Goal: Contribute content: Contribute content

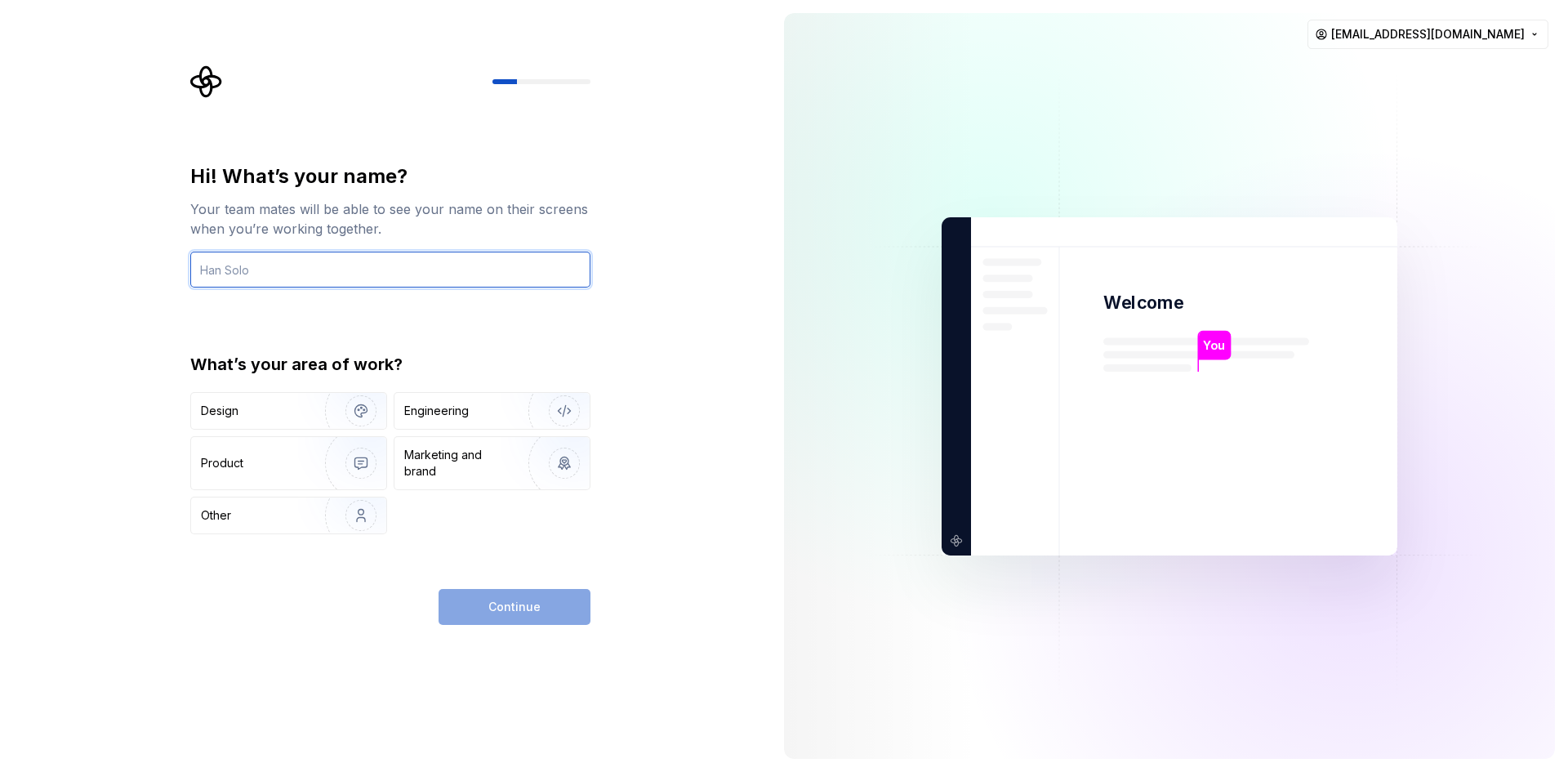
click at [494, 273] on input "text" at bounding box center [390, 270] width 400 height 36
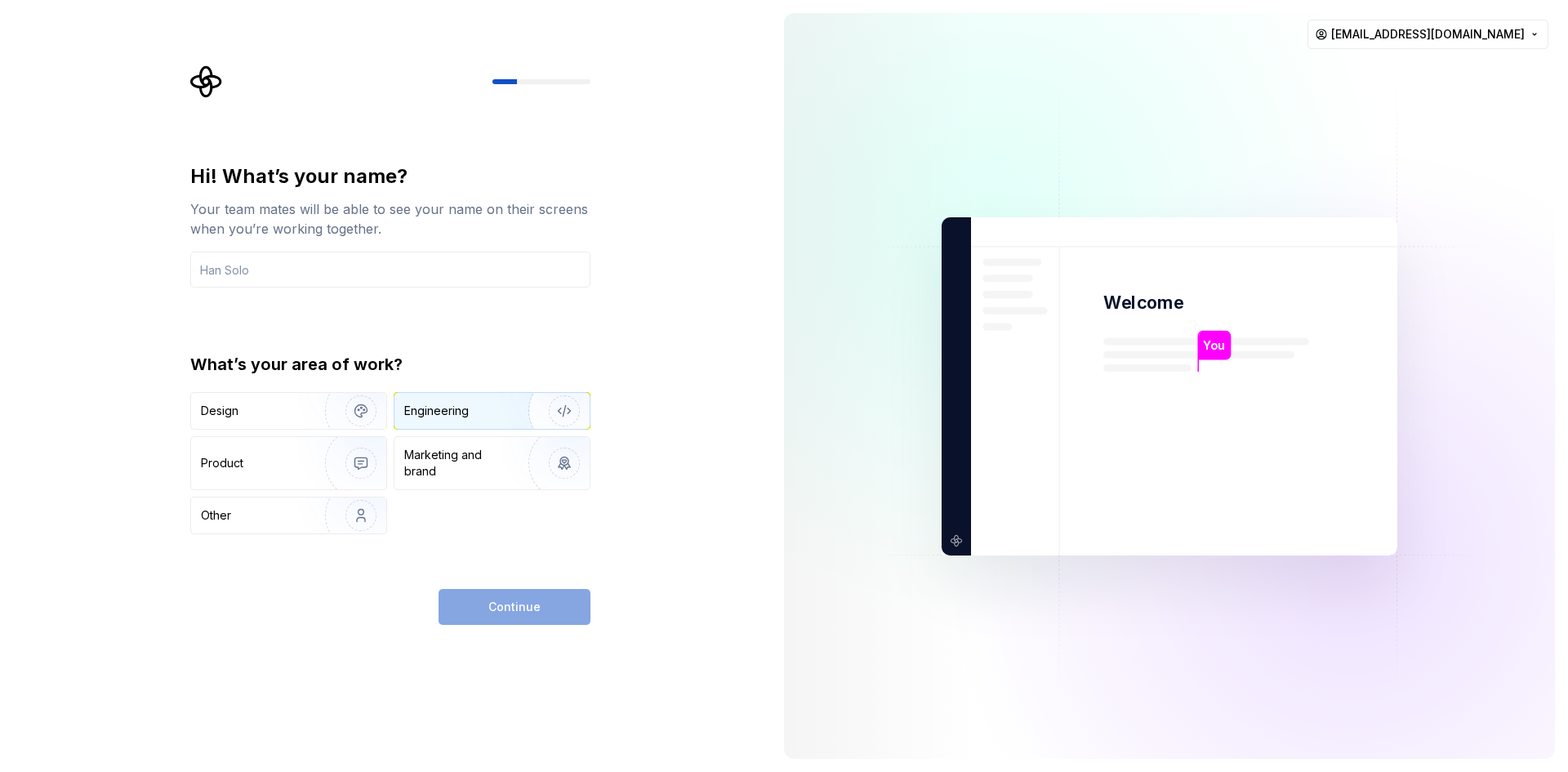
click at [438, 401] on div "Engineering" at bounding box center [492, 411] width 195 height 36
click at [446, 452] on div "Marketing and brand" at bounding box center [459, 463] width 110 height 33
click at [460, 408] on div "Engineering" at bounding box center [436, 410] width 64 height 16
click at [367, 296] on div "Hi! What’s your name? Your team mates will be able to see your name on their sc…" at bounding box center [390, 348] width 400 height 371
click at [367, 278] on input "text" at bounding box center [390, 270] width 400 height 36
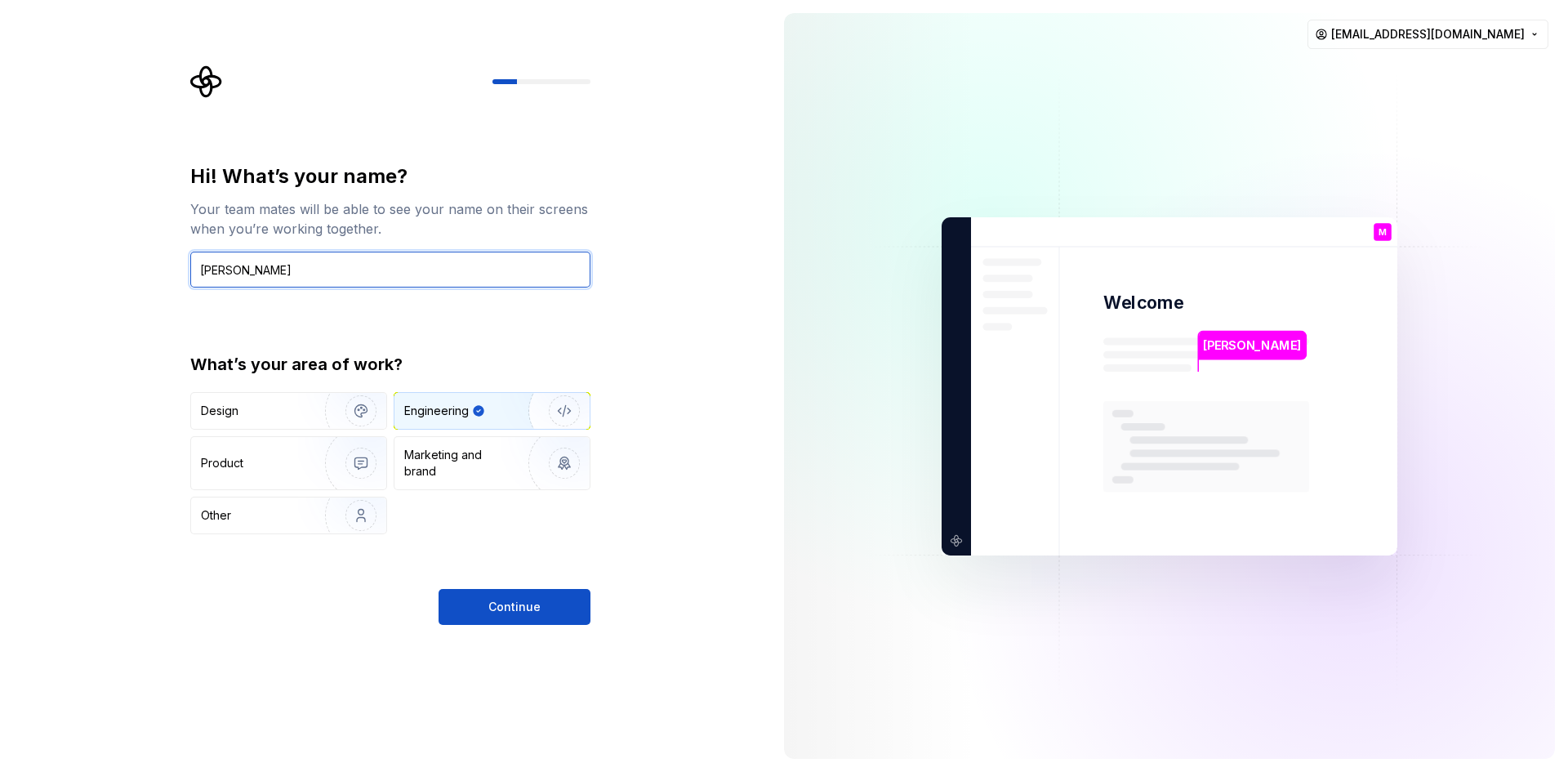
type input "Marcell"
type input "VizCo"
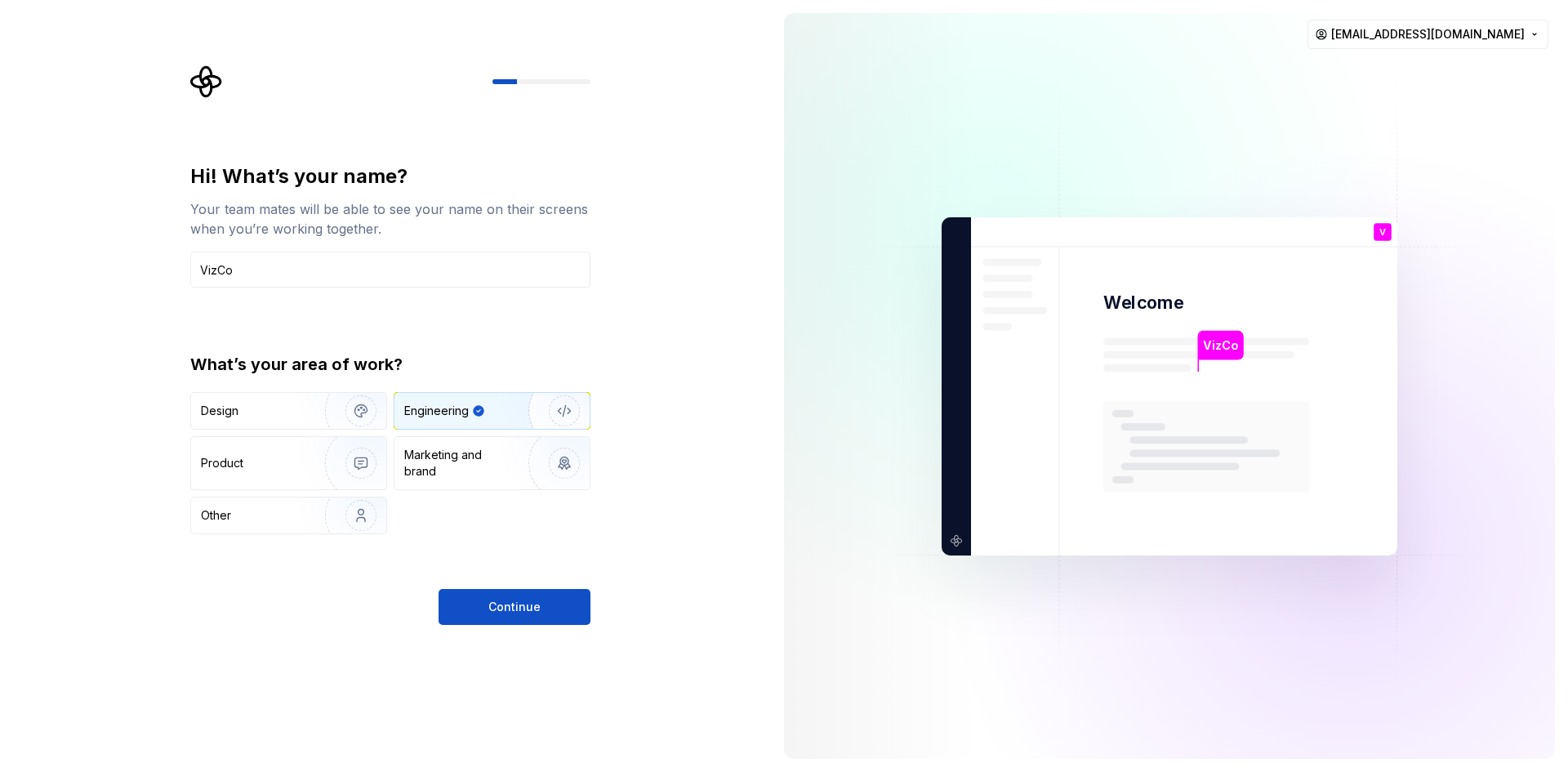
click at [550, 611] on button "Continue" at bounding box center [515, 607] width 152 height 36
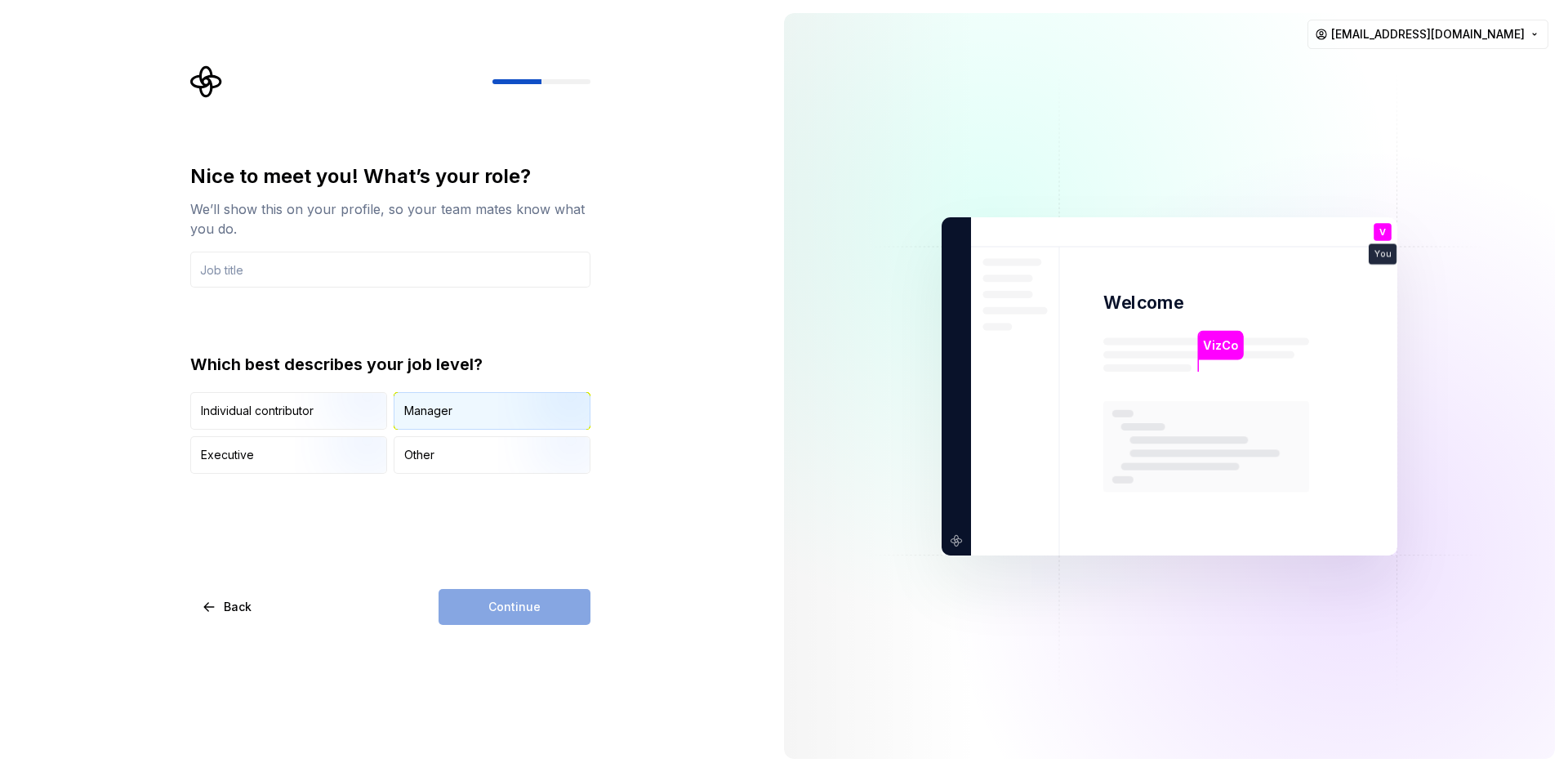
click at [473, 408] on div "Manager" at bounding box center [492, 411] width 195 height 36
click at [430, 277] on input "text" at bounding box center [390, 270] width 400 height 36
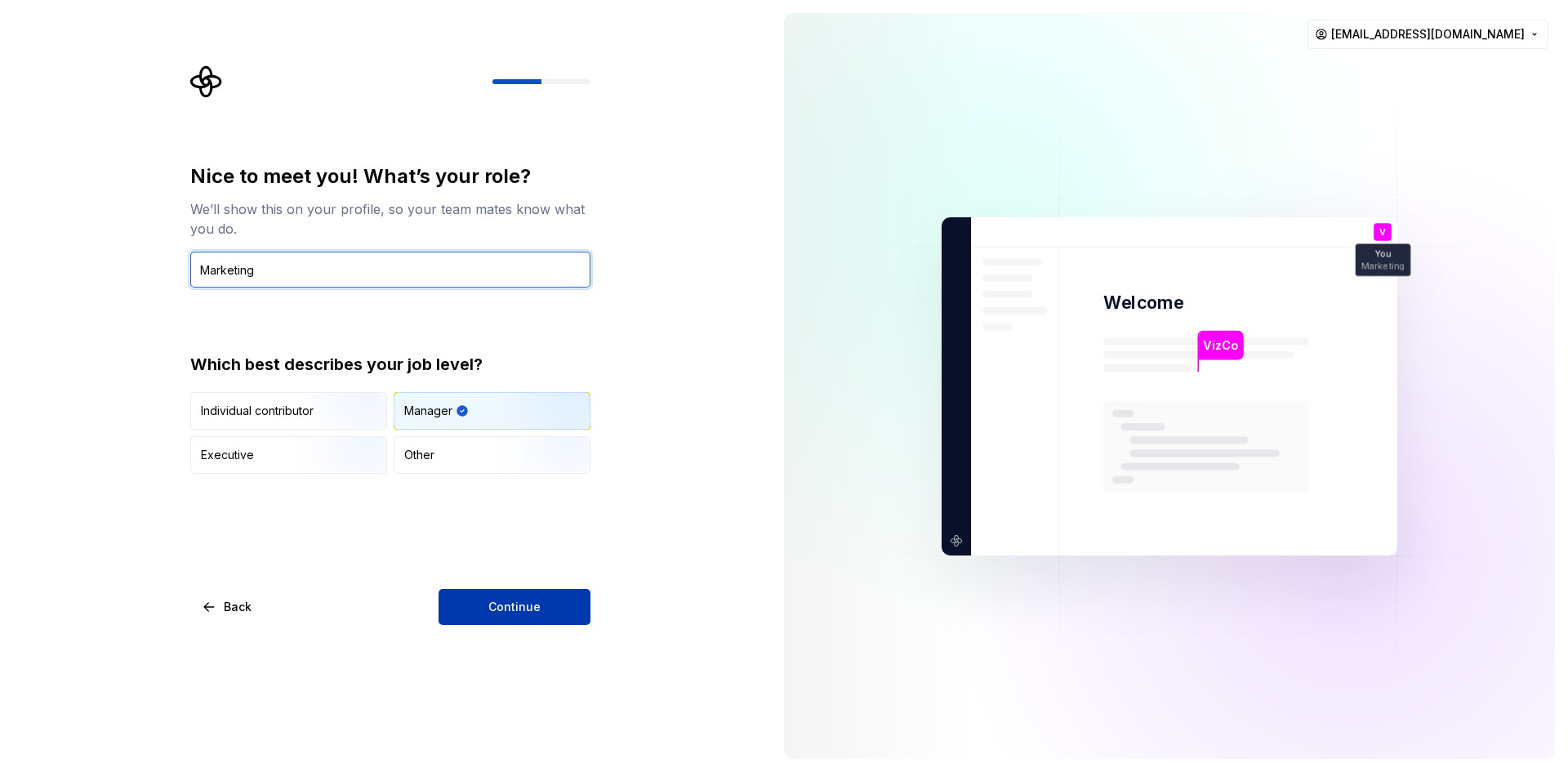
type input "Marketing"
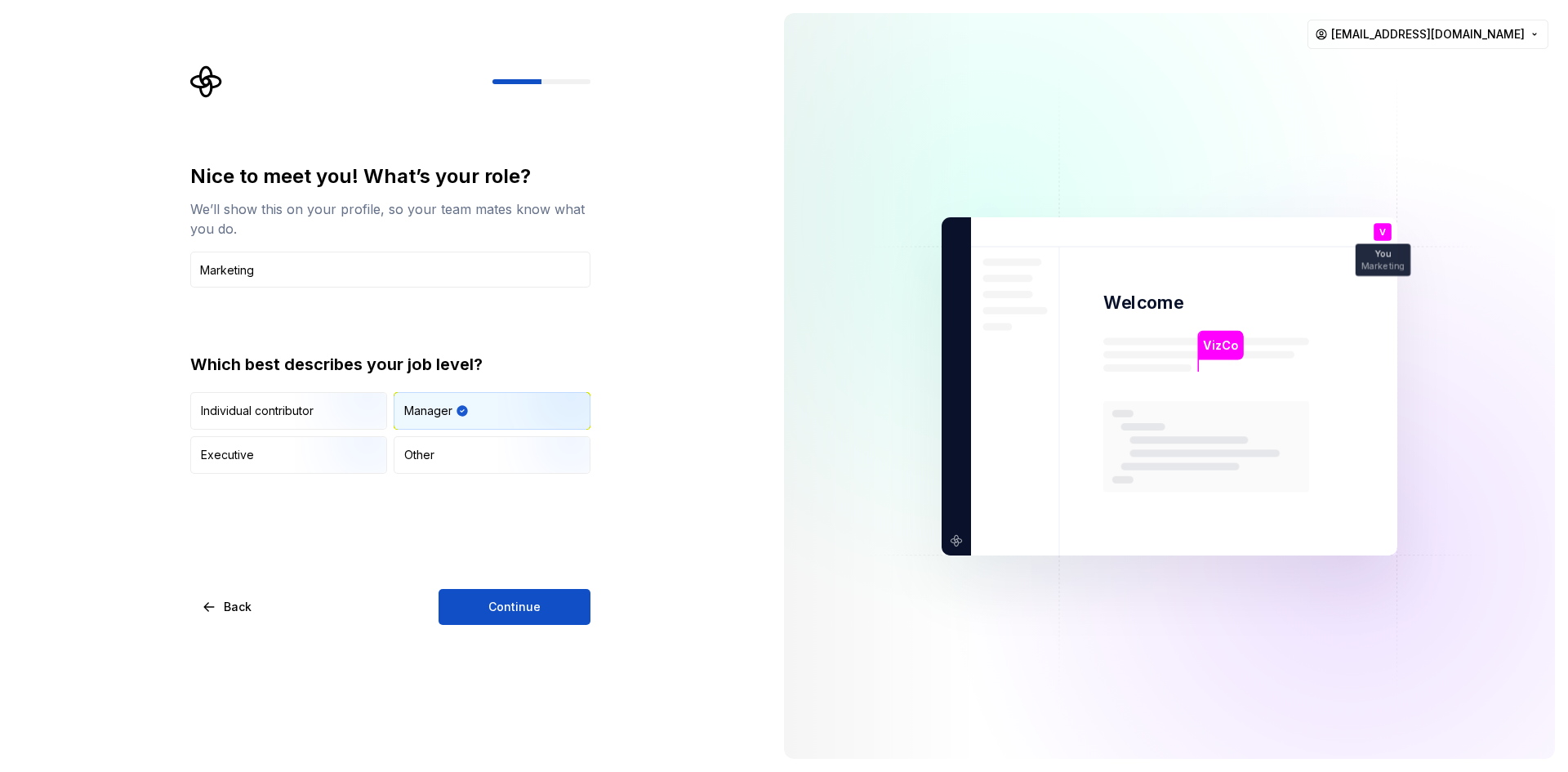
drag, startPoint x: 527, startPoint y: 618, endPoint x: 497, endPoint y: 626, distance: 31.0
click at [526, 618] on button "Continue" at bounding box center [515, 607] width 152 height 36
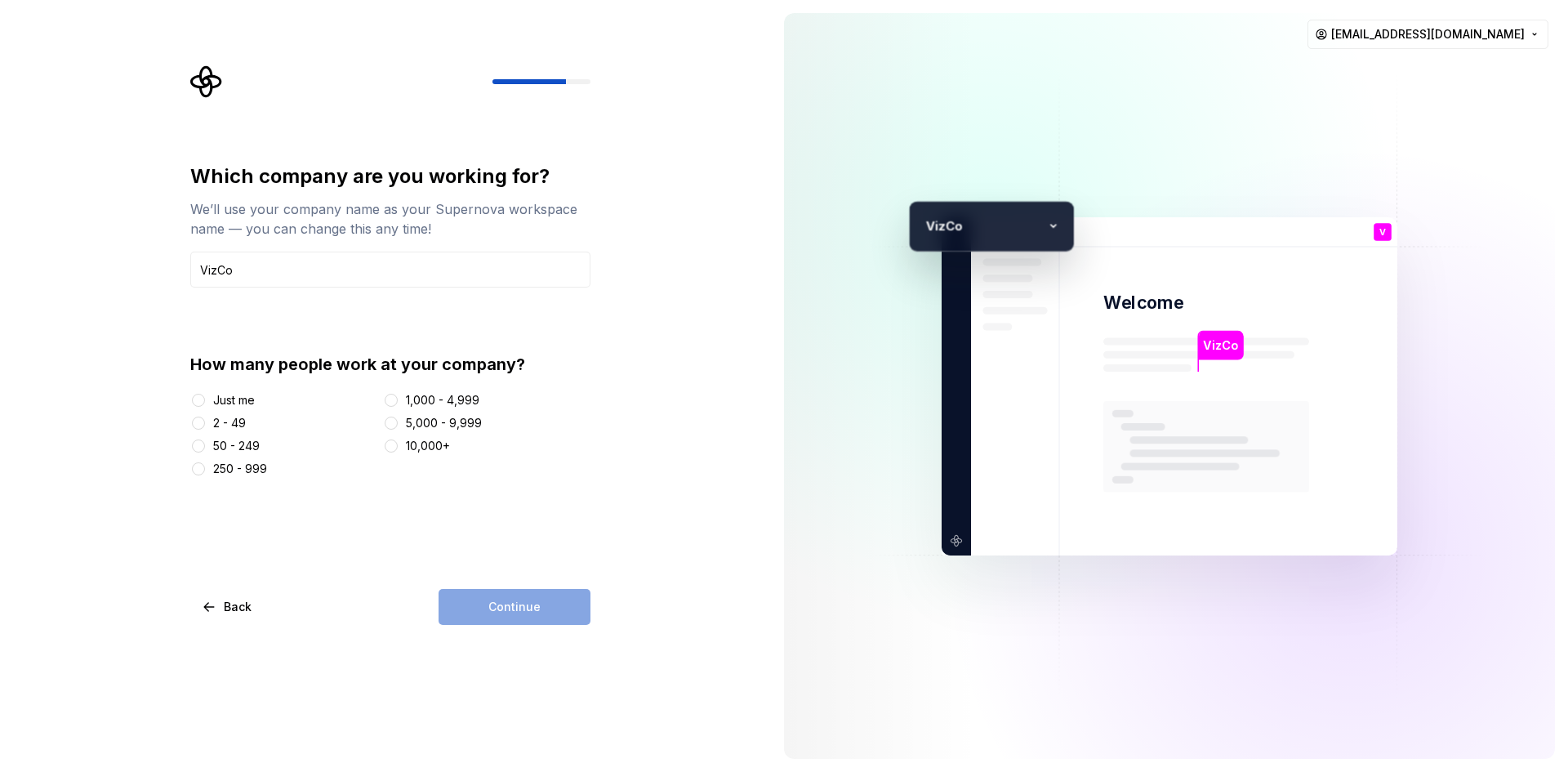
type input "VizCo"
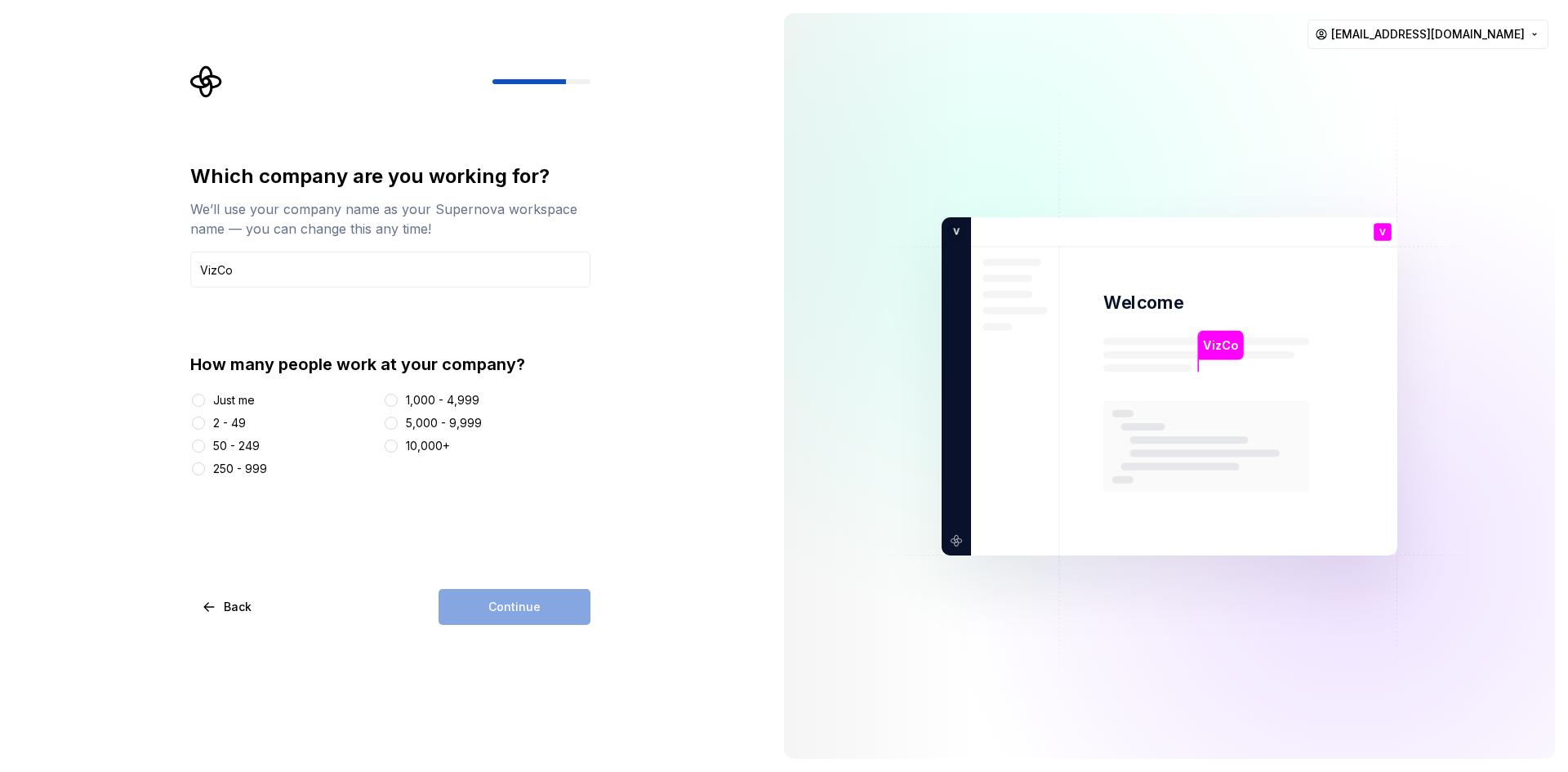
click at [238, 427] on div "2 - 49" at bounding box center [229, 423] width 33 height 16
click at [205, 427] on button "2 - 49" at bounding box center [198, 423] width 13 height 13
click at [556, 607] on button "Continue" at bounding box center [515, 607] width 152 height 36
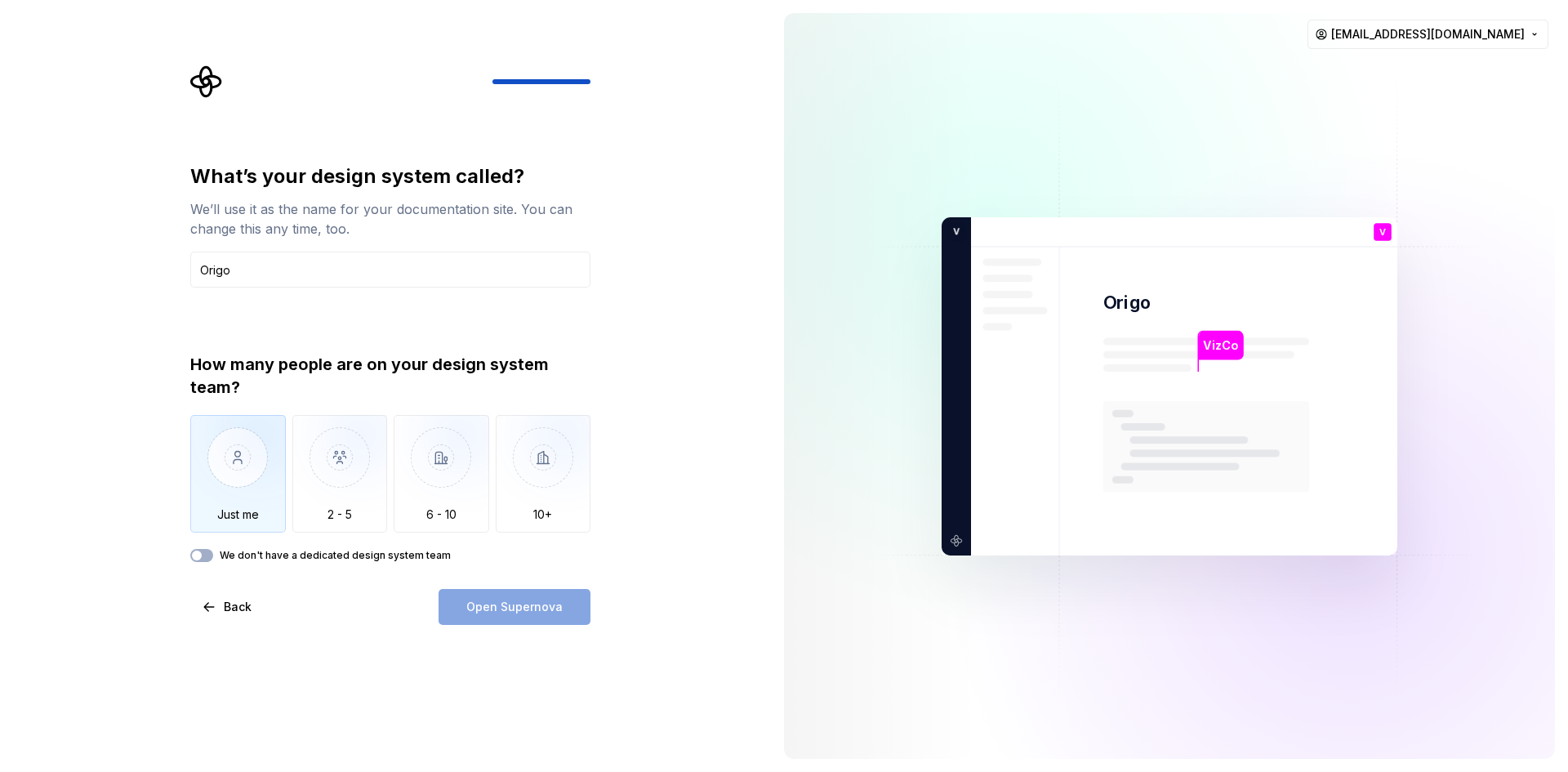
type input "Origo"
click at [238, 449] on img "button" at bounding box center [238, 469] width 96 height 109
click at [458, 596] on button "Open Supernova" at bounding box center [515, 607] width 152 height 36
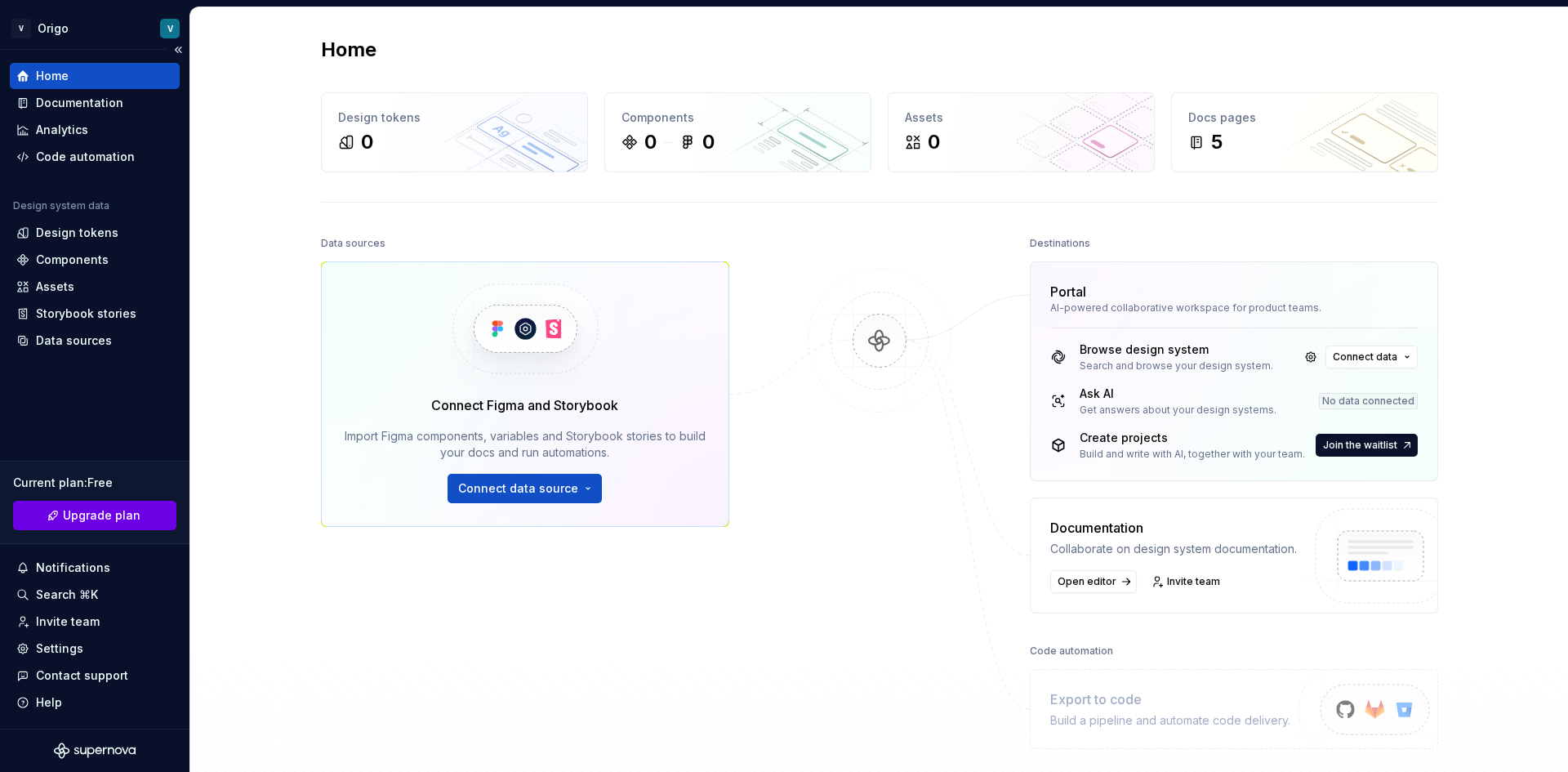
click at [129, 512] on span "Upgrade plan" at bounding box center [101, 515] width 78 height 16
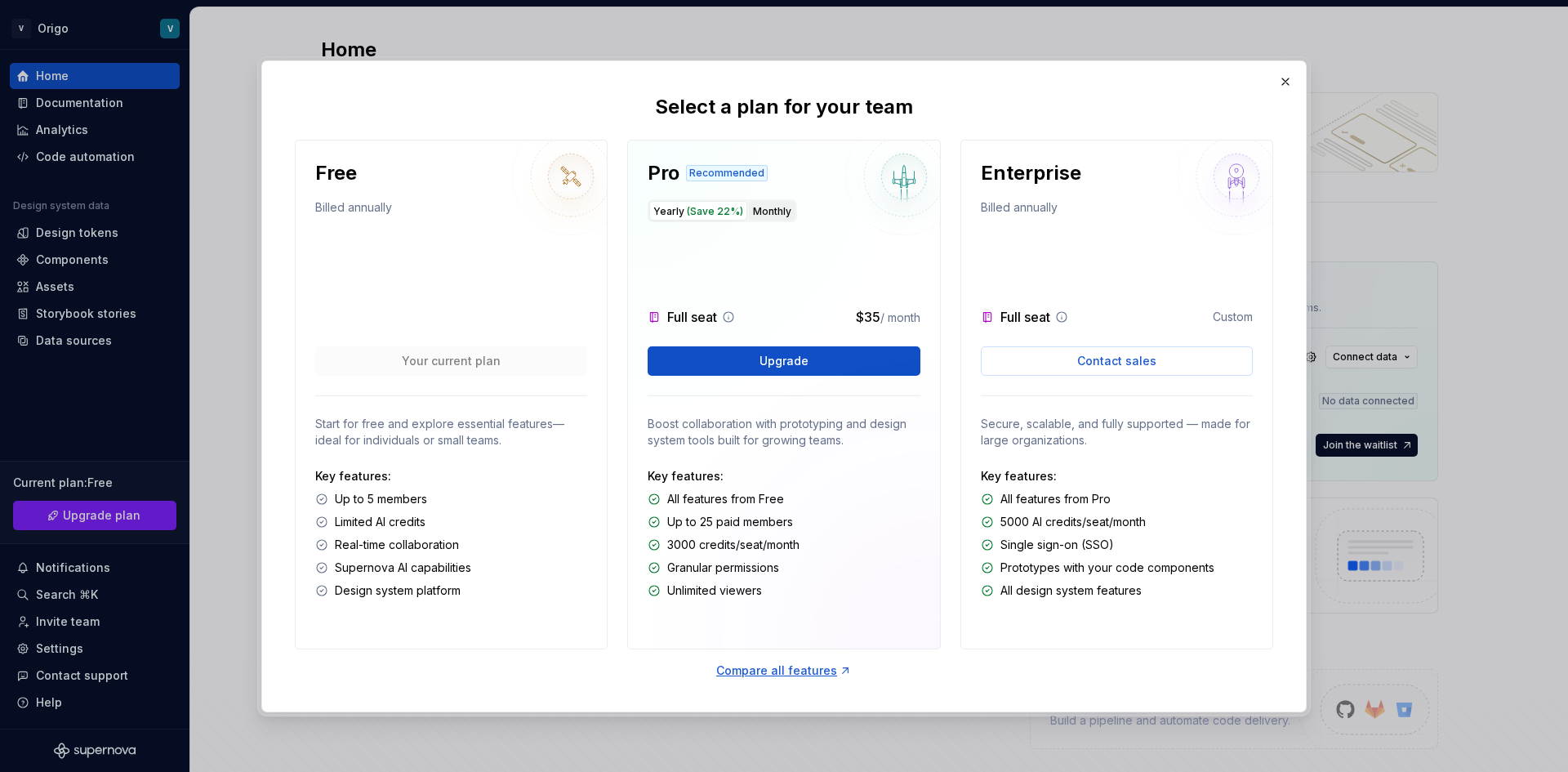
click at [749, 215] on button "Monthly" at bounding box center [772, 211] width 46 height 19
click at [725, 367] on button "Upgrade" at bounding box center [784, 361] width 272 height 30
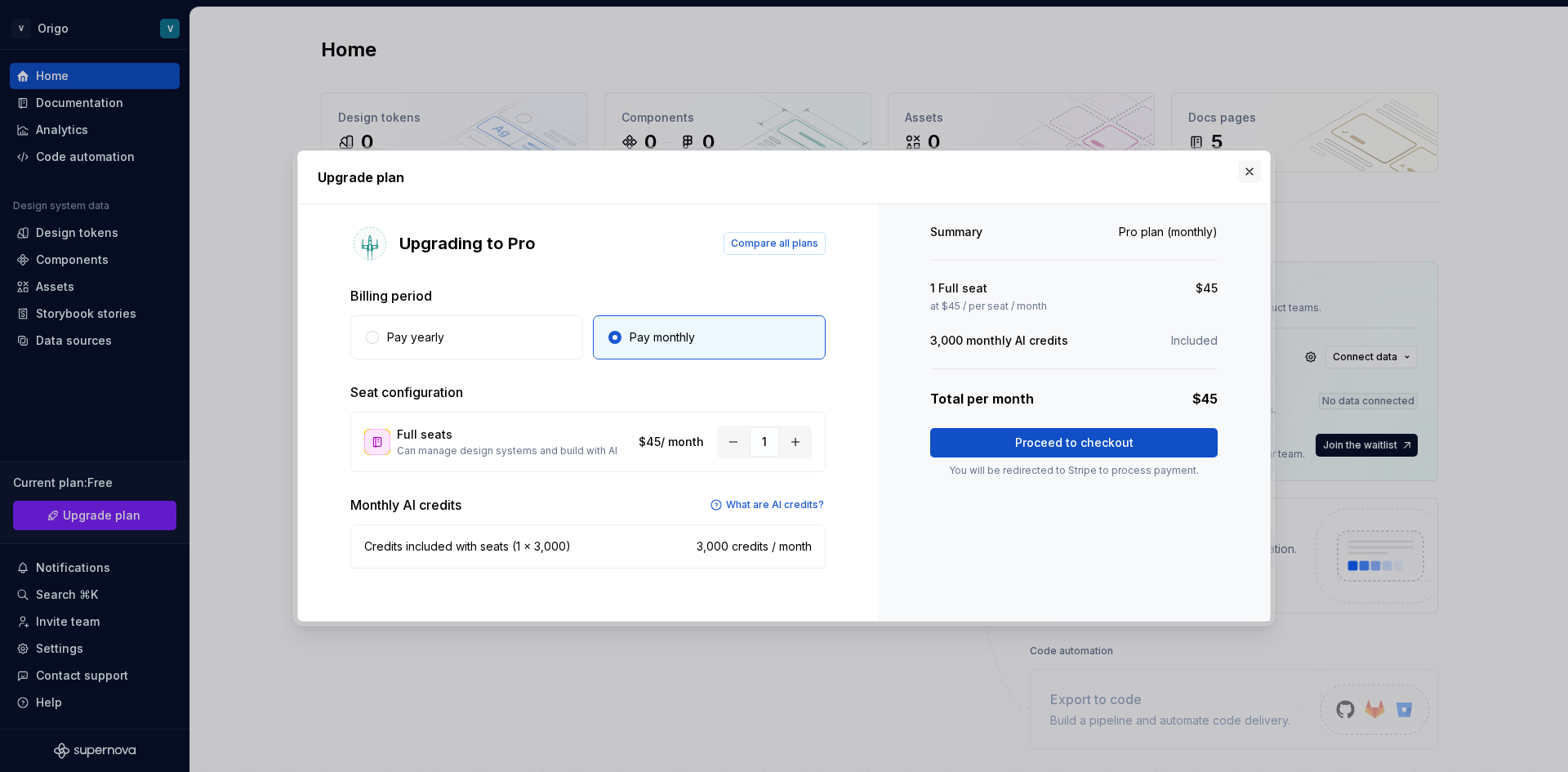
click at [1257, 172] on button "button" at bounding box center [1249, 171] width 23 height 23
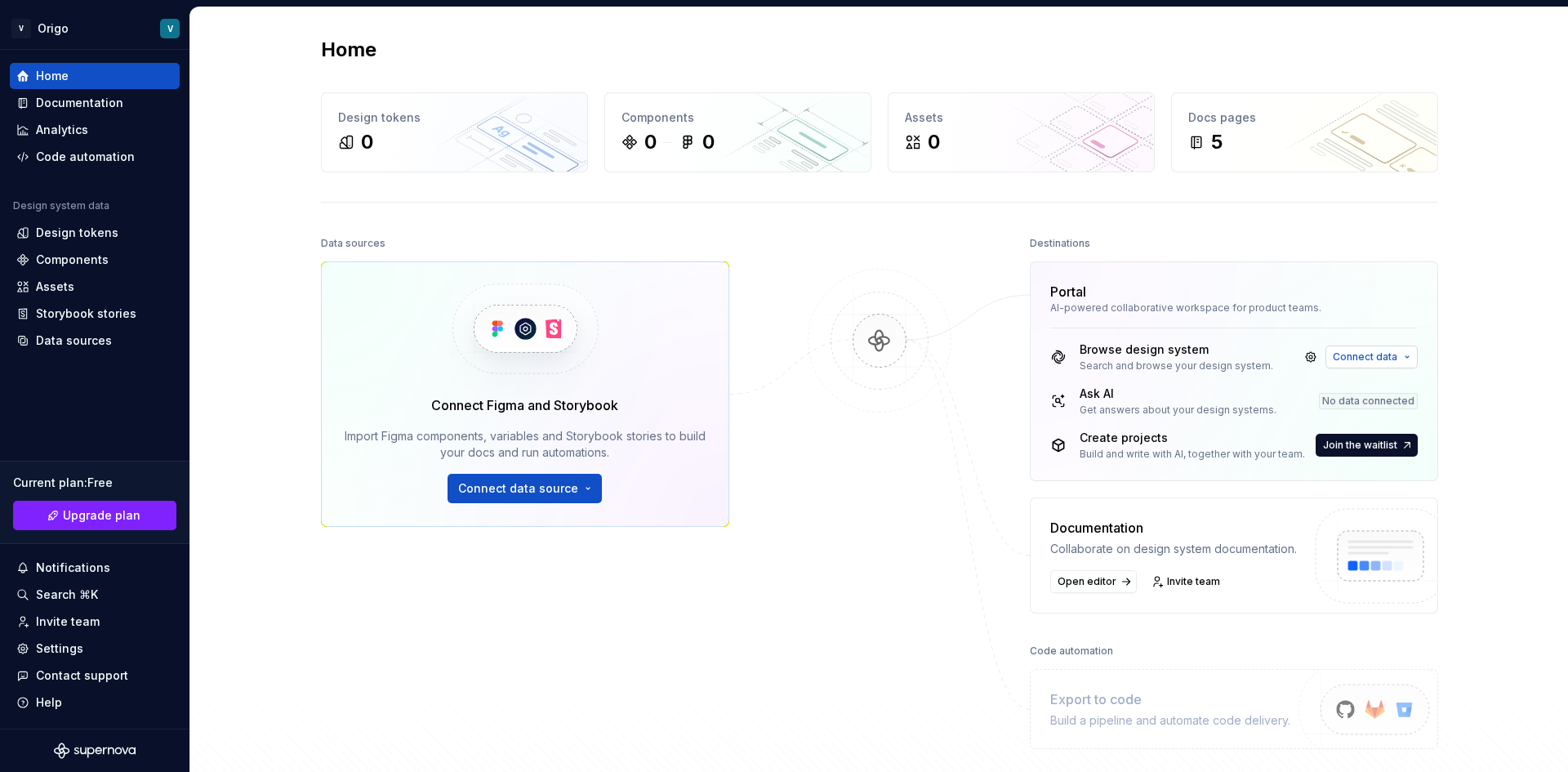
click at [1341, 359] on span "Connect data" at bounding box center [1365, 357] width 64 height 13
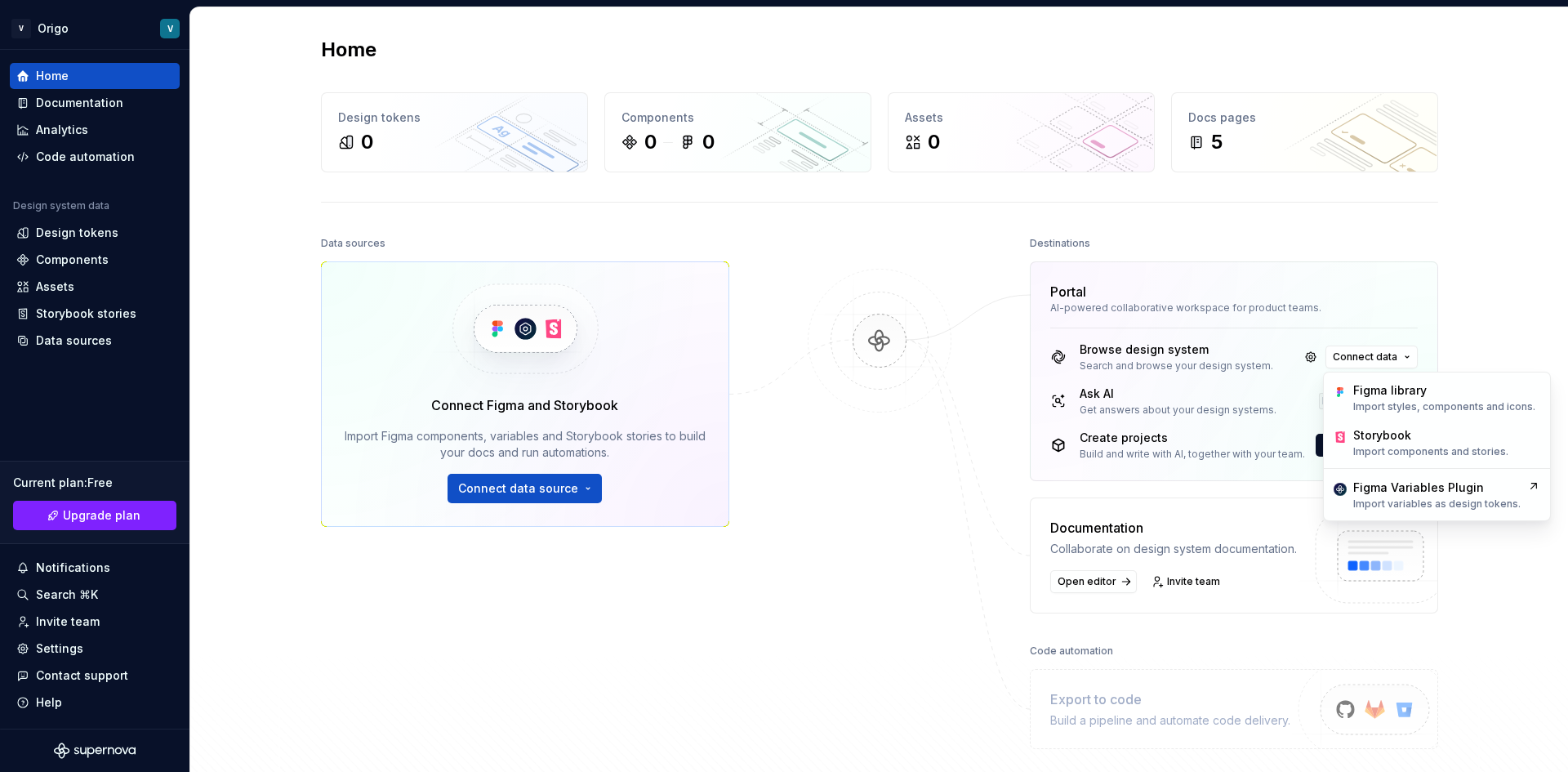
click at [844, 639] on div at bounding box center [879, 490] width 163 height 517
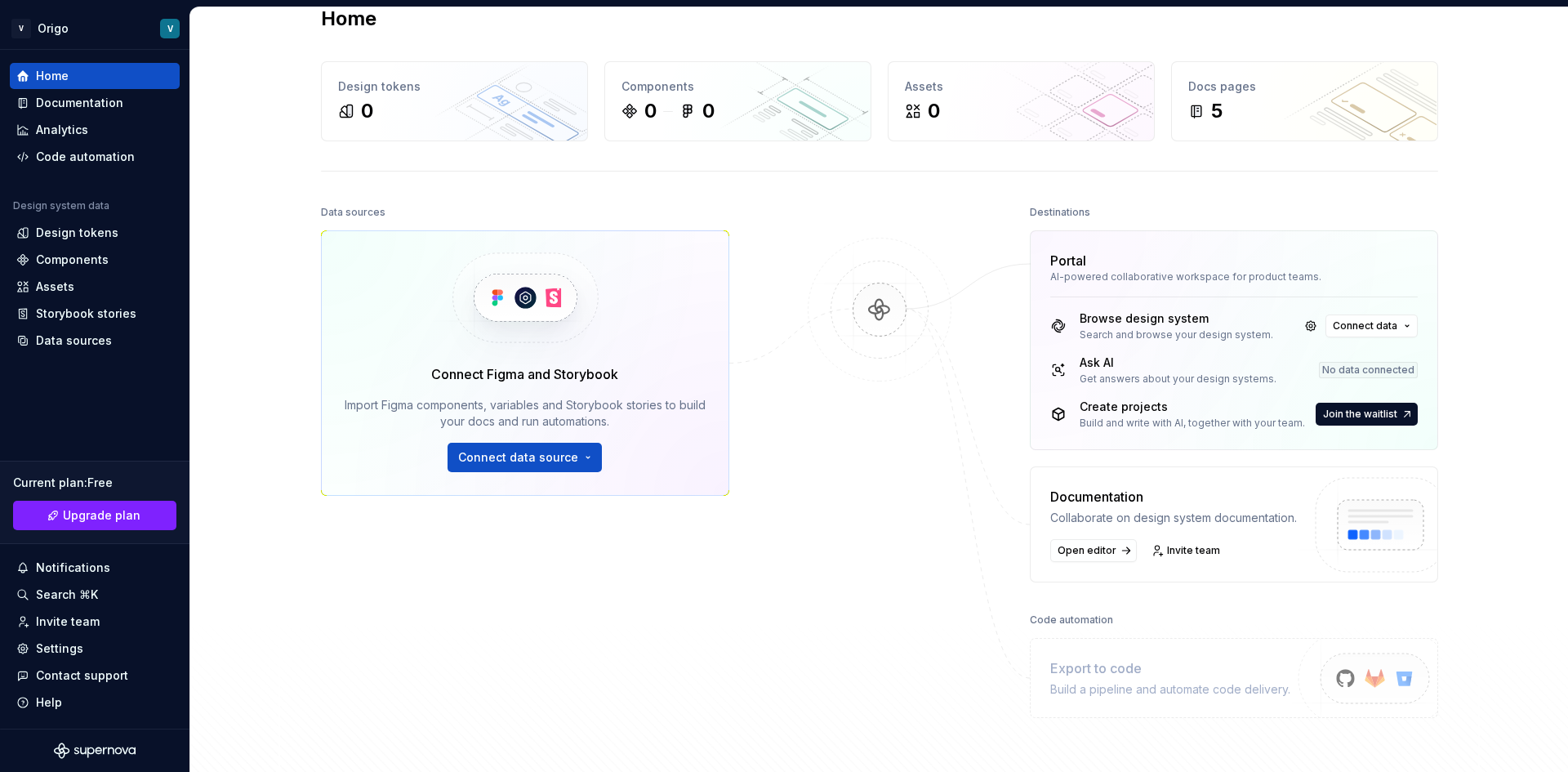
scroll to position [211, 0]
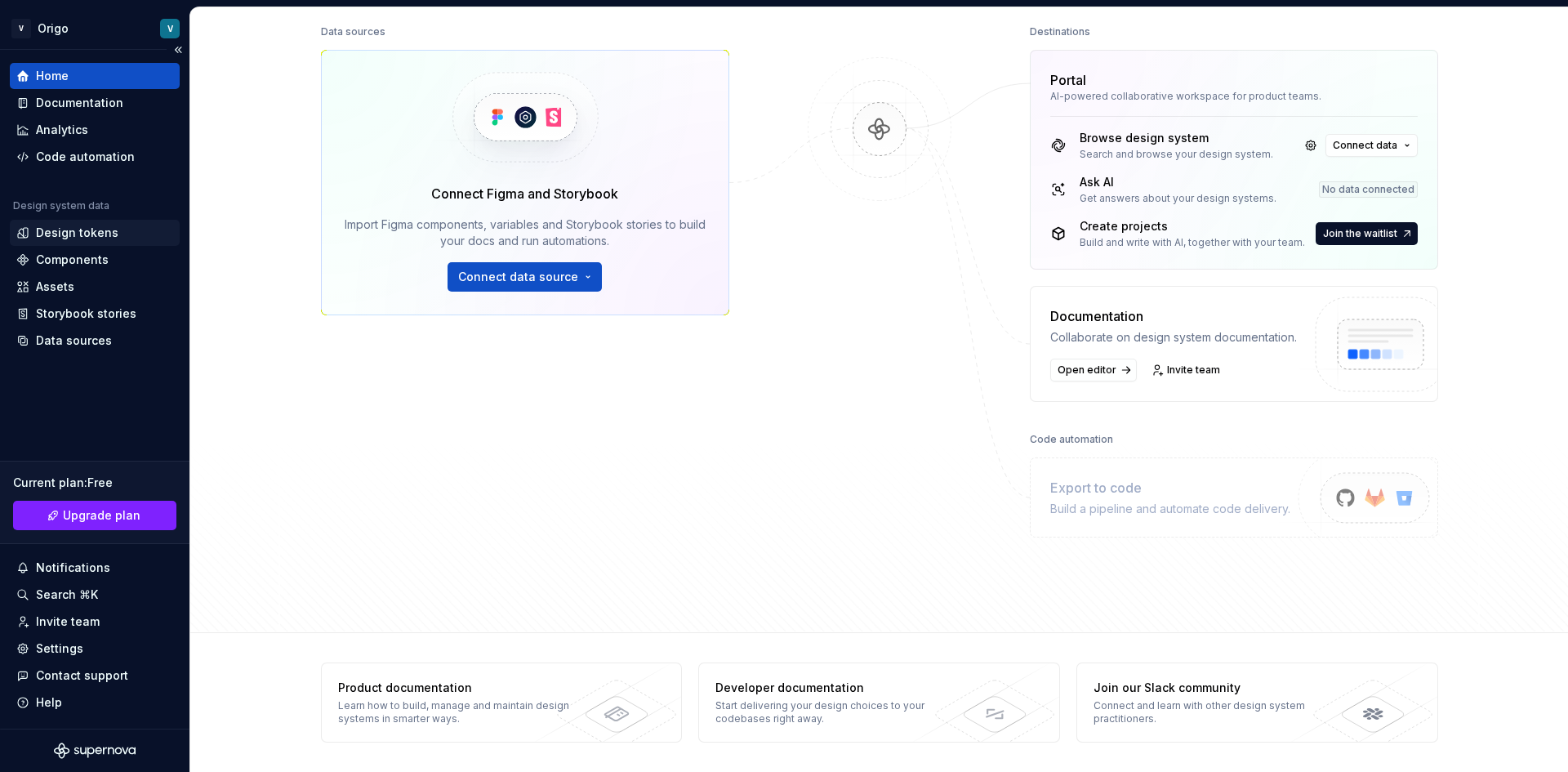
click at [90, 243] on div "Design tokens" at bounding box center [95, 233] width 170 height 26
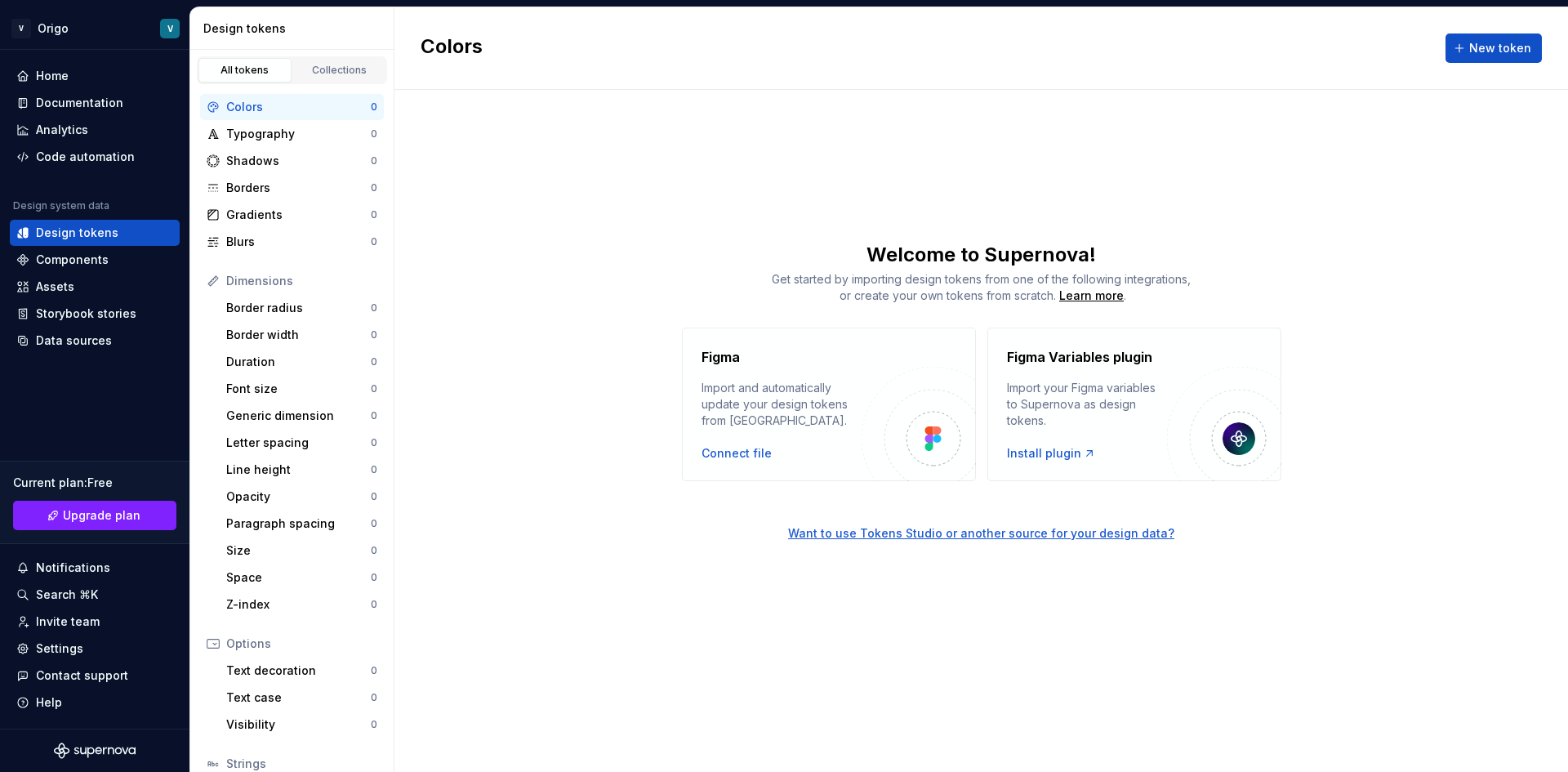
click at [1440, 46] on div "Colors New token" at bounding box center [981, 49] width 1174 height 83
click at [1475, 43] on span "New token" at bounding box center [1500, 47] width 62 height 16
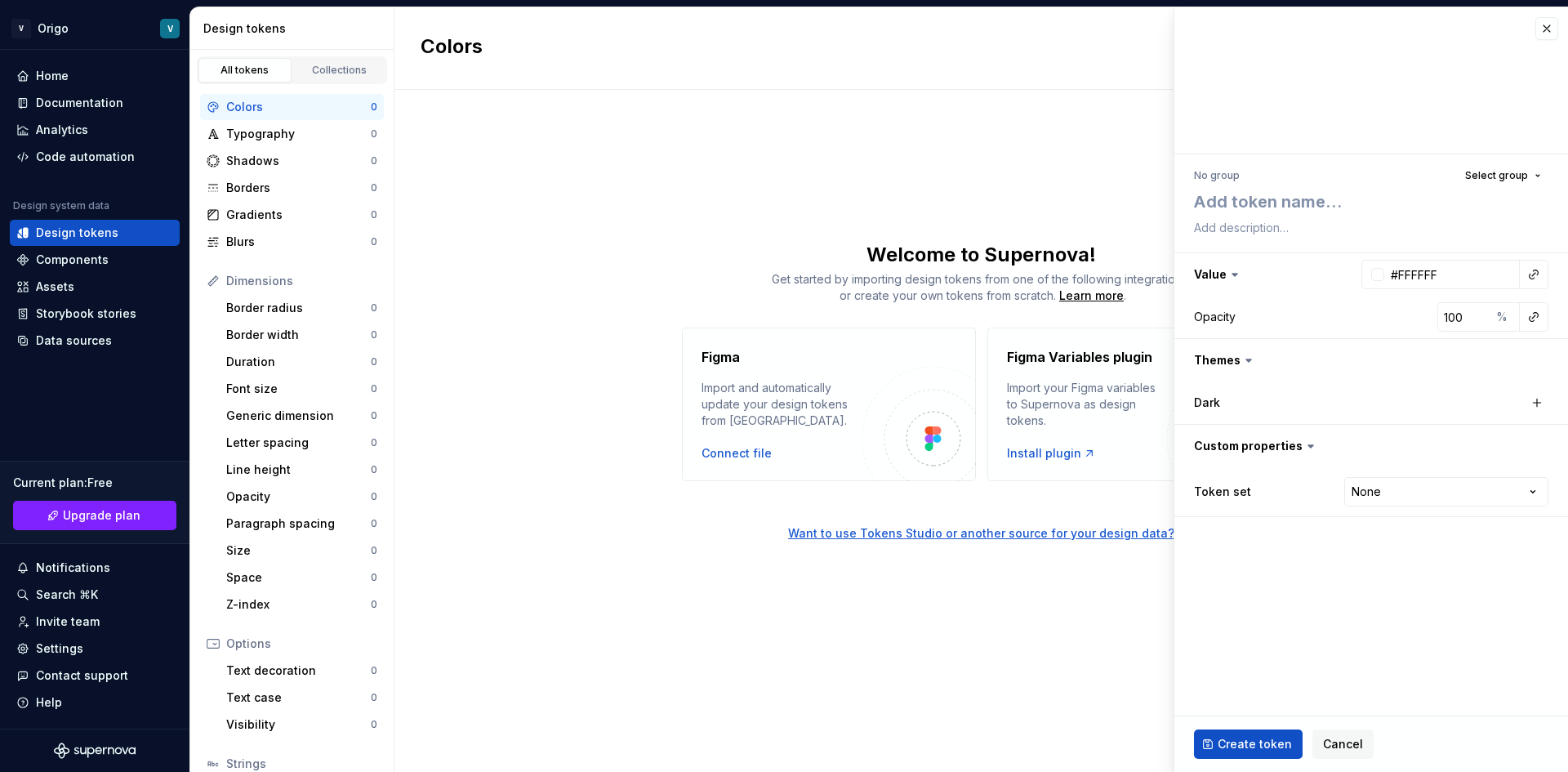
type textarea "*"
type textarea "t"
type textarea "*"
type textarea "te"
type textarea "*"
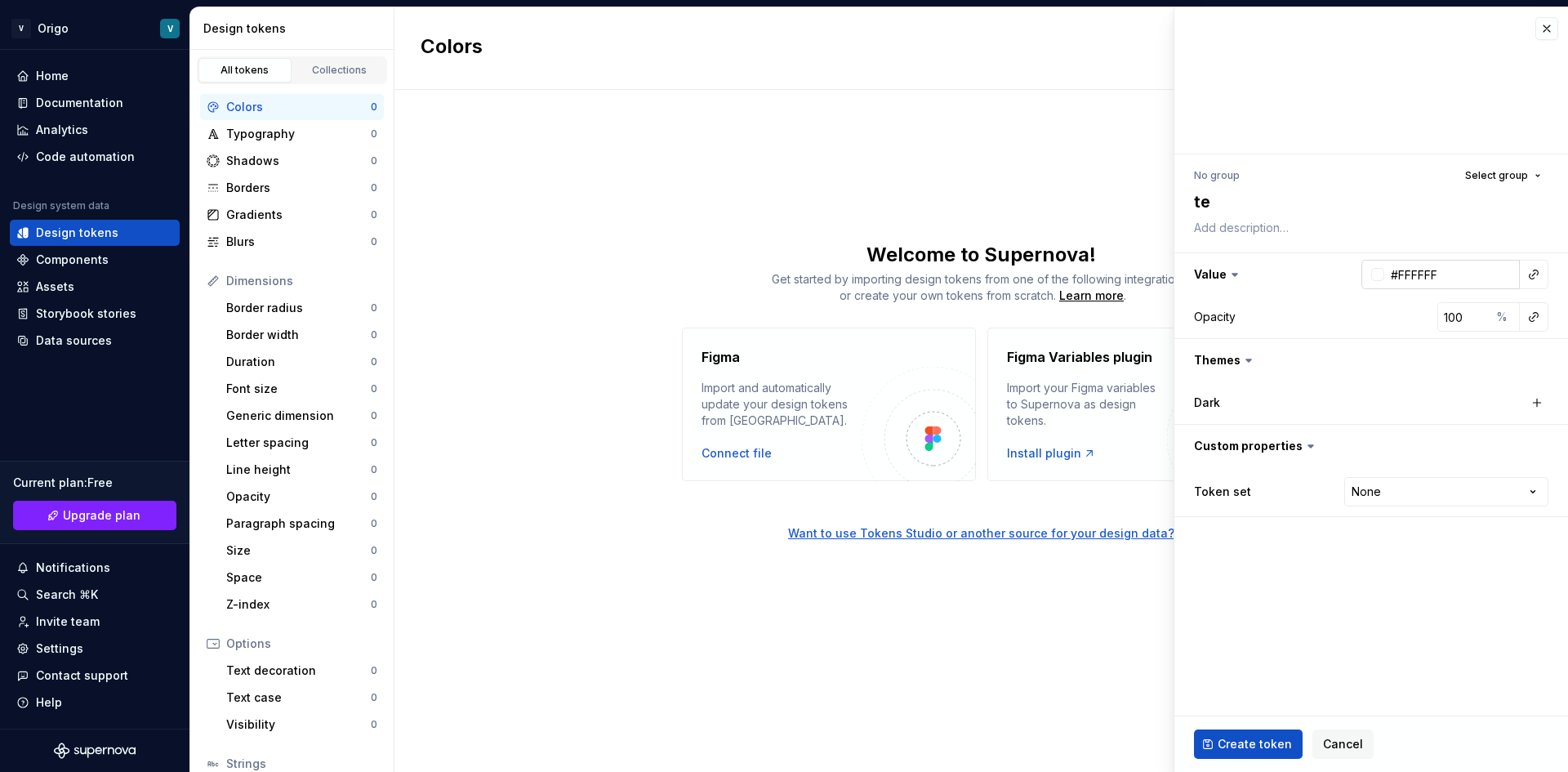
type textarea "tes"
type textarea "*"
type textarea "test"
type textarea "*"
type textarea "tests"
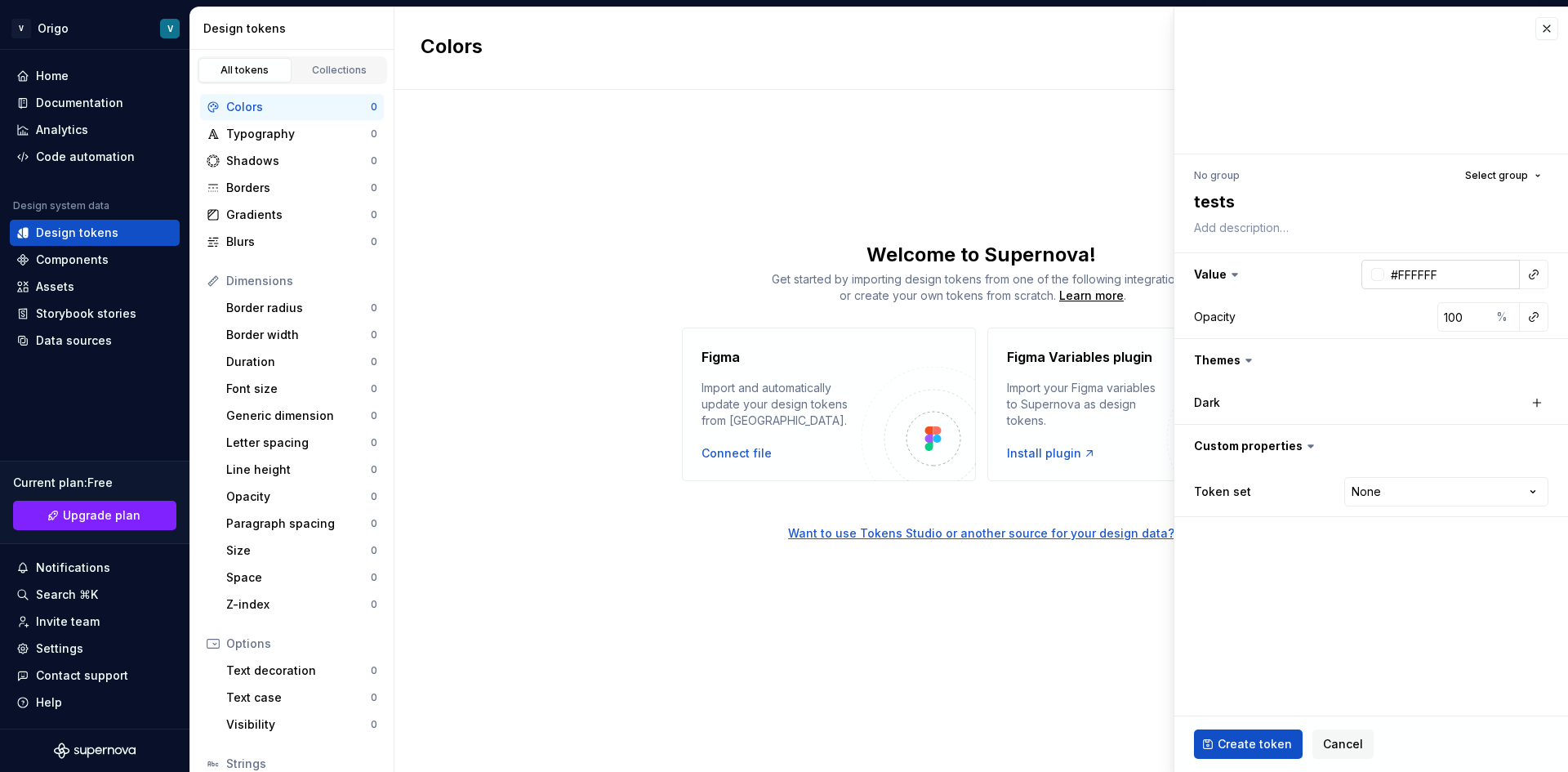
type textarea "*"
type textarea "tests"
click at [1246, 757] on button "Create token" at bounding box center [1248, 744] width 109 height 30
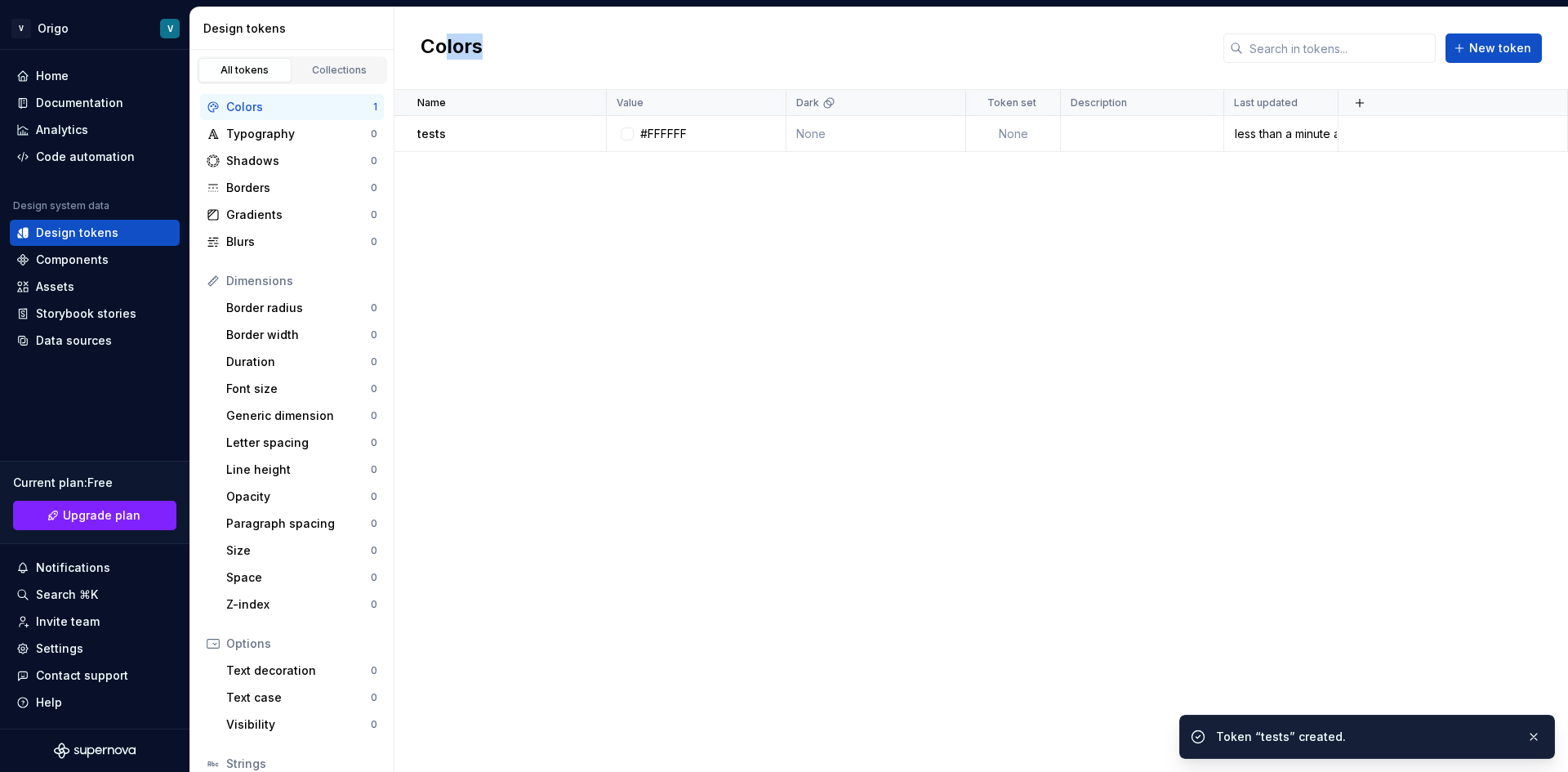
drag, startPoint x: 587, startPoint y: 19, endPoint x: 449, endPoint y: 3, distance: 138.9
click at [449, 4] on div "V Origo V Home Documentation Analytics Code automation Design system data Desig…" at bounding box center [784, 386] width 1568 height 772
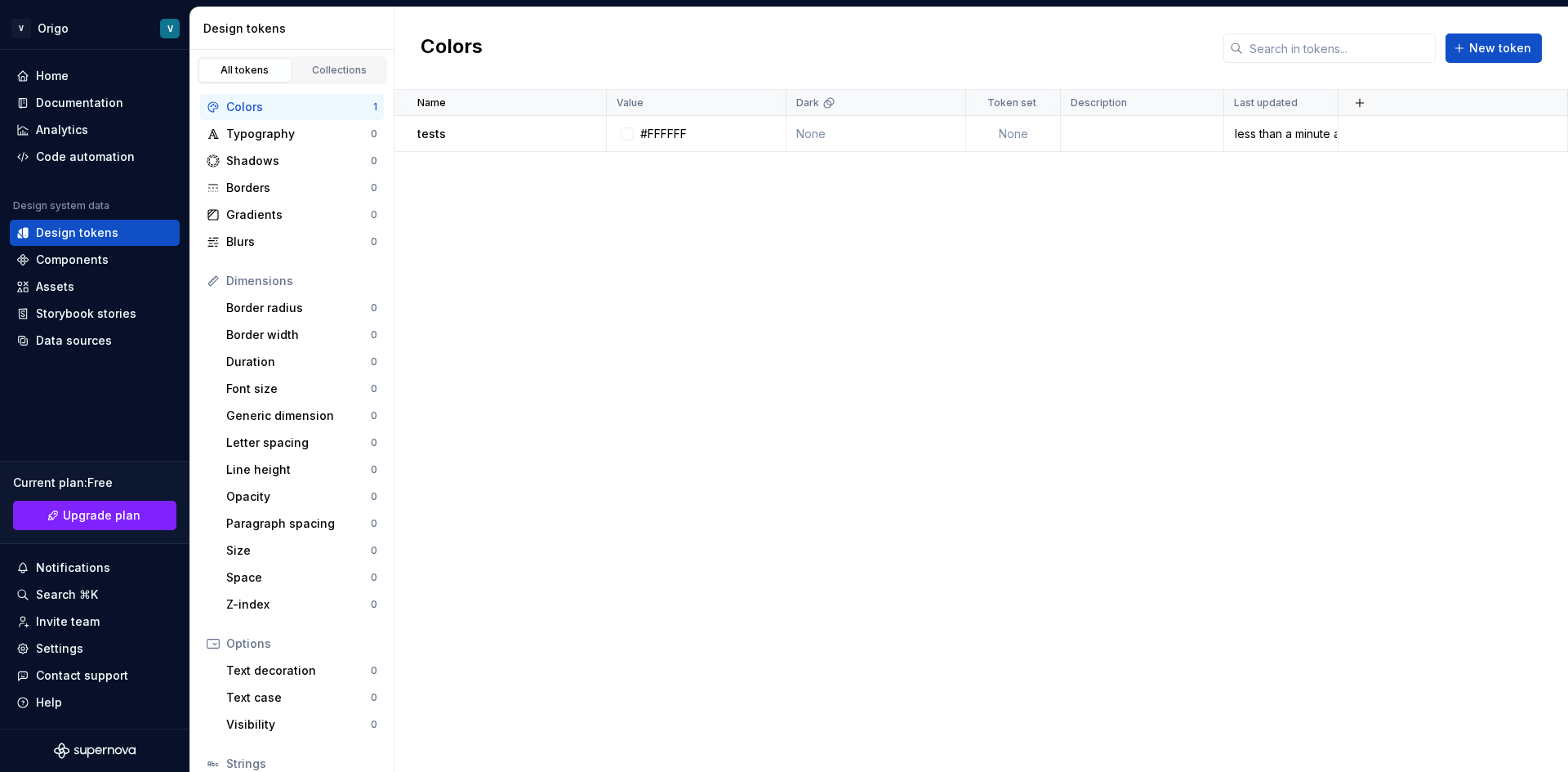
click at [347, 23] on div "Design tokens" at bounding box center [295, 28] width 183 height 16
click at [85, 256] on div "Components" at bounding box center [73, 260] width 73 height 16
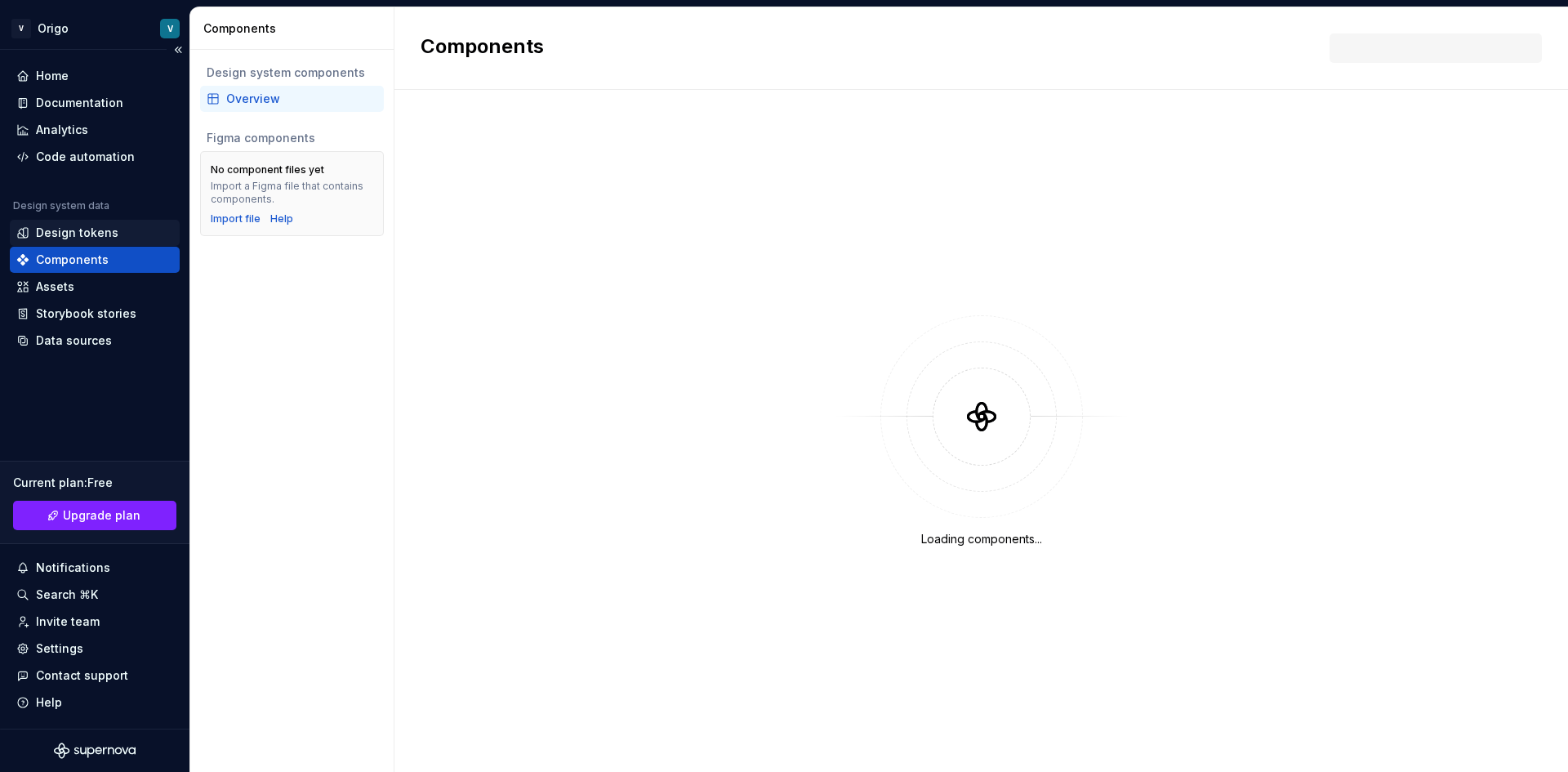
click at [89, 242] on div "Design tokens" at bounding box center [95, 233] width 170 height 26
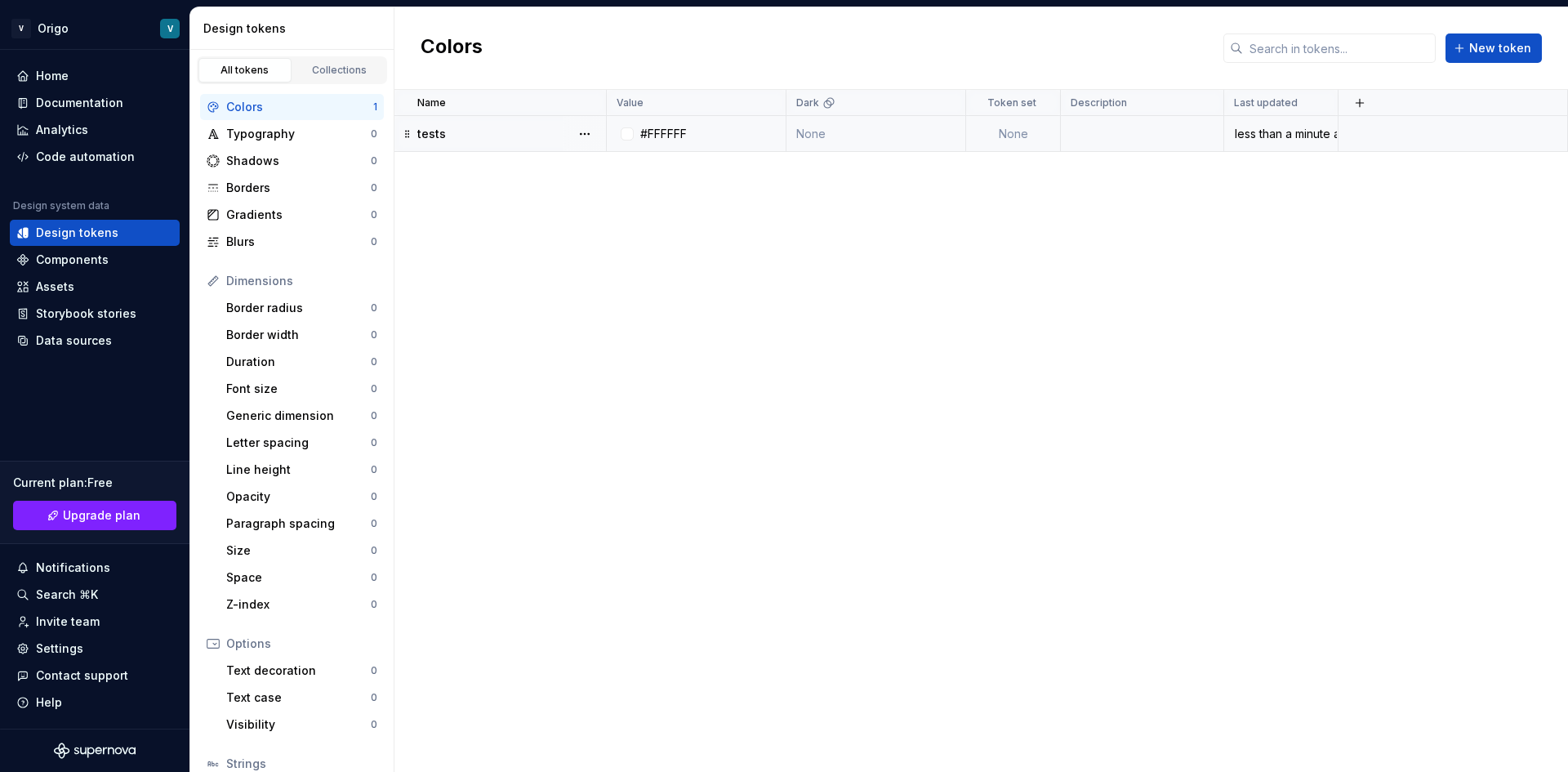
click at [1186, 129] on td at bounding box center [1142, 134] width 163 height 36
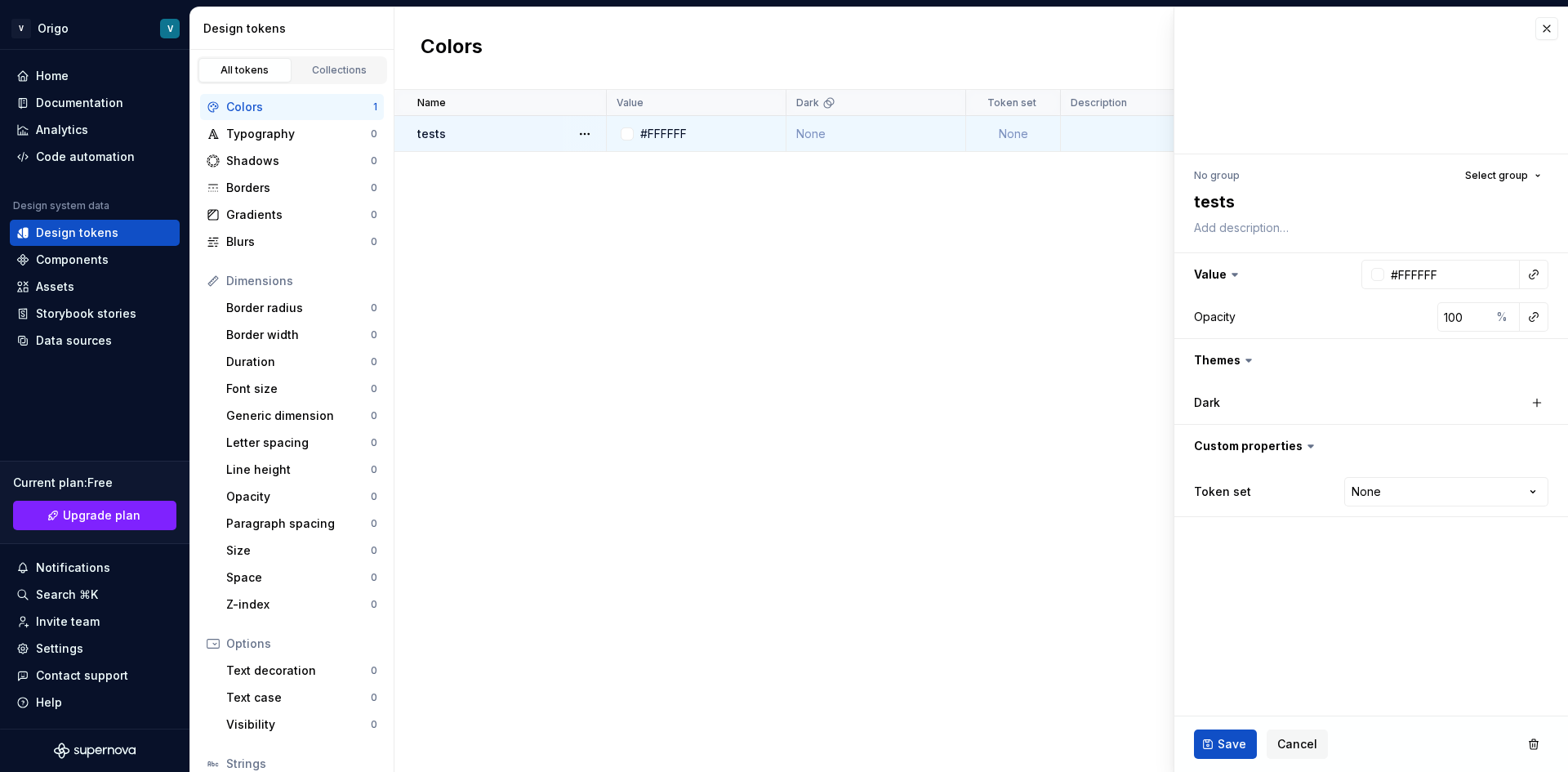
click at [860, 505] on div "Name Value Dark Token set Description Last updated tests #FFFFFF None None less…" at bounding box center [981, 430] width 1174 height 682
drag, startPoint x: 1556, startPoint y: 27, endPoint x: 1156, endPoint y: 102, distance: 407.0
click at [1556, 28] on button "button" at bounding box center [1547, 28] width 23 height 23
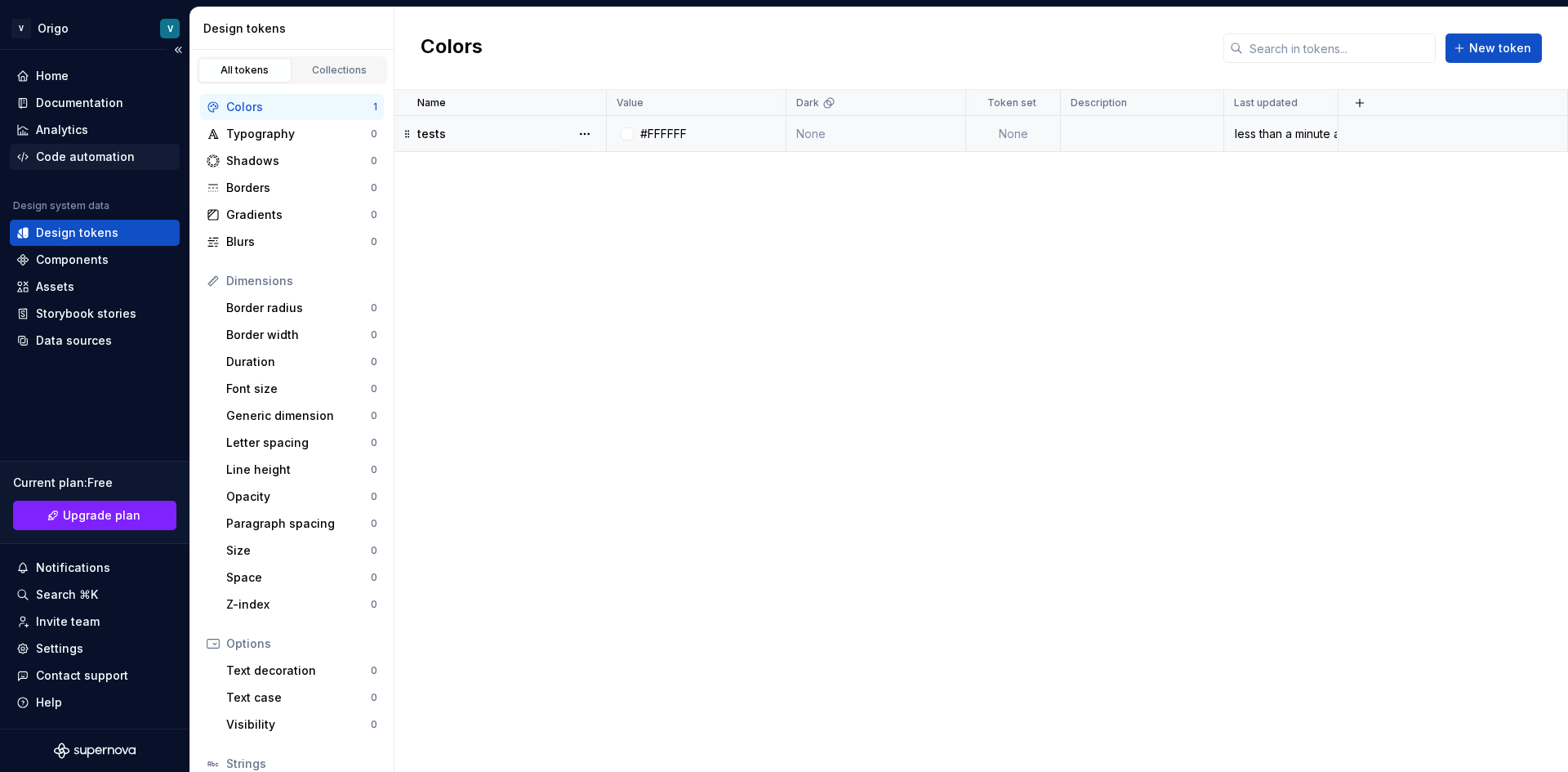
click at [99, 166] on div "Code automation" at bounding box center [95, 156] width 170 height 26
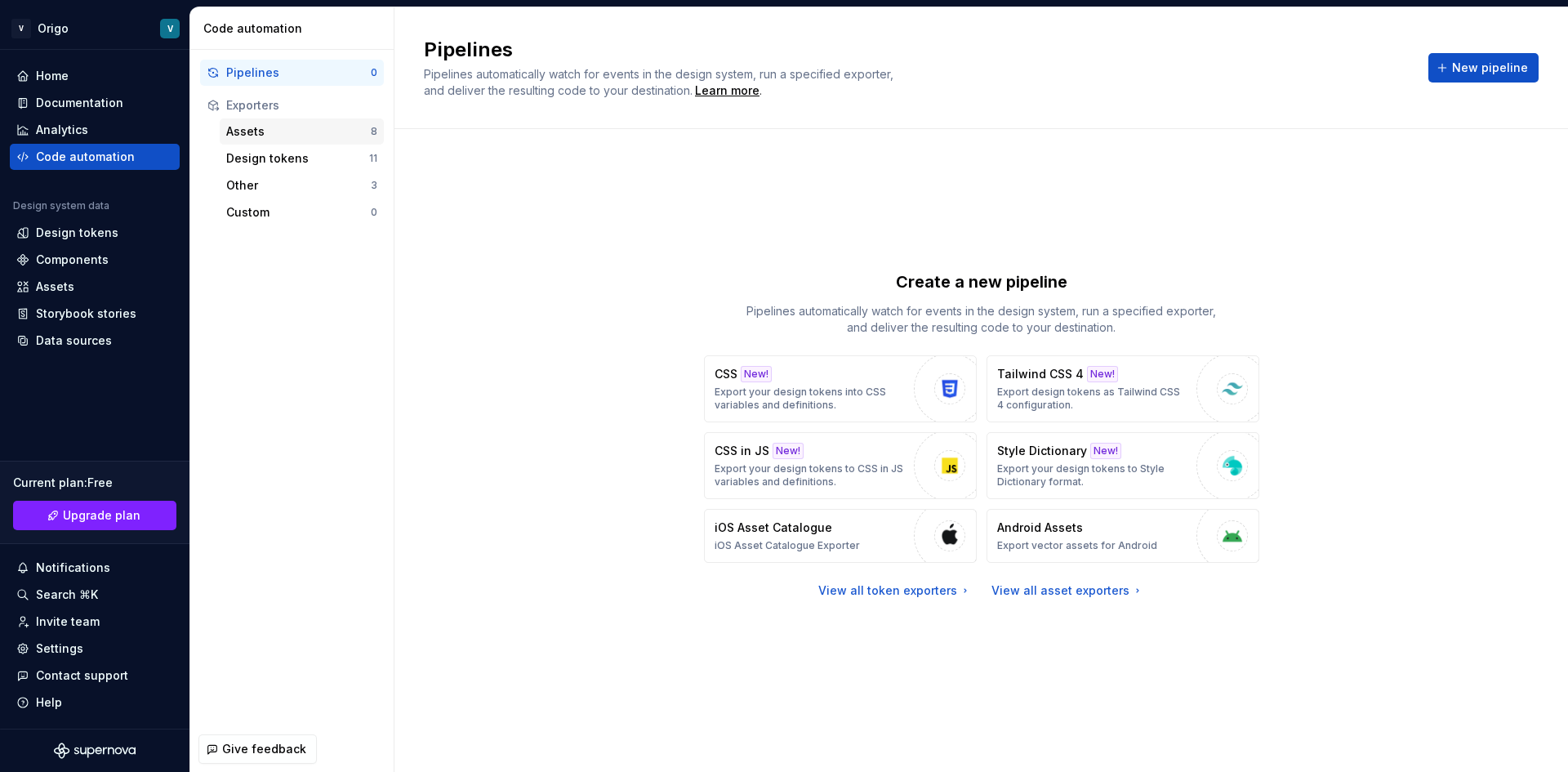
click at [276, 130] on div "Assets" at bounding box center [298, 131] width 145 height 16
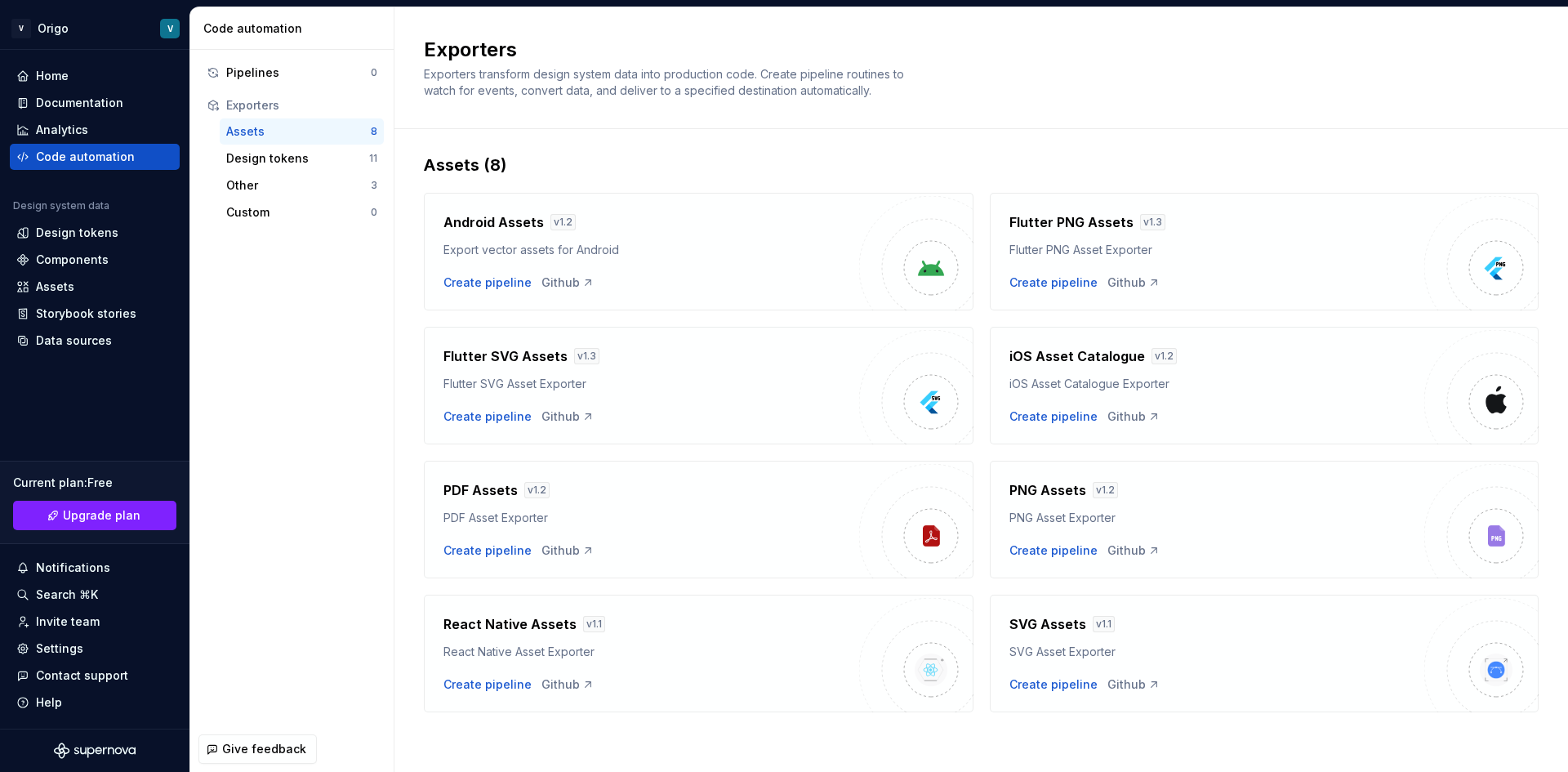
scroll to position [8, 0]
click at [281, 157] on div "Design tokens" at bounding box center [298, 158] width 143 height 16
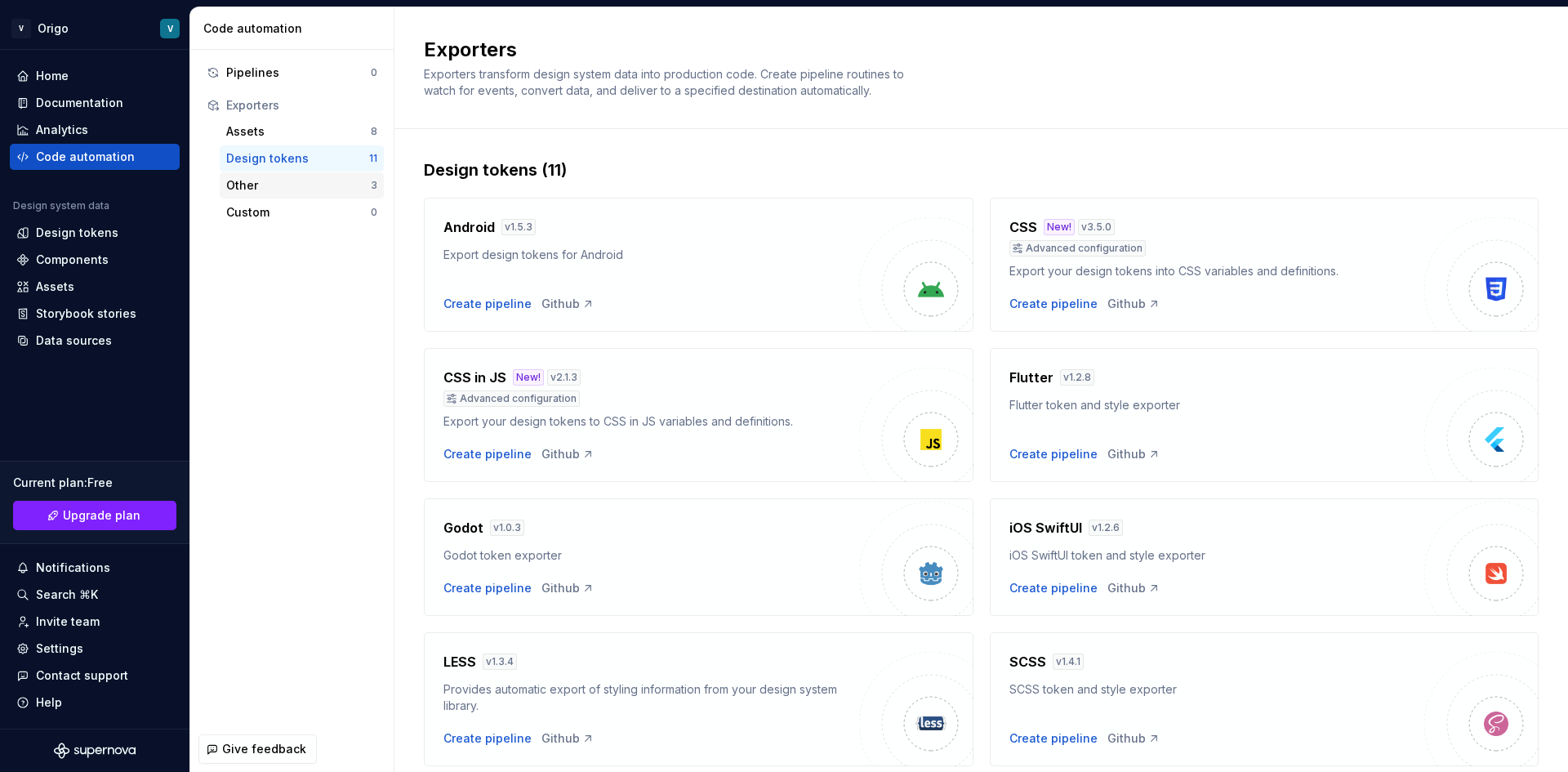
click at [299, 182] on div "Other" at bounding box center [298, 185] width 145 height 16
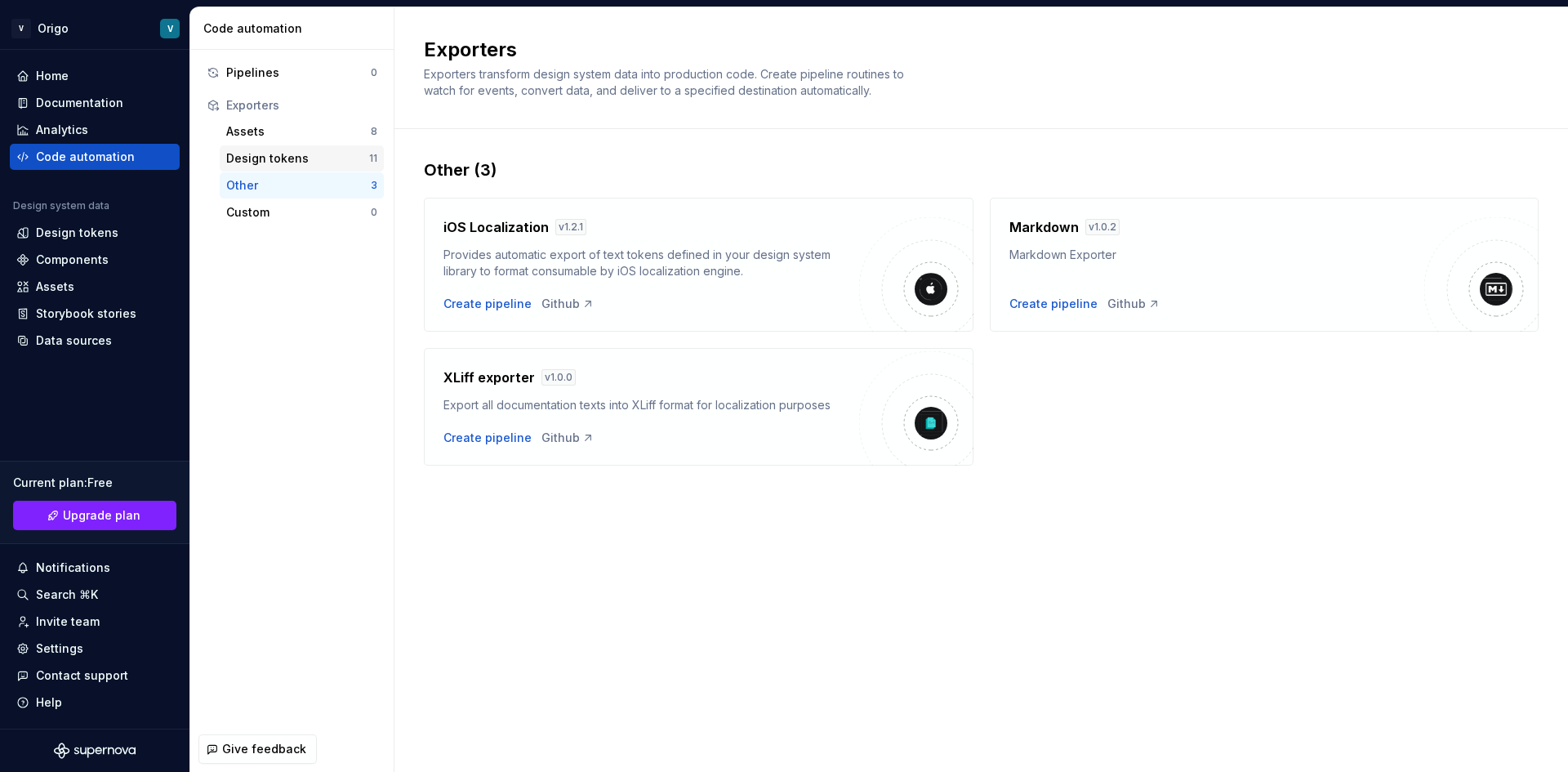
click at [304, 147] on div "Design tokens 11" at bounding box center [302, 158] width 164 height 26
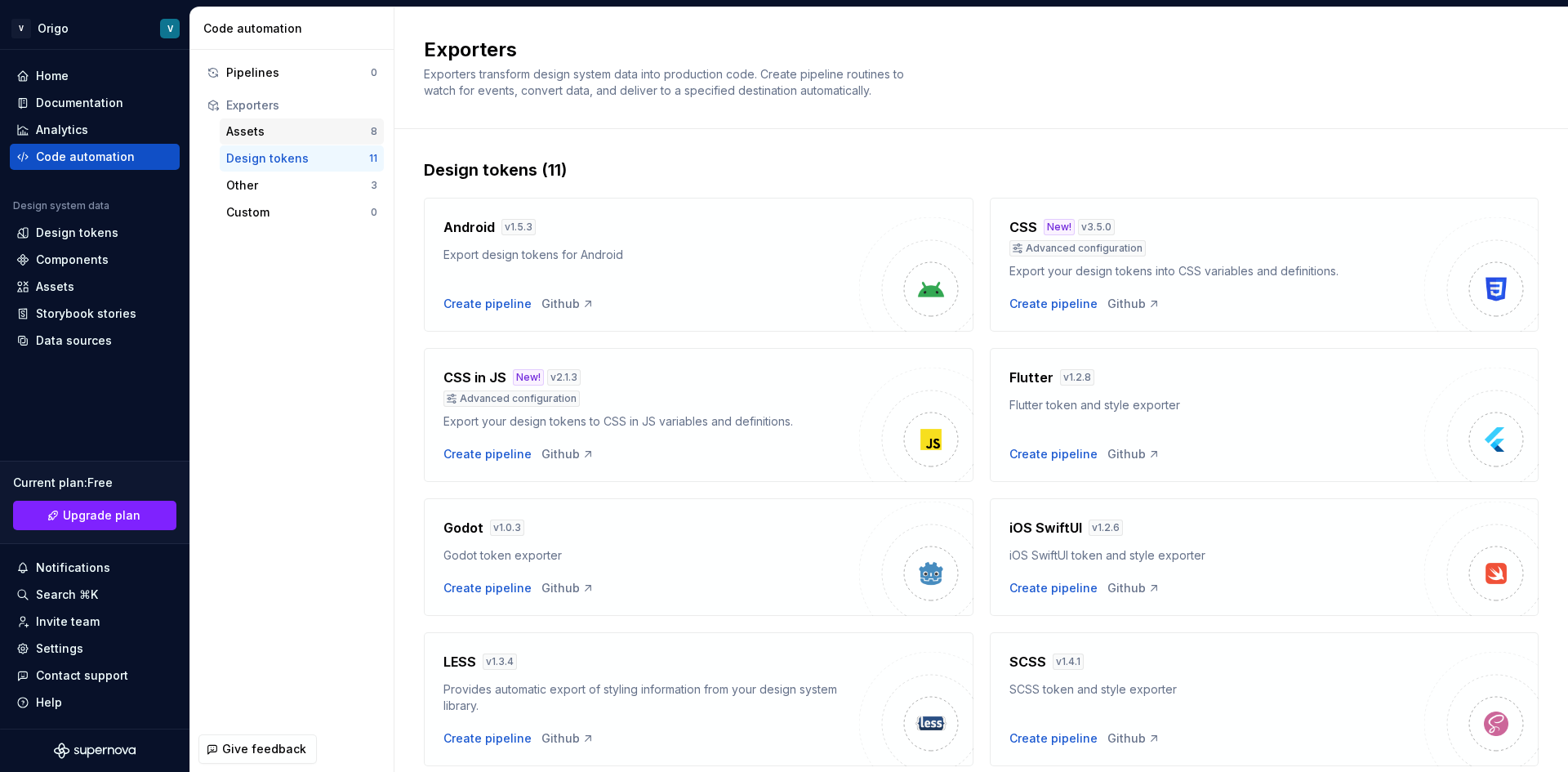
click at [308, 134] on div "Assets" at bounding box center [298, 131] width 145 height 16
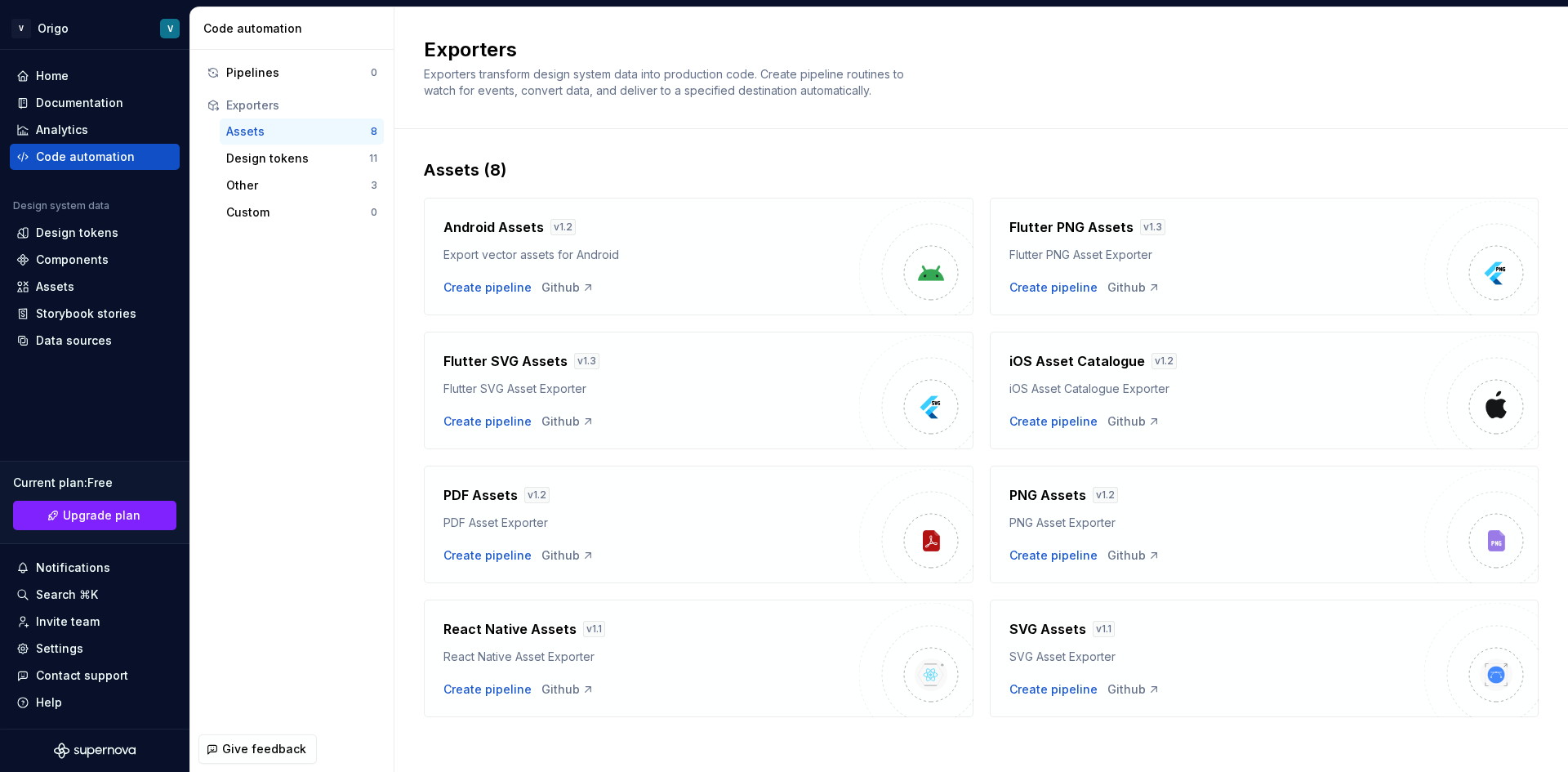
scroll to position [8, 0]
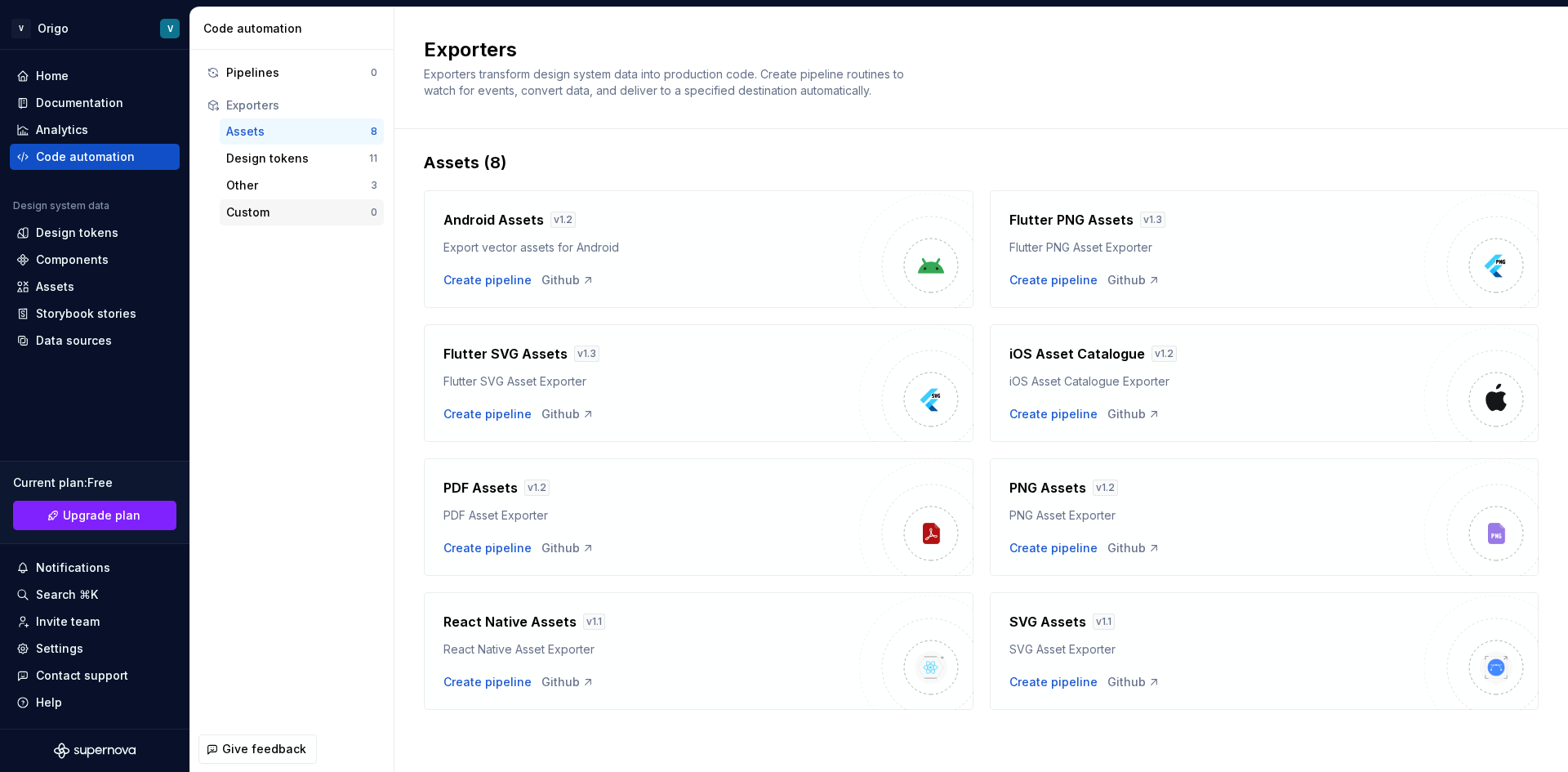
click at [295, 200] on div "Custom 0" at bounding box center [302, 212] width 164 height 26
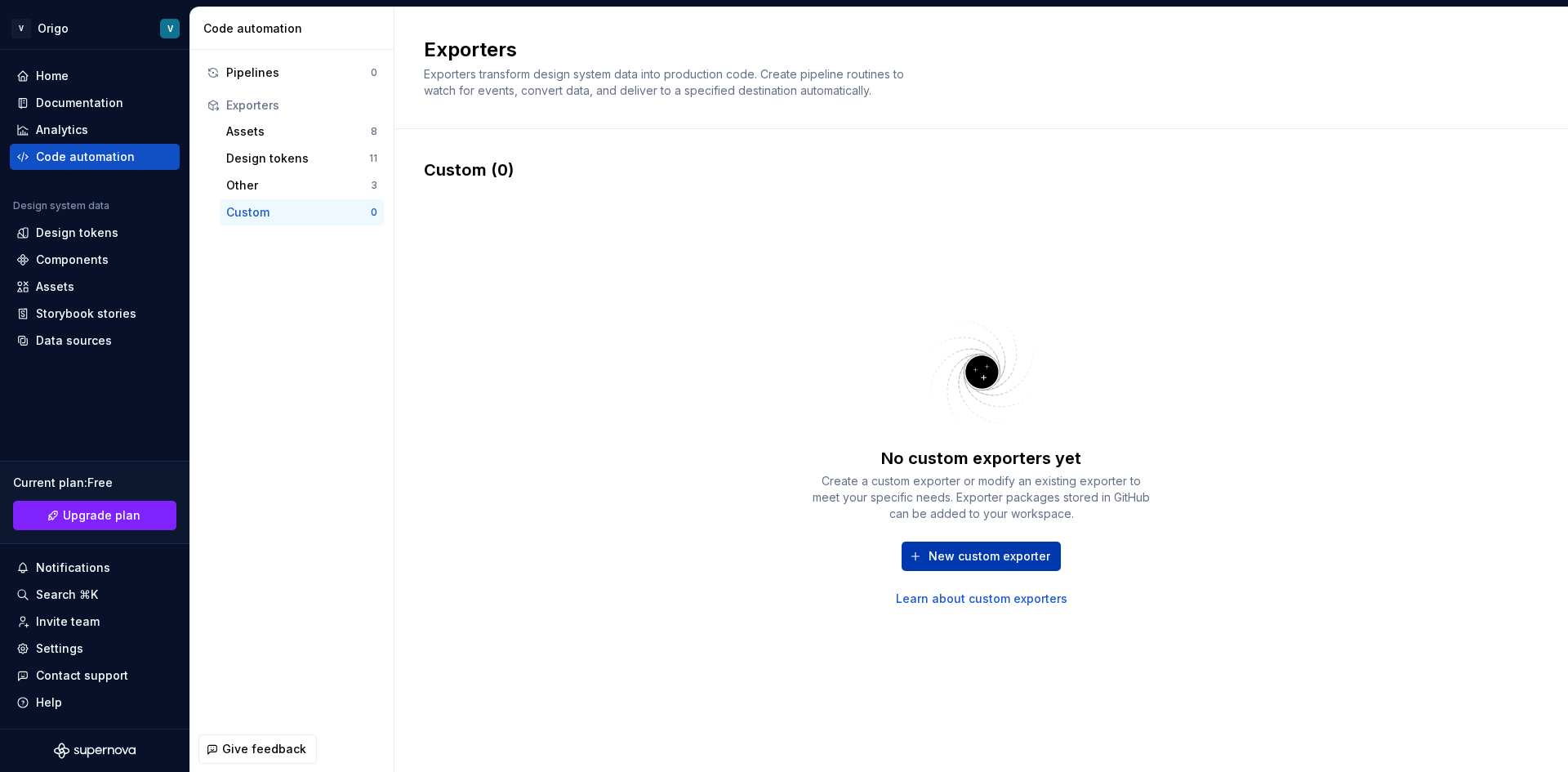
click at [949, 563] on span "New custom exporter" at bounding box center [990, 556] width 122 height 16
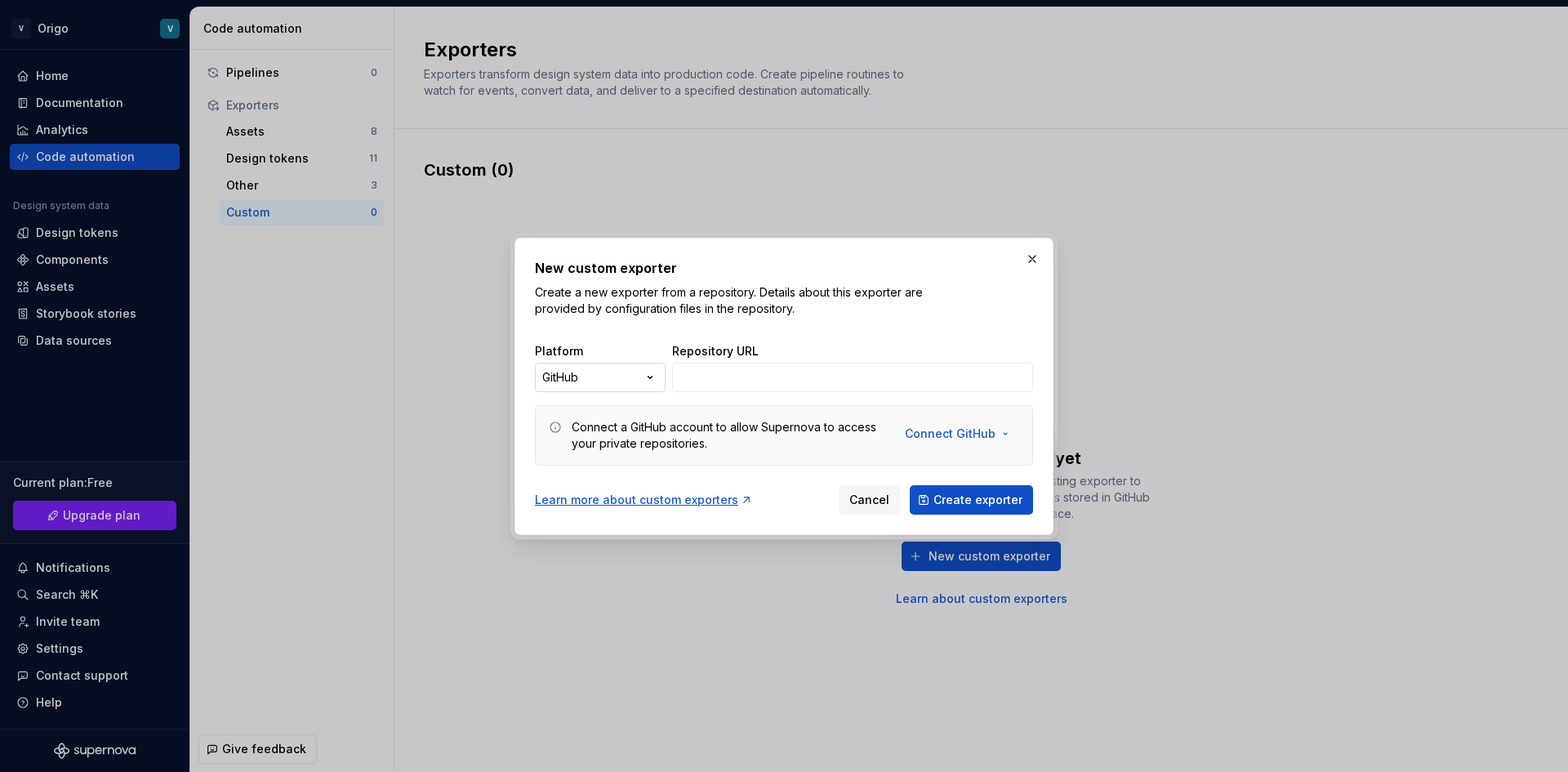
click at [614, 377] on div "New custom exporter Create a new exporter from a repository. Details about this…" at bounding box center [784, 386] width 1568 height 772
click at [680, 375] on div "New custom exporter Create a new exporter from a repository. Details about this…" at bounding box center [784, 386] width 1568 height 772
click at [866, 505] on span "Cancel" at bounding box center [869, 500] width 40 height 16
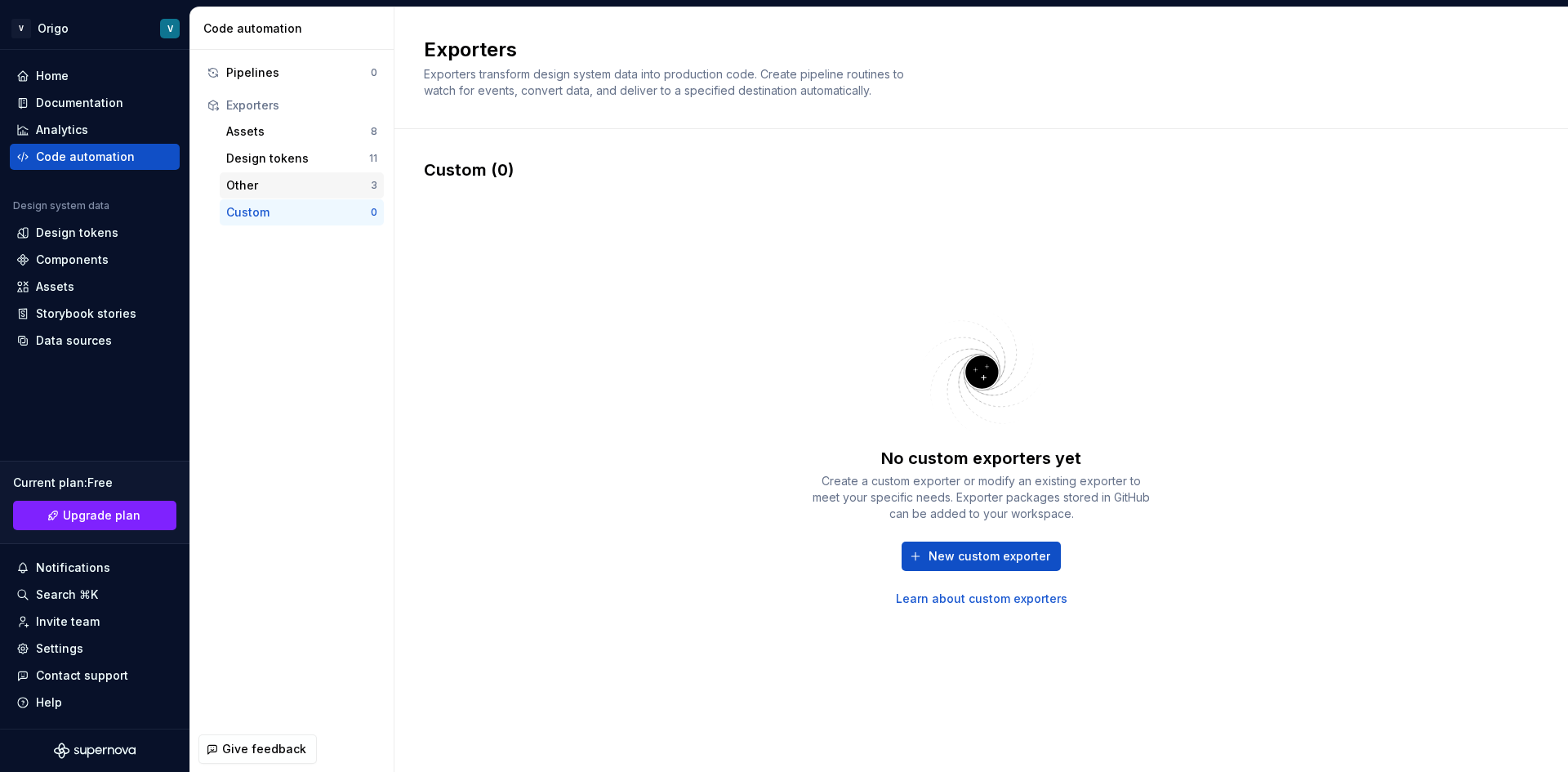
click at [243, 191] on div "Other" at bounding box center [298, 185] width 145 height 16
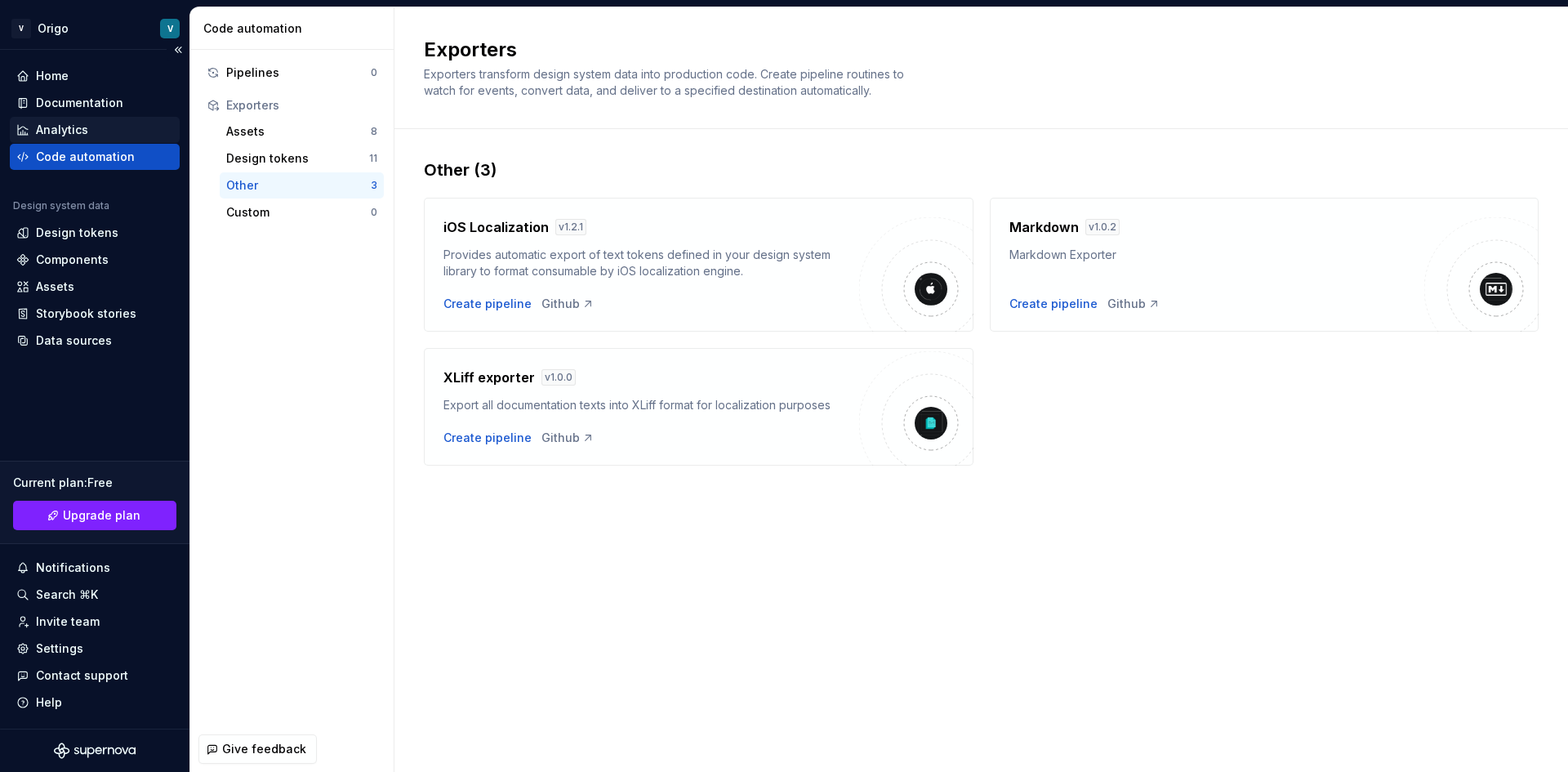
click at [113, 141] on div "Analytics" at bounding box center [95, 129] width 170 height 26
click at [116, 111] on div "Documentation" at bounding box center [95, 102] width 170 height 26
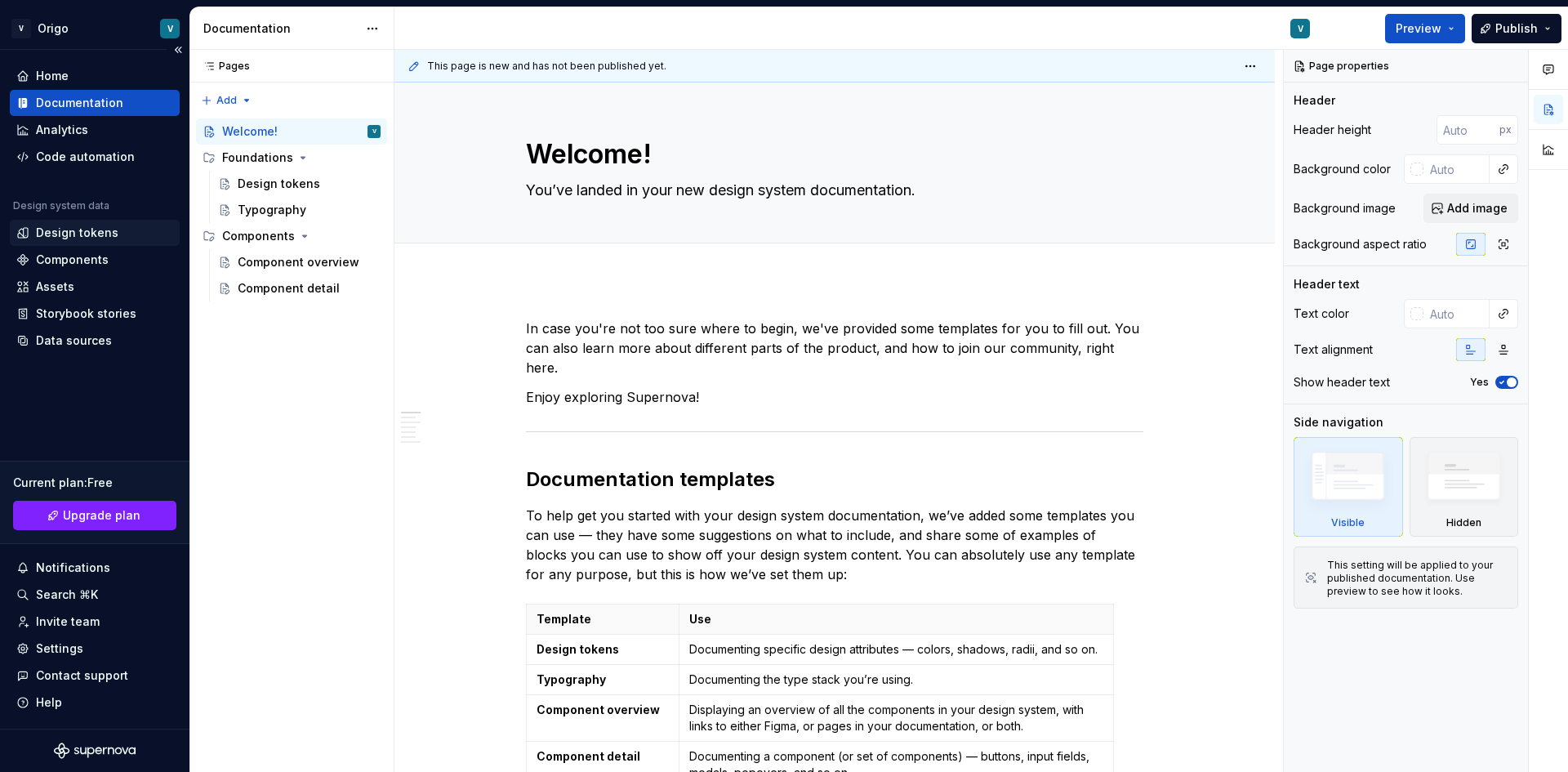
click at [102, 228] on div "Design tokens" at bounding box center [78, 233] width 83 height 16
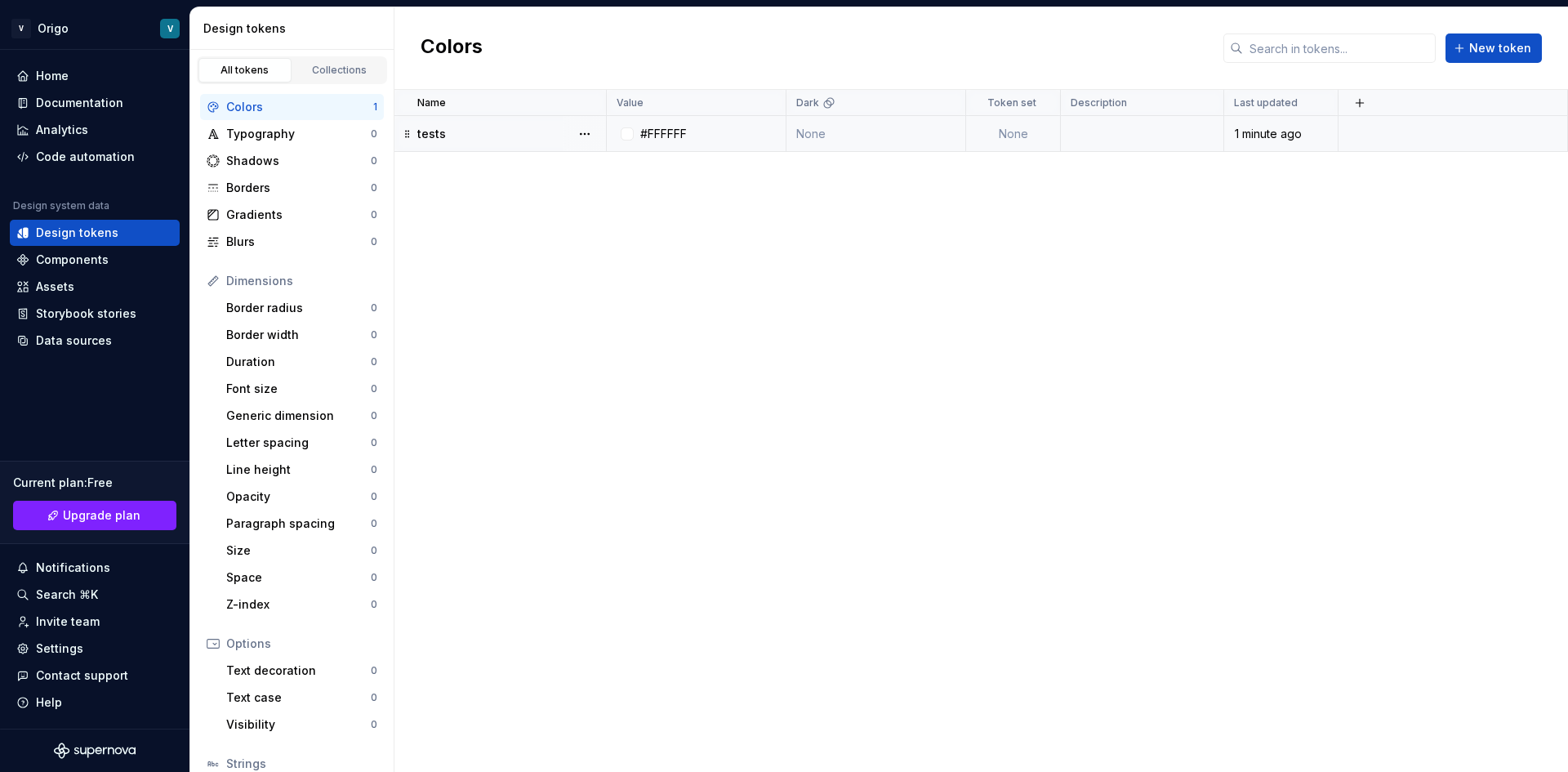
click at [466, 131] on div "tests" at bounding box center [511, 134] width 188 height 16
type textarea "*"
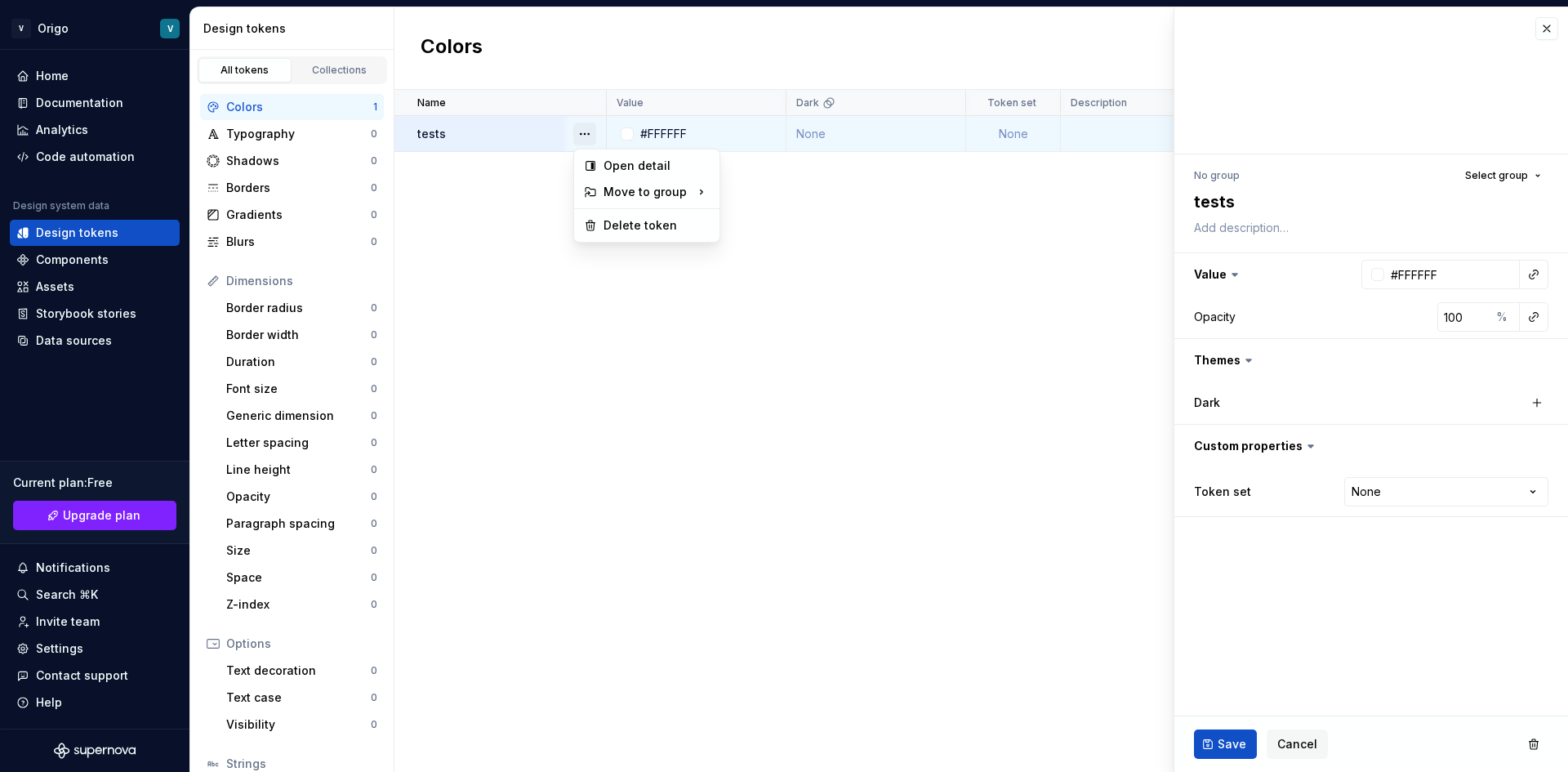
click at [588, 134] on button "button" at bounding box center [584, 134] width 23 height 23
click at [529, 191] on html "V Origo V Home Documentation Analytics Code automation Design system data Desig…" at bounding box center [784, 386] width 1568 height 772
click at [131, 282] on div "Assets" at bounding box center [95, 287] width 157 height 16
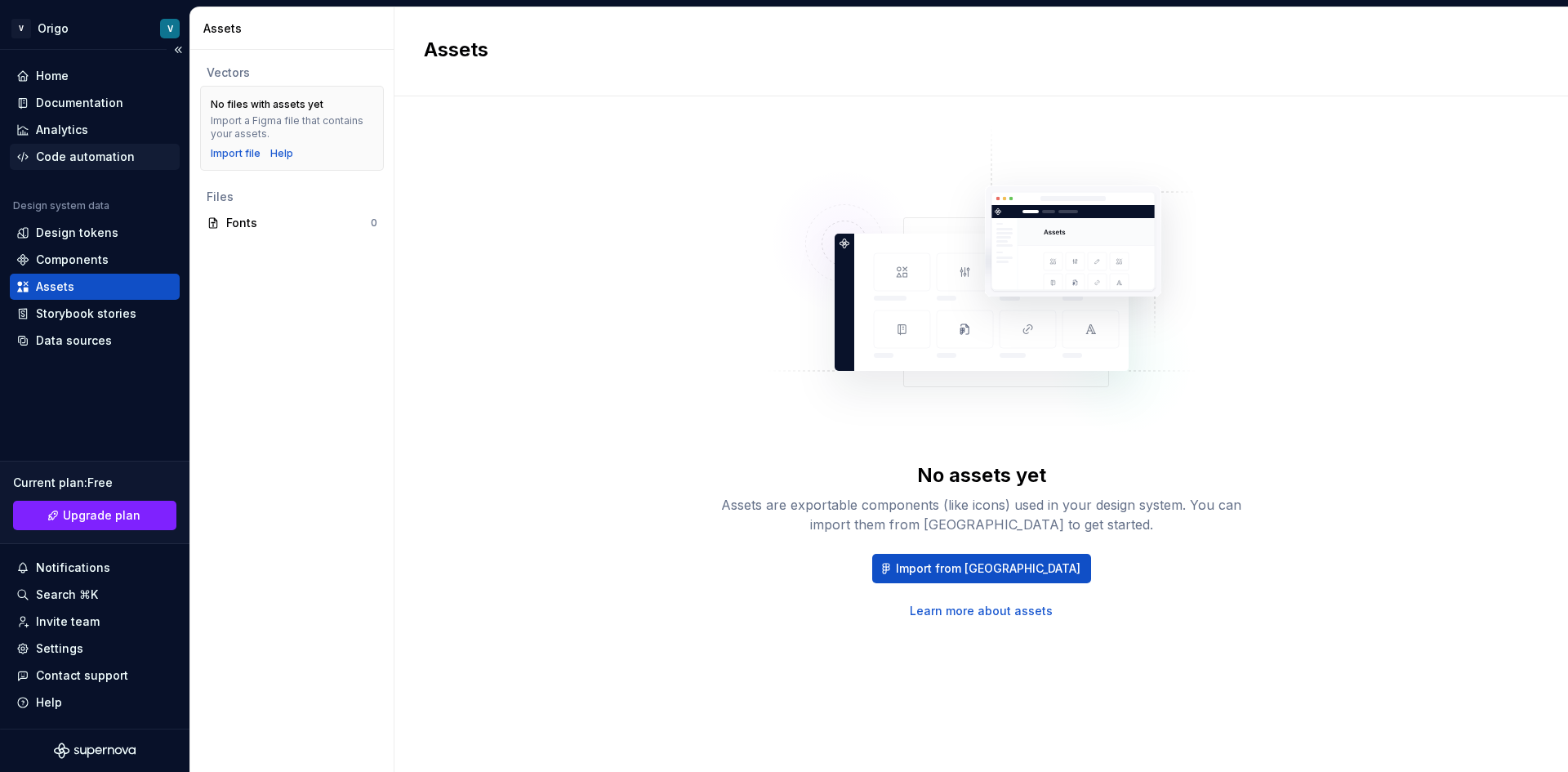
click at [54, 160] on div "Code automation" at bounding box center [85, 156] width 99 height 16
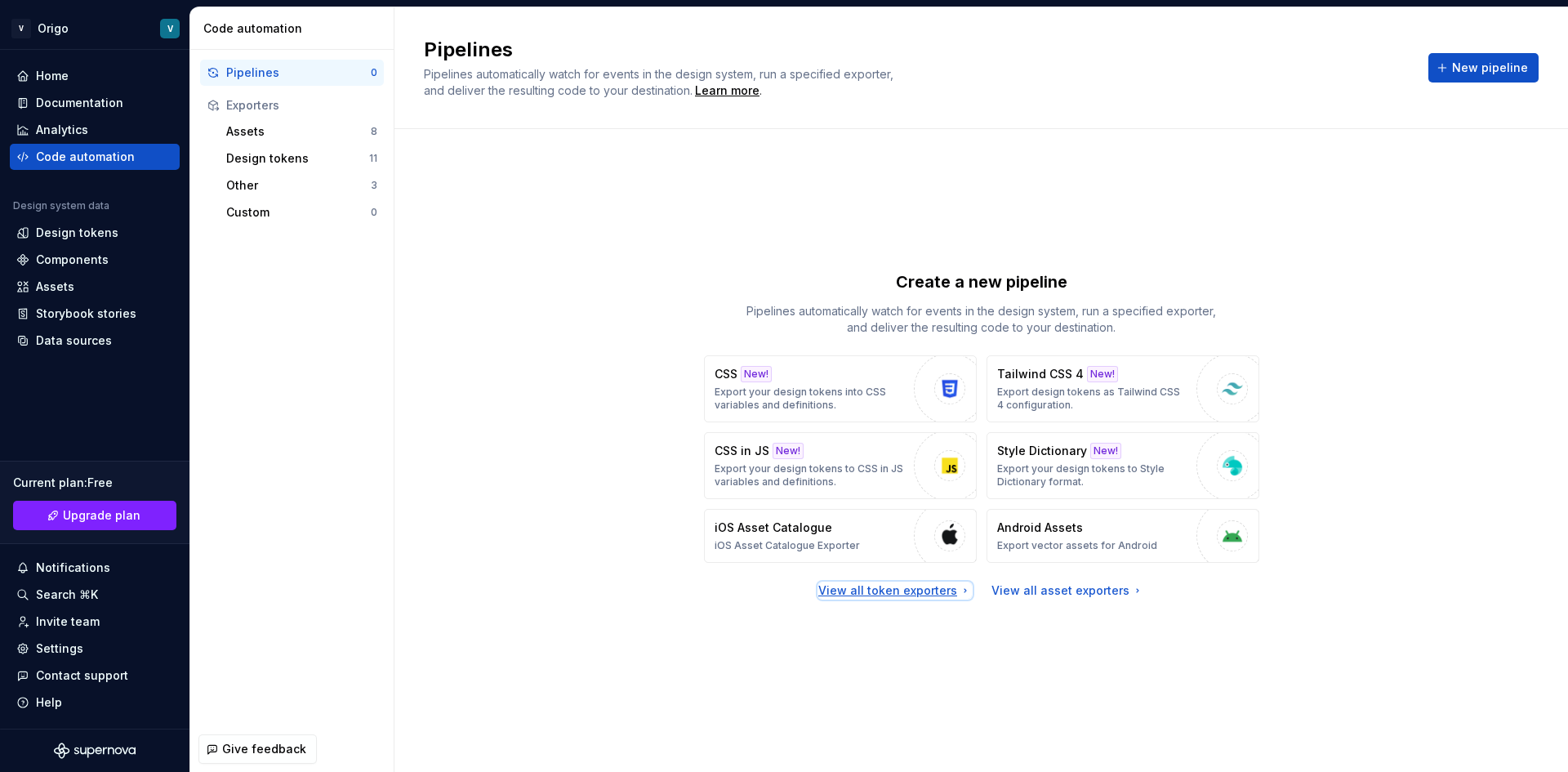
click at [901, 587] on div "View all token exporters" at bounding box center [895, 590] width 154 height 16
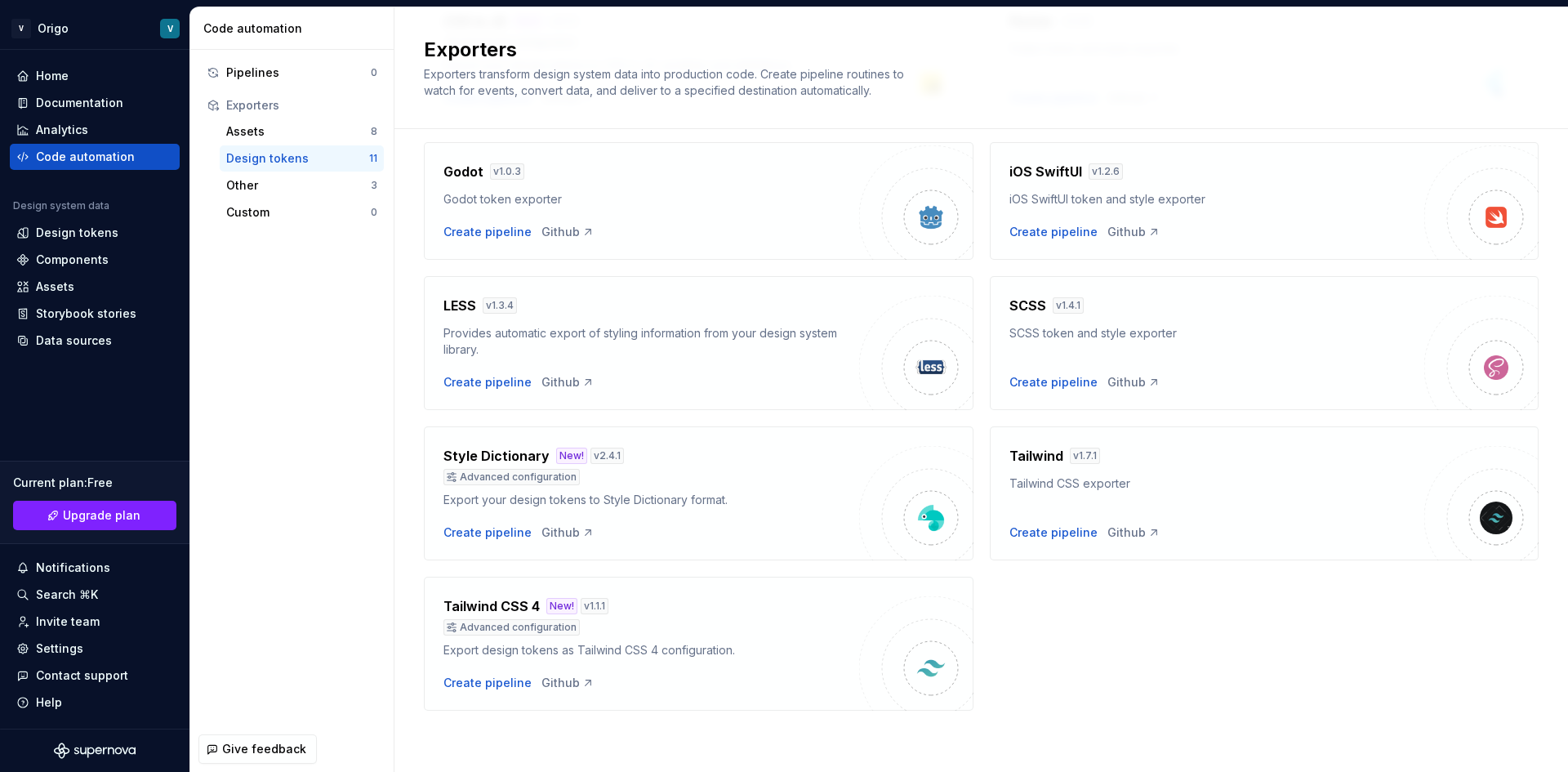
scroll to position [357, 0]
click at [57, 333] on div "Data sources" at bounding box center [74, 340] width 76 height 16
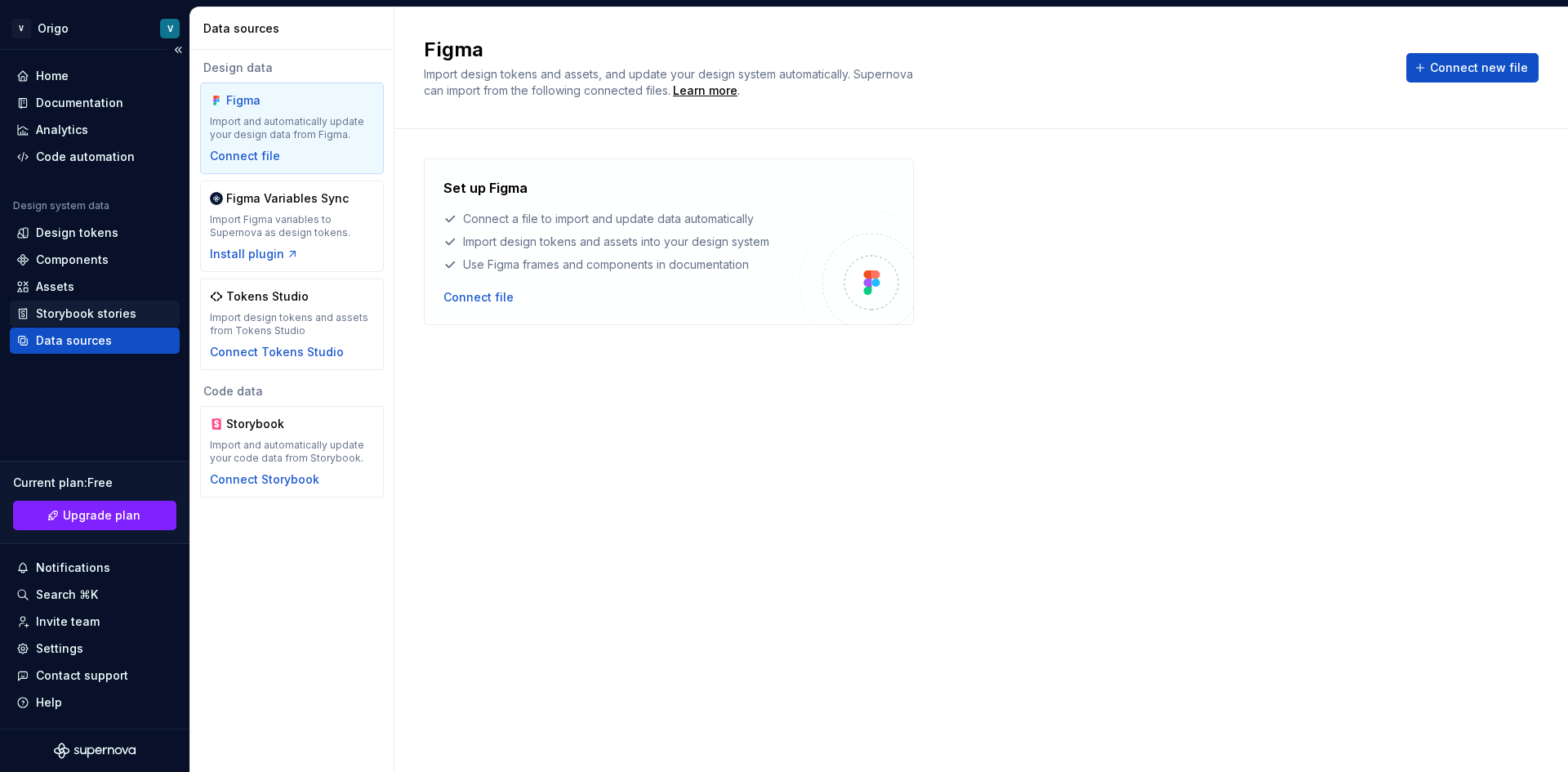
click at [63, 317] on div "Storybook stories" at bounding box center [86, 313] width 101 height 16
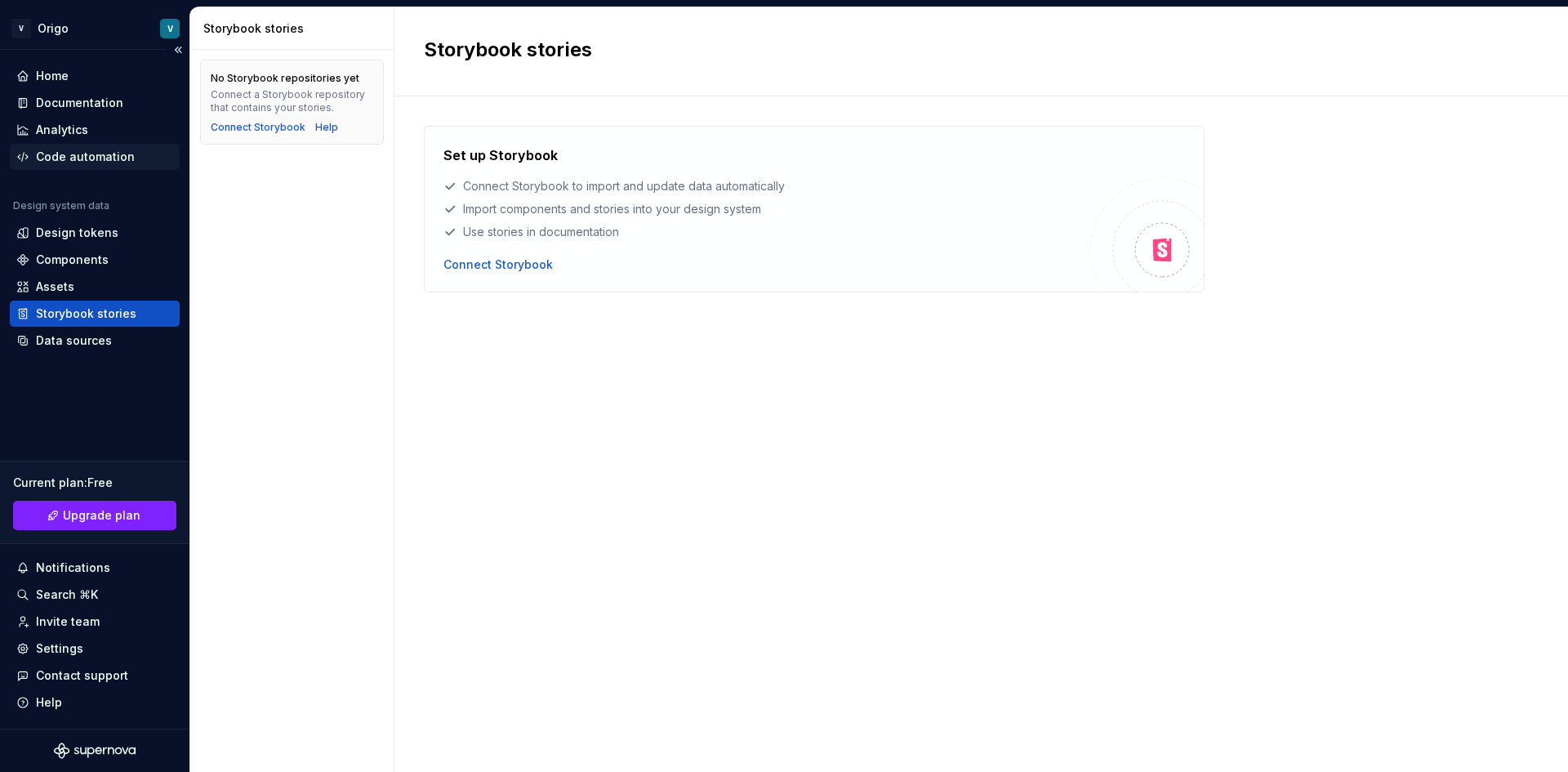
click at [93, 147] on div "Code automation" at bounding box center [95, 156] width 170 height 26
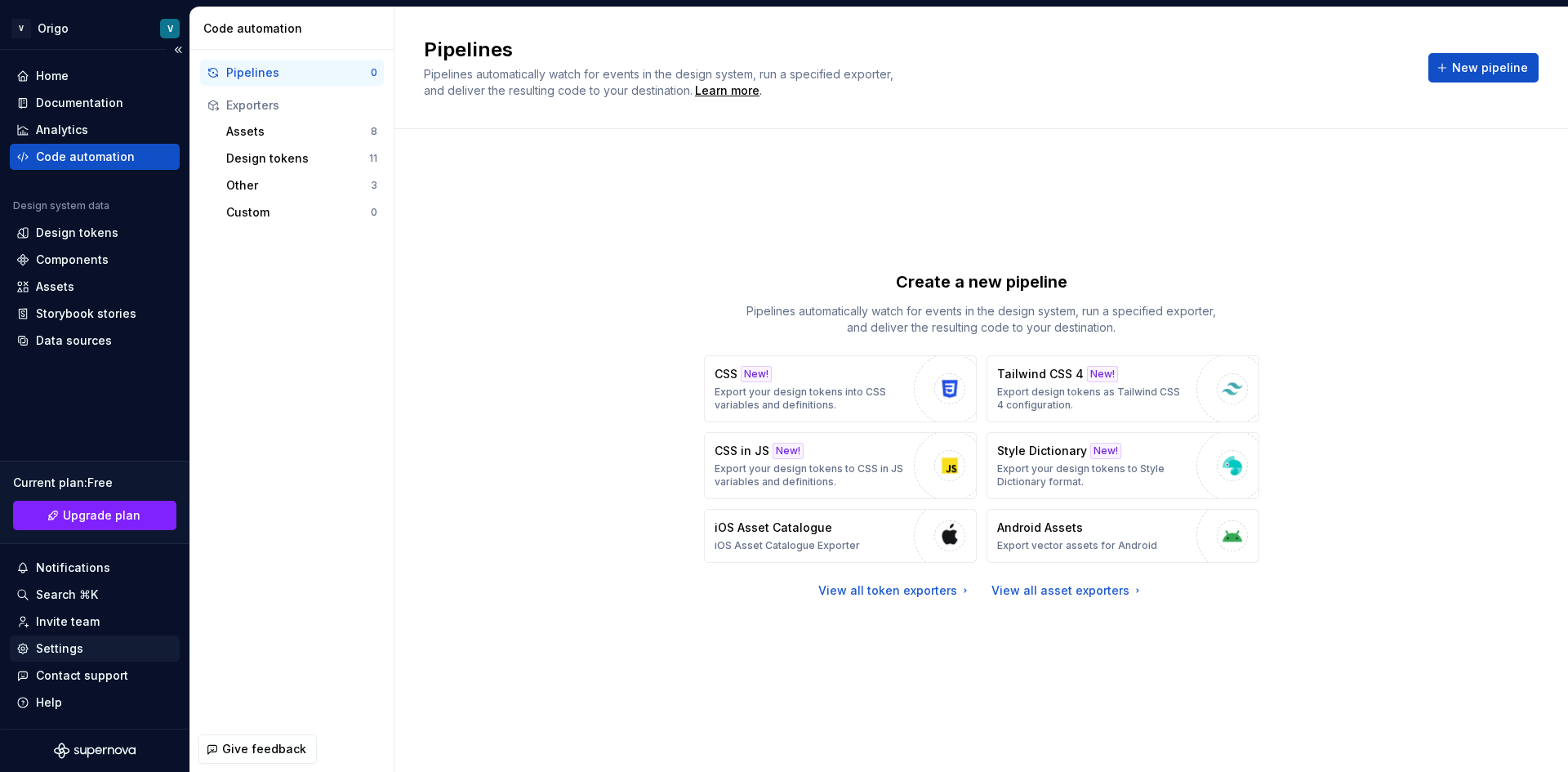
click at [89, 657] on div "Settings" at bounding box center [95, 649] width 170 height 26
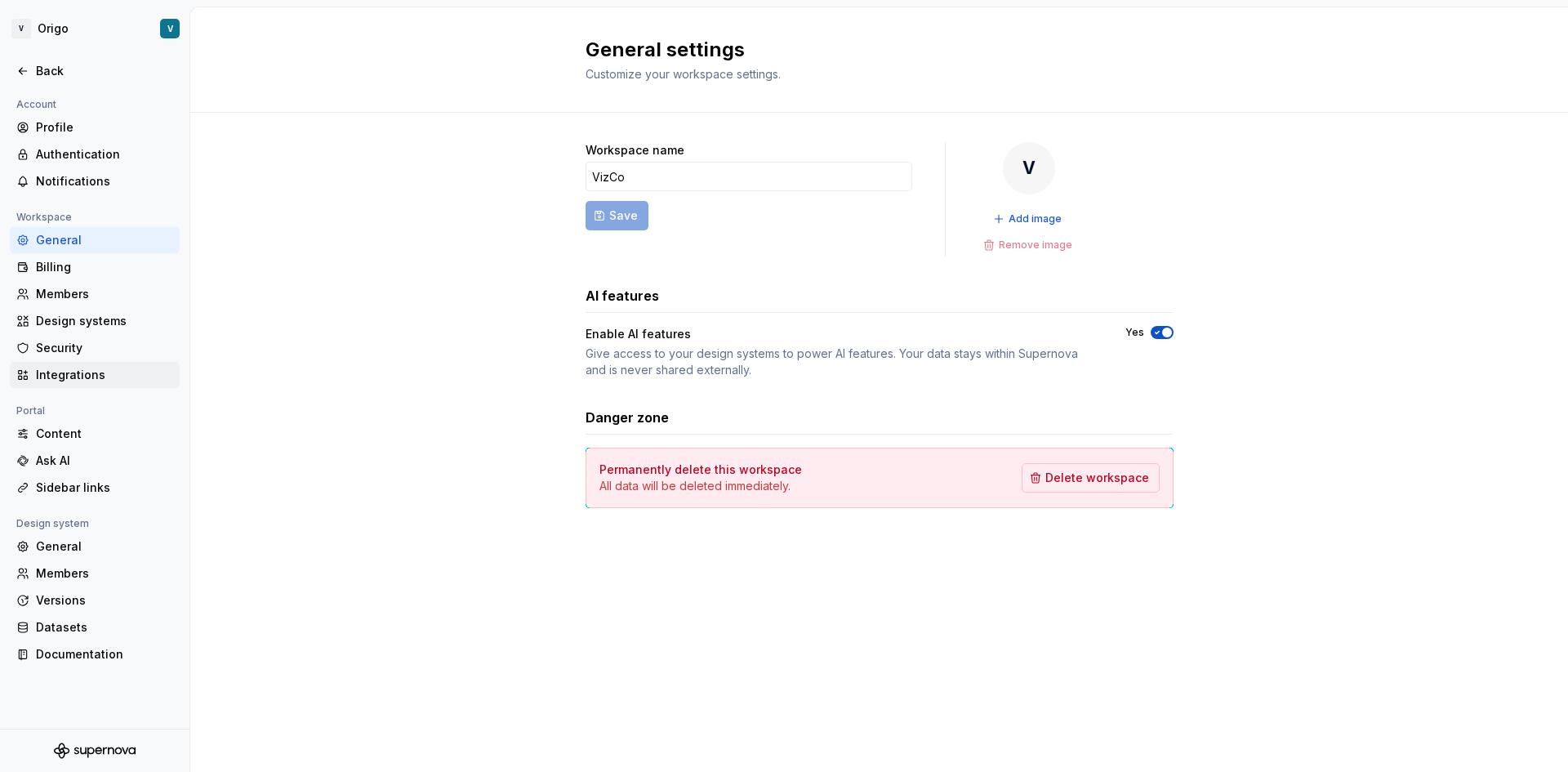
click at [72, 382] on div "Integrations" at bounding box center [105, 375] width 137 height 16
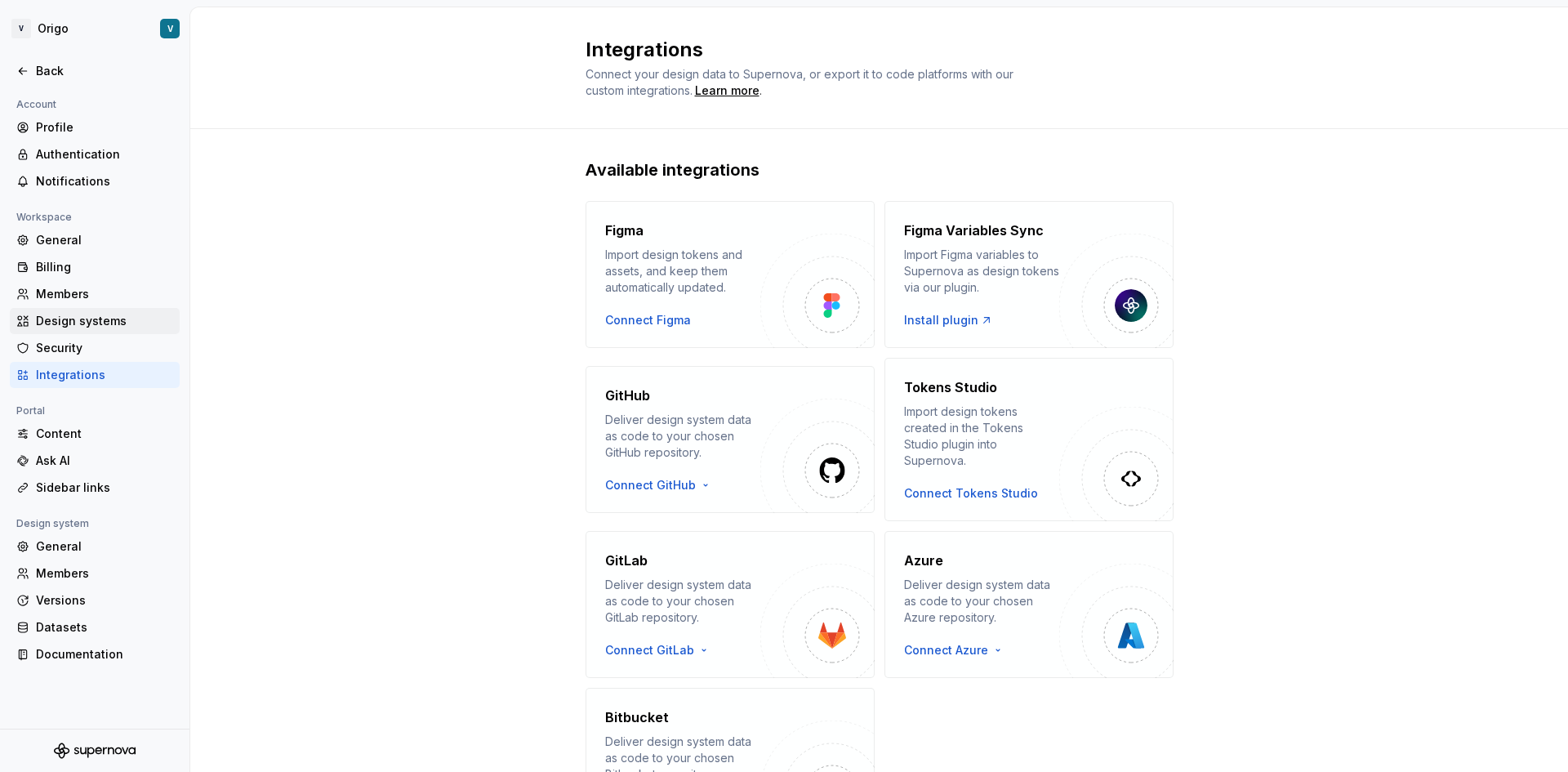
click at [80, 323] on div "Design systems" at bounding box center [105, 320] width 137 height 16
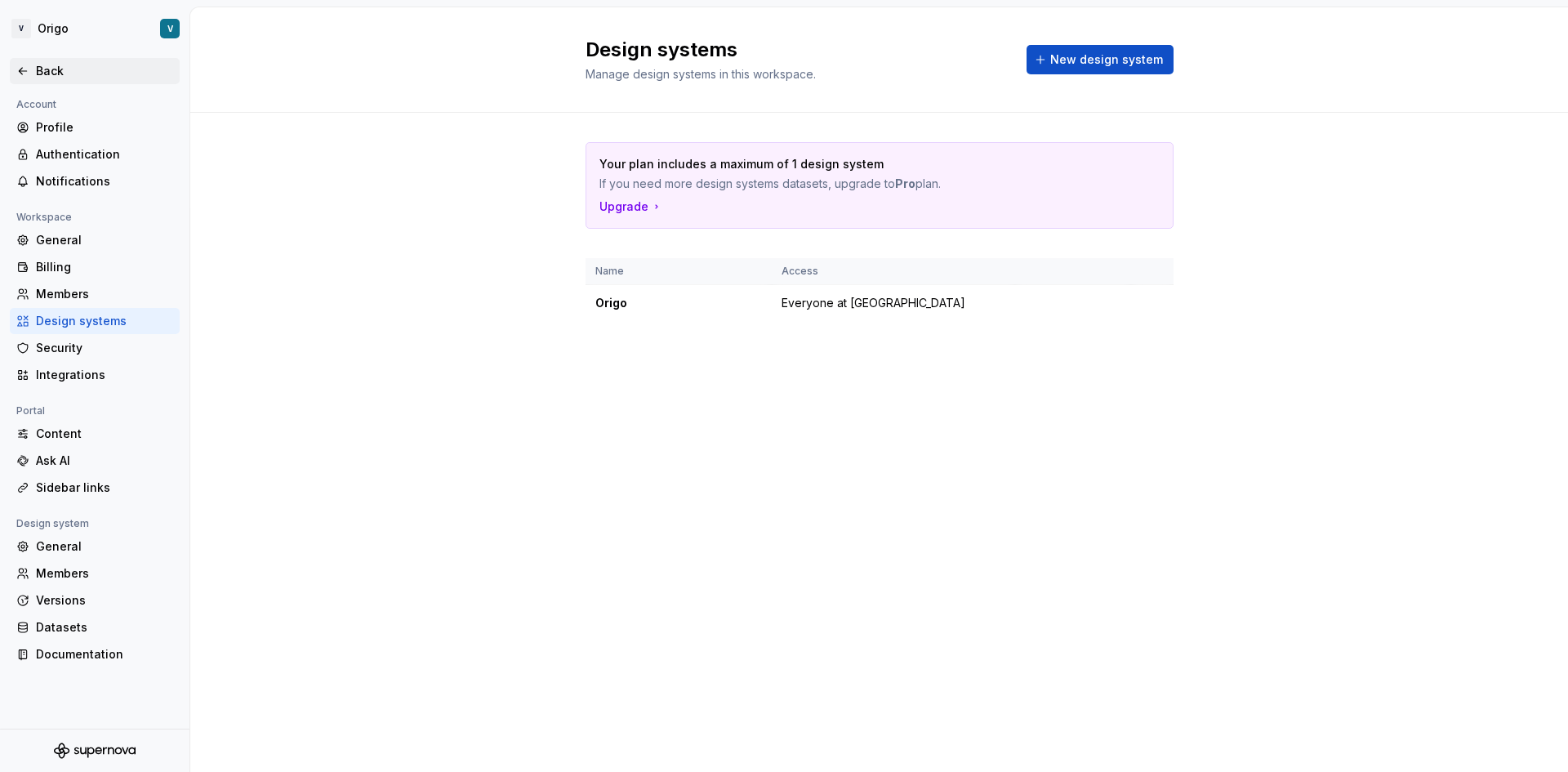
click at [46, 71] on div "Back" at bounding box center [105, 70] width 137 height 16
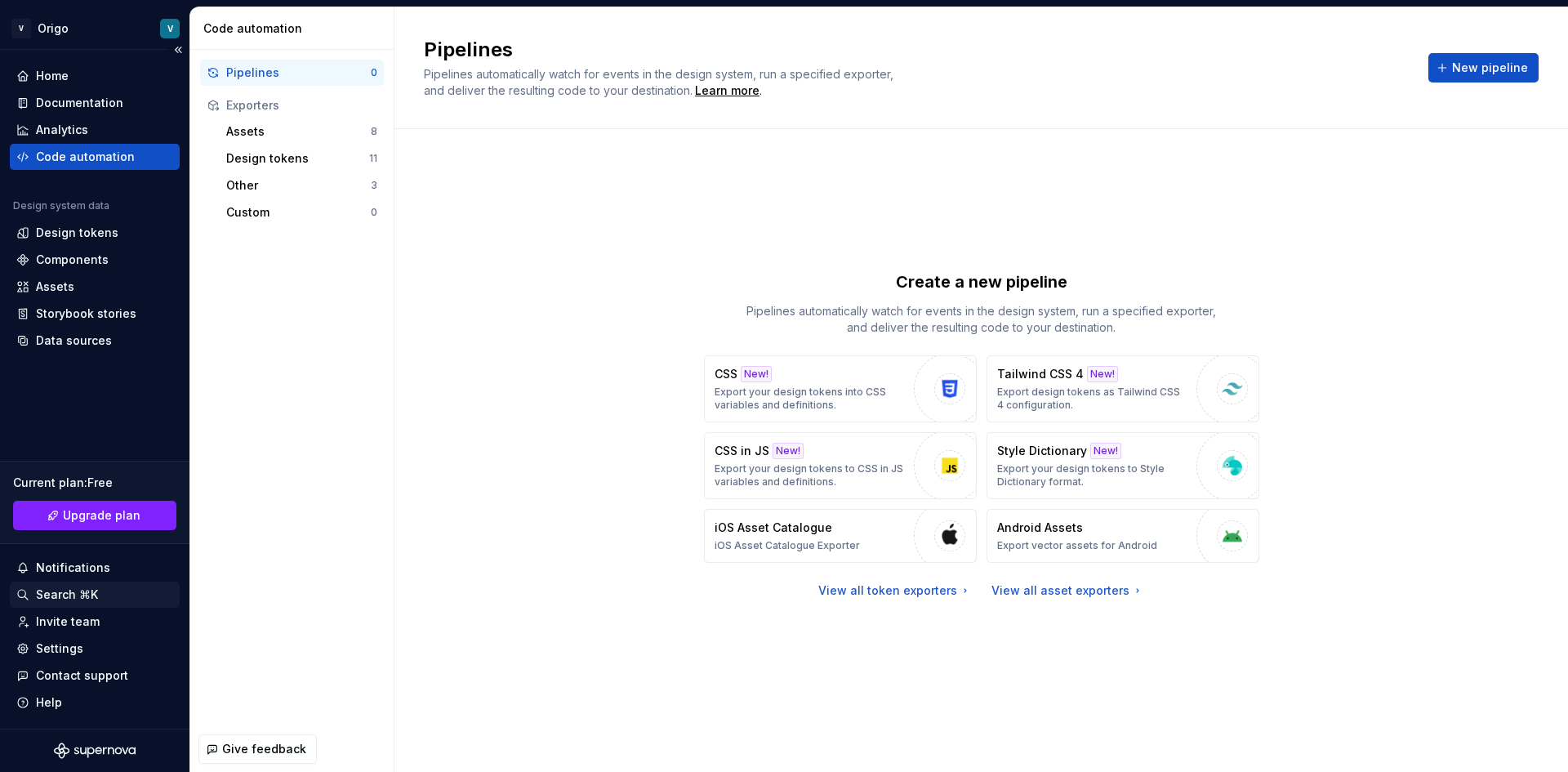
click at [47, 587] on div "Search ⌘K" at bounding box center [67, 594] width 62 height 16
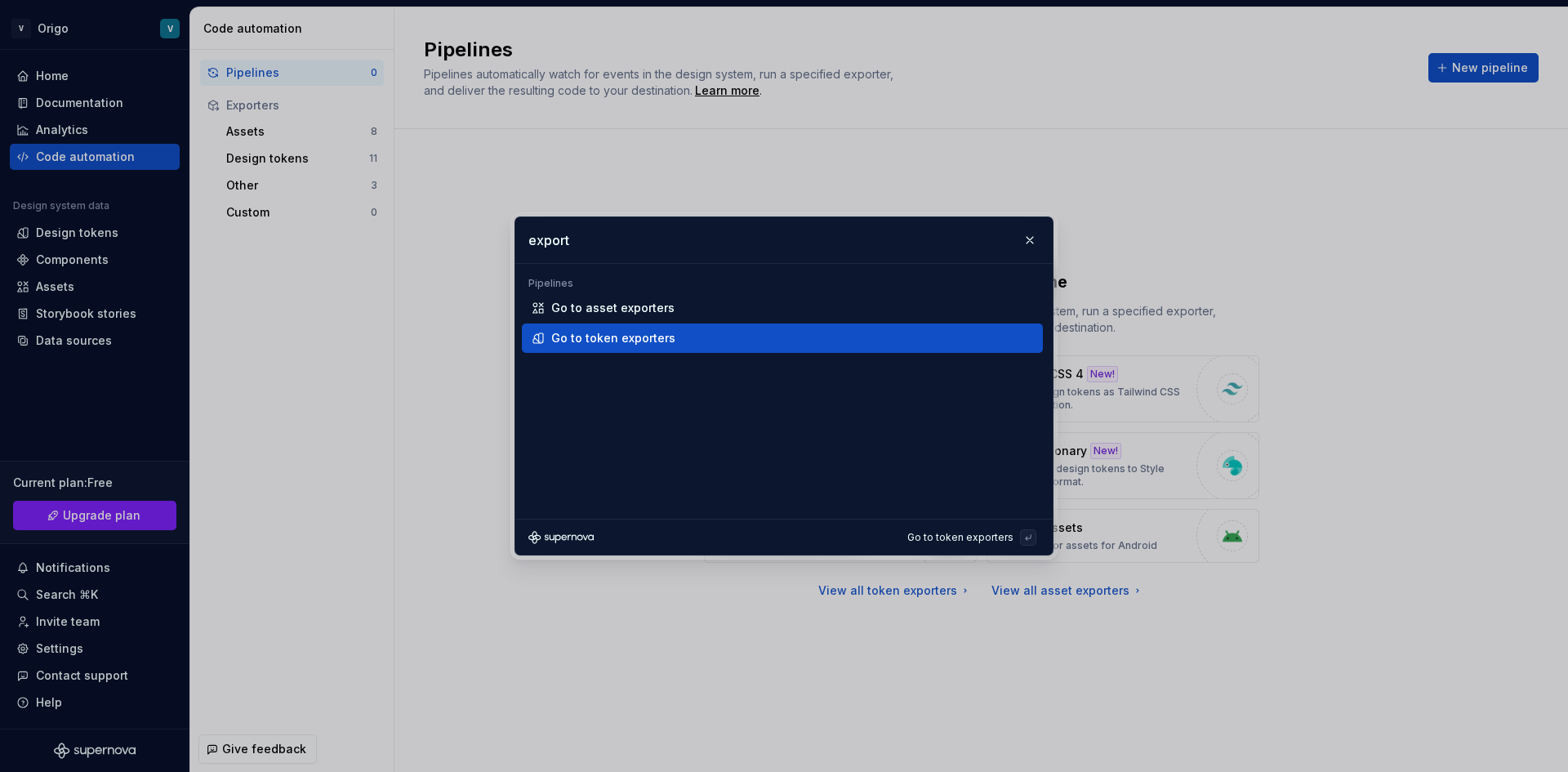
type input "export"
click at [664, 328] on div "Go to token exporters" at bounding box center [782, 338] width 521 height 30
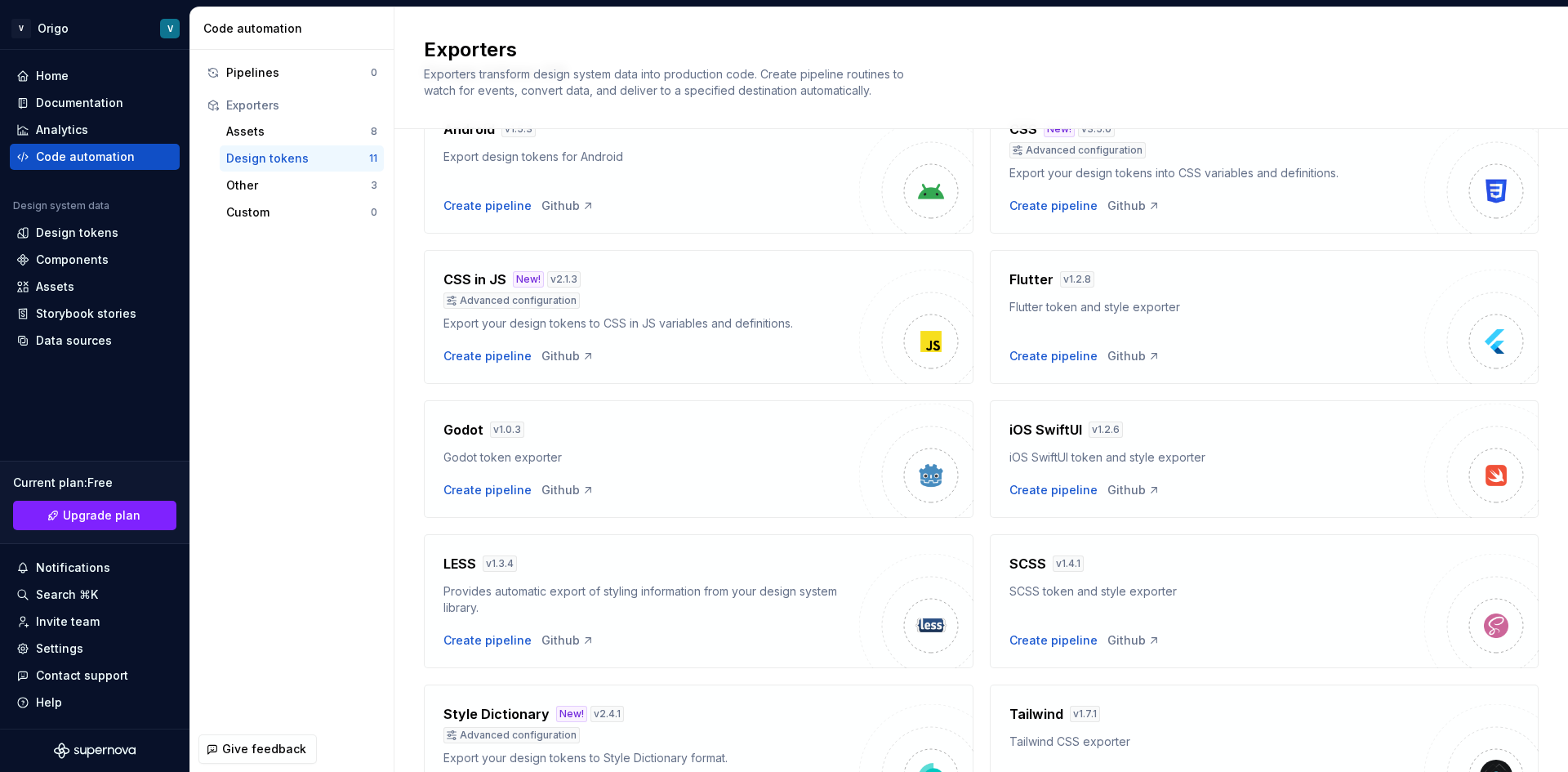
scroll to position [357, 0]
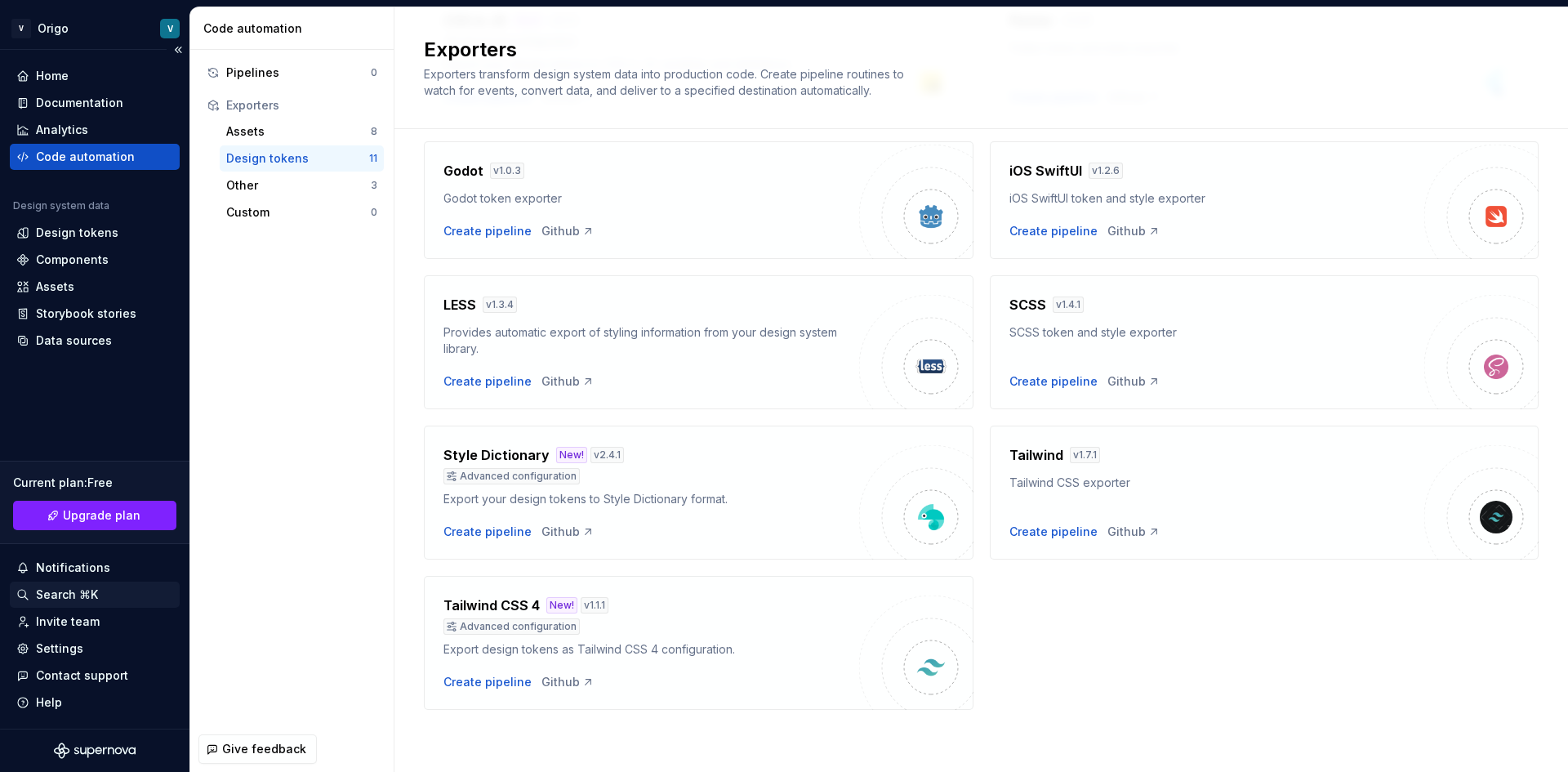
click at [84, 603] on div "Search ⌘K" at bounding box center [95, 594] width 170 height 26
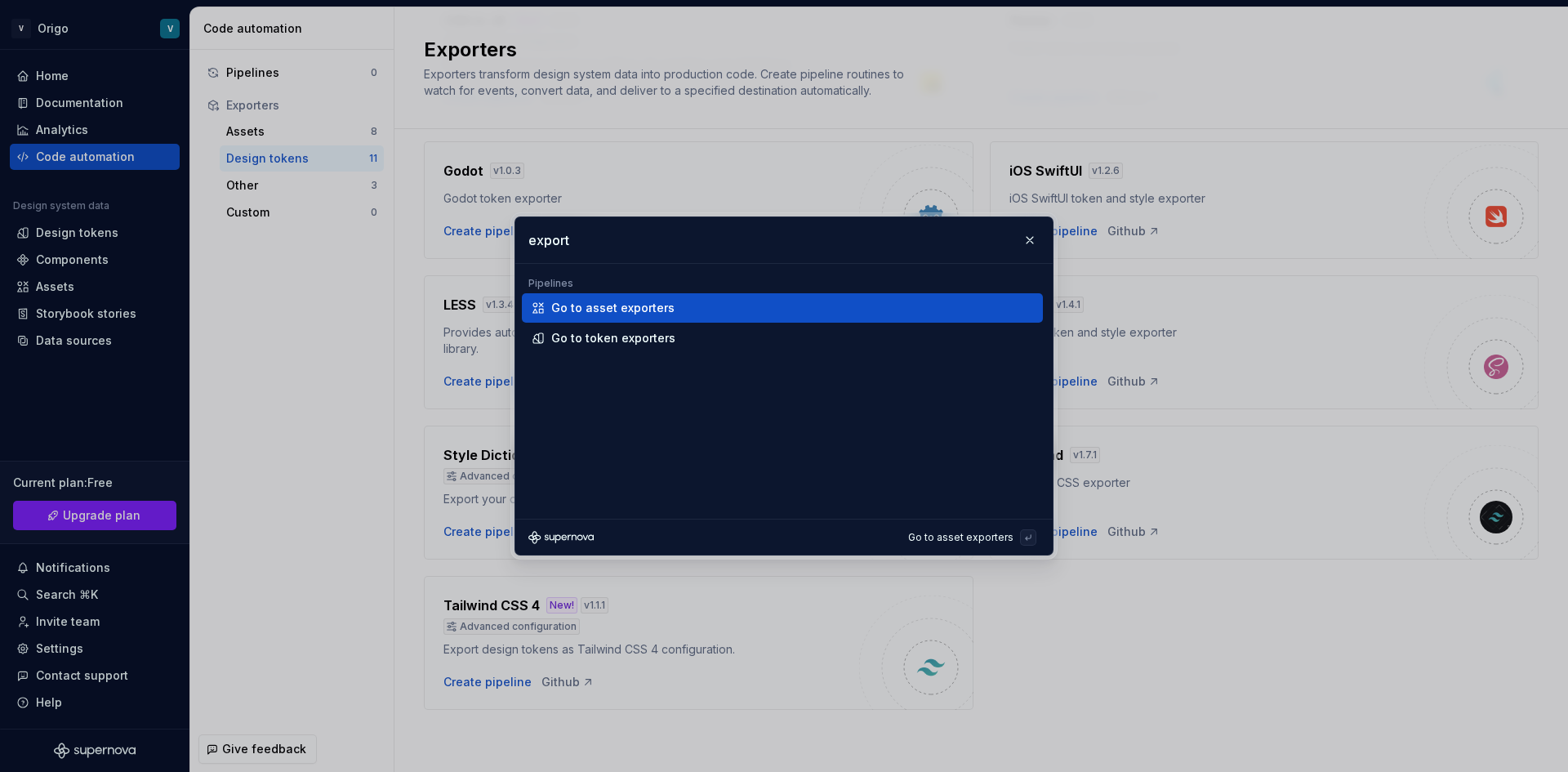
type input "export"
click at [613, 305] on div "Go to asset exporters" at bounding box center [613, 308] width 123 height 16
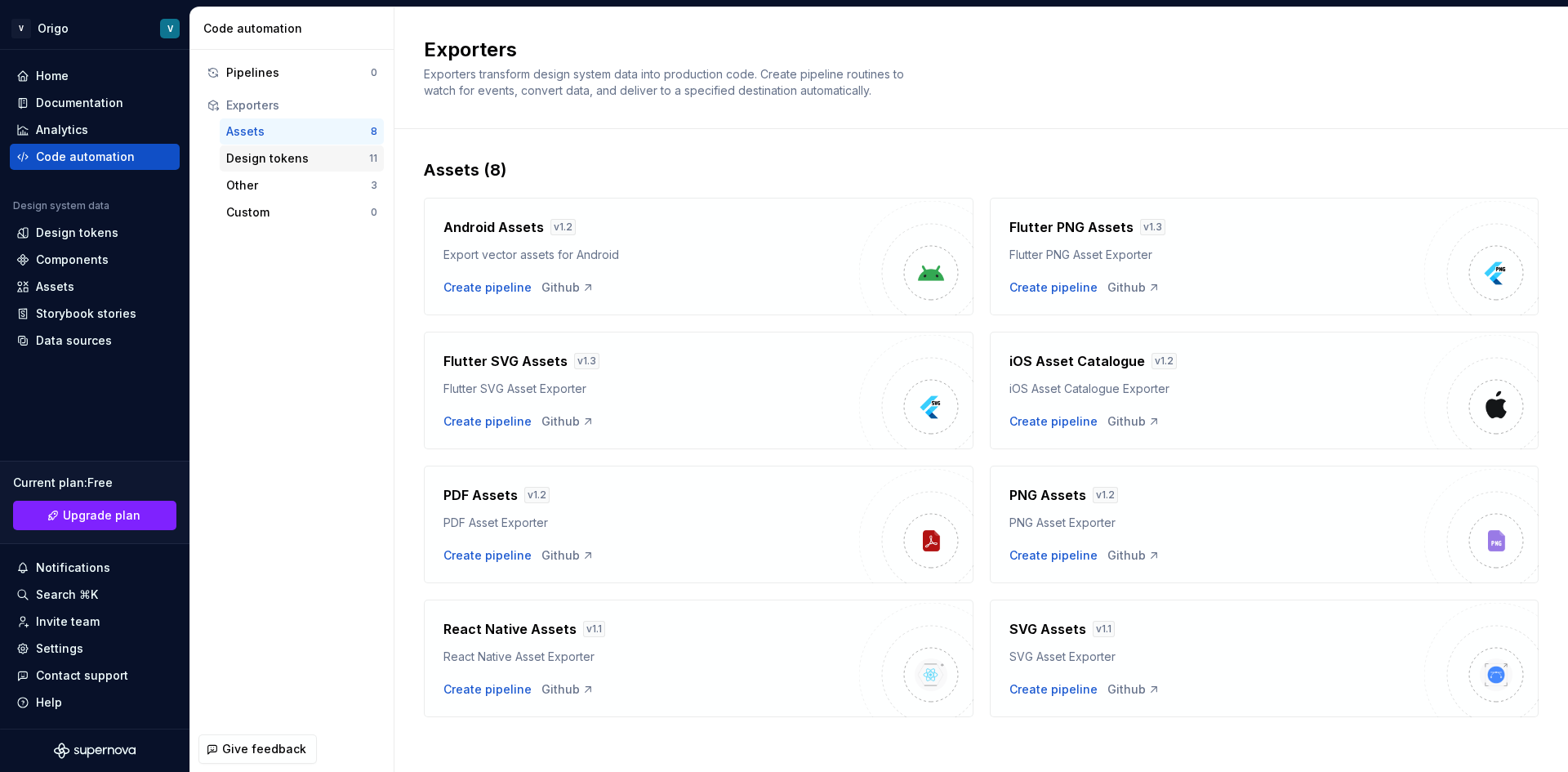
click at [325, 156] on div "Design tokens" at bounding box center [298, 158] width 143 height 16
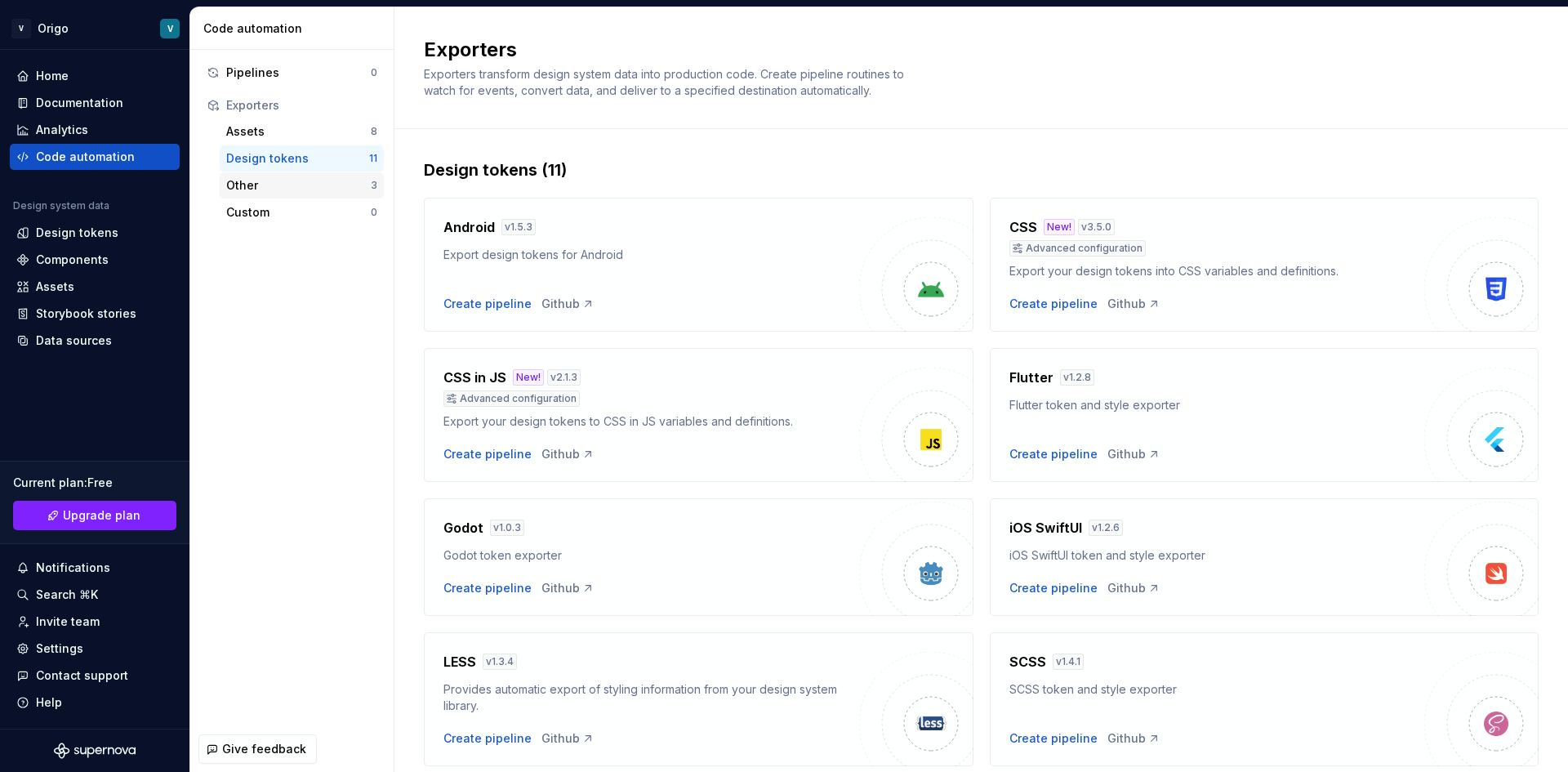
click at [312, 183] on div "Other" at bounding box center [298, 185] width 145 height 16
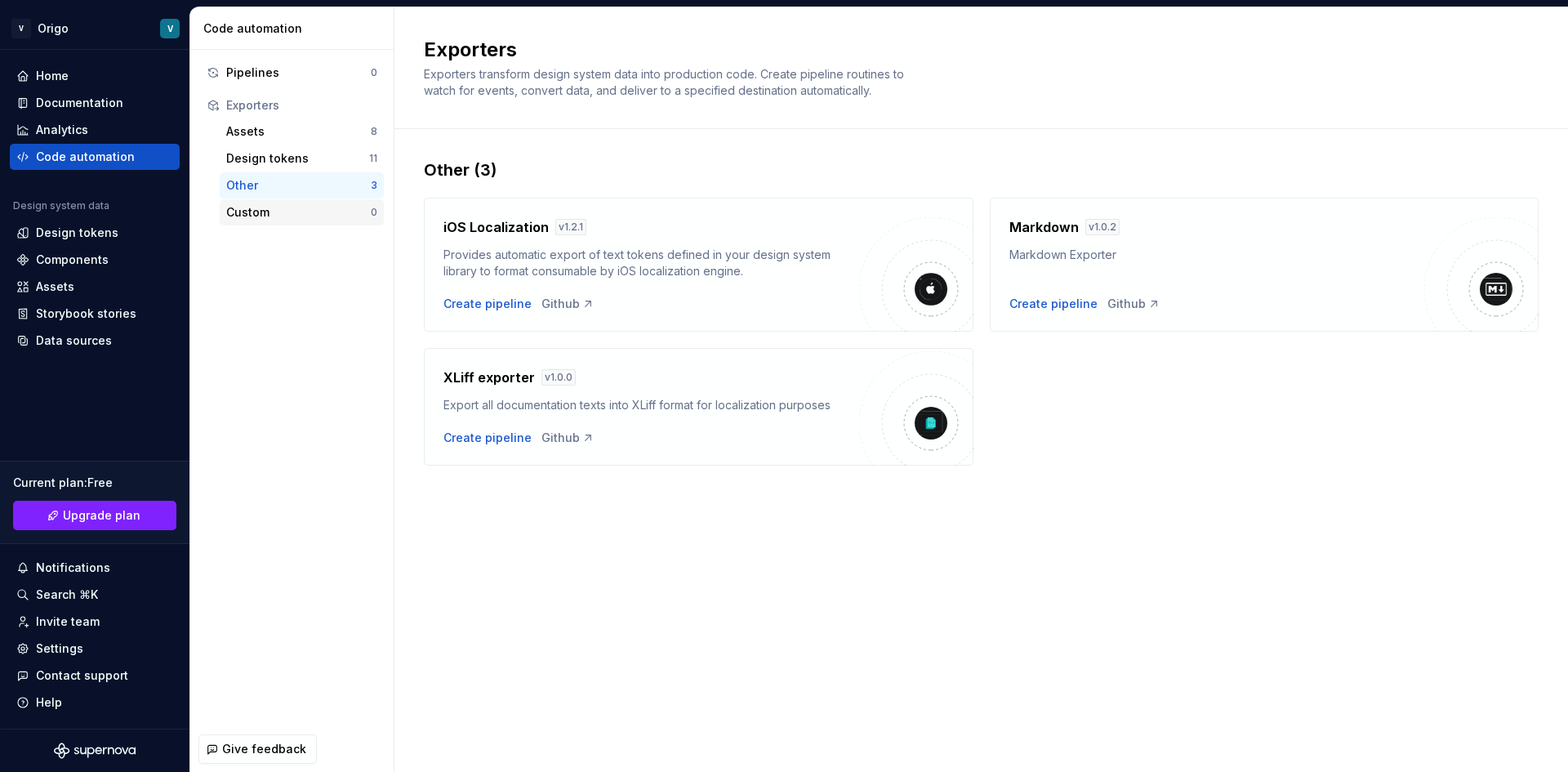
click at [301, 213] on div "Custom" at bounding box center [298, 212] width 145 height 16
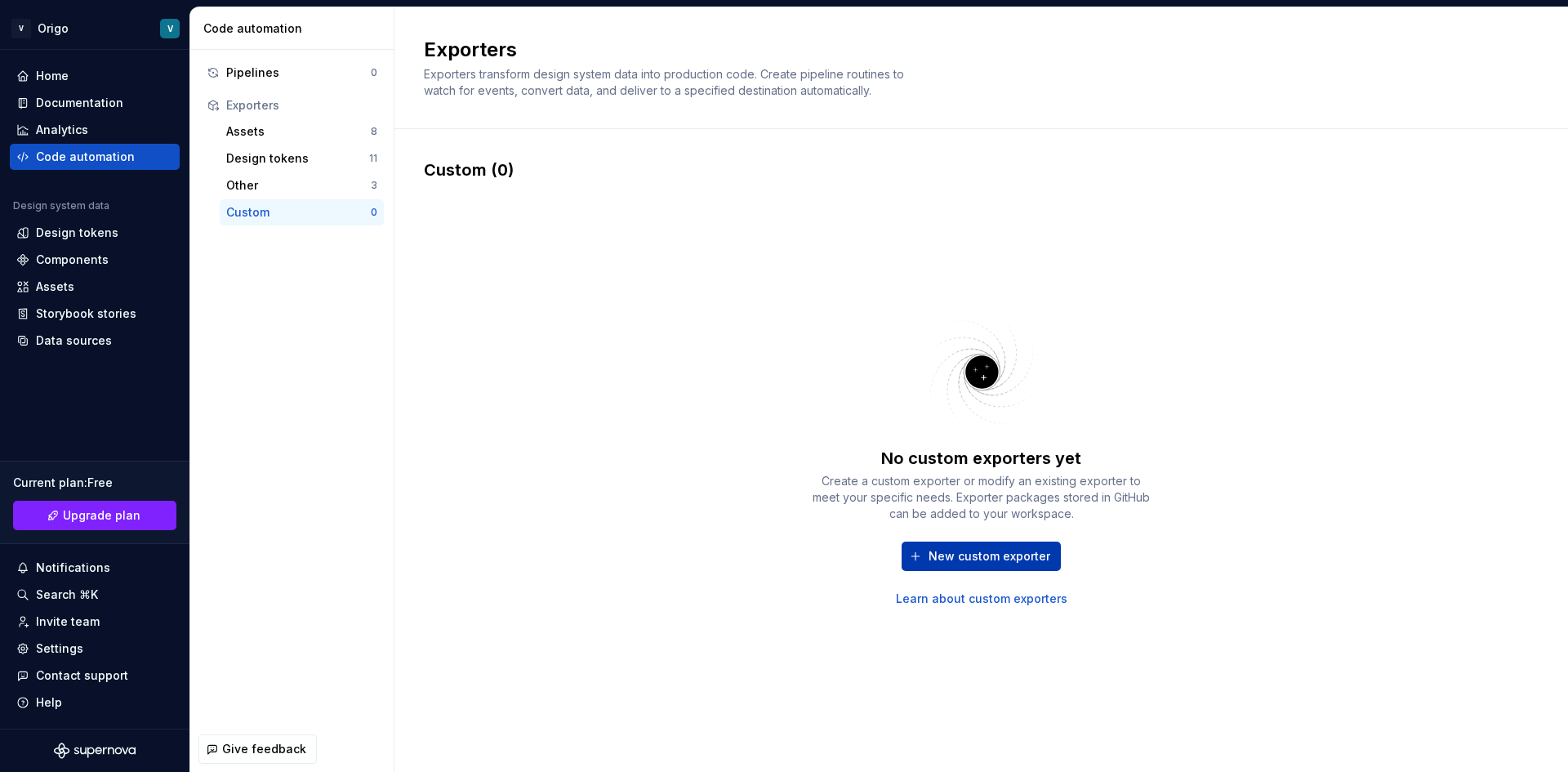
click at [1038, 554] on span "New custom exporter" at bounding box center [990, 556] width 122 height 16
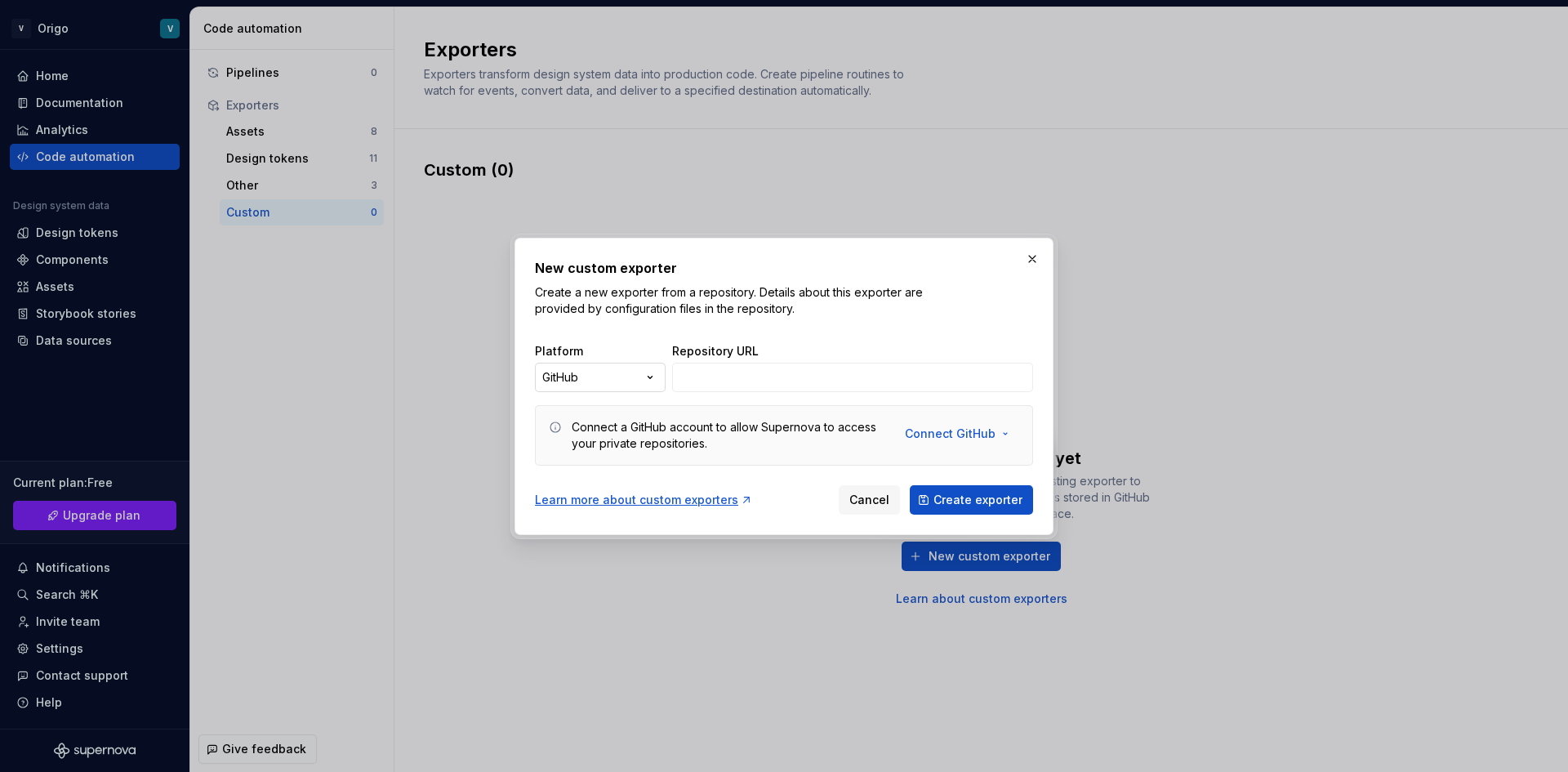
click at [656, 383] on div "New custom exporter Create a new exporter from a repository. Details about this…" at bounding box center [784, 386] width 1568 height 772
select select "*********"
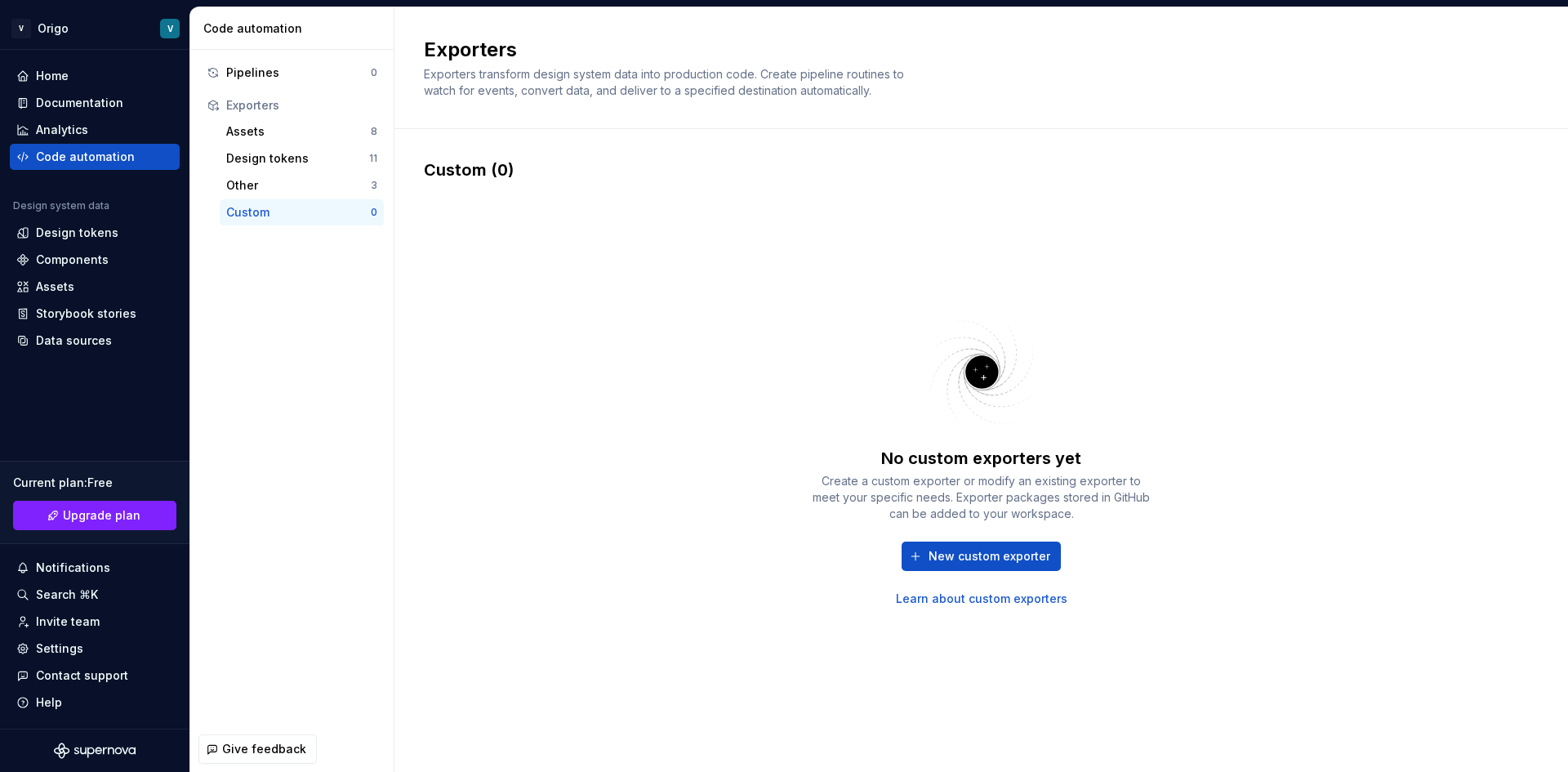
click at [715, 201] on div "No custom exporters yet Create a custom exporter or modify an existing exporter…" at bounding box center [981, 457] width 1115 height 551
click at [91, 521] on span "Upgrade plan" at bounding box center [101, 515] width 78 height 16
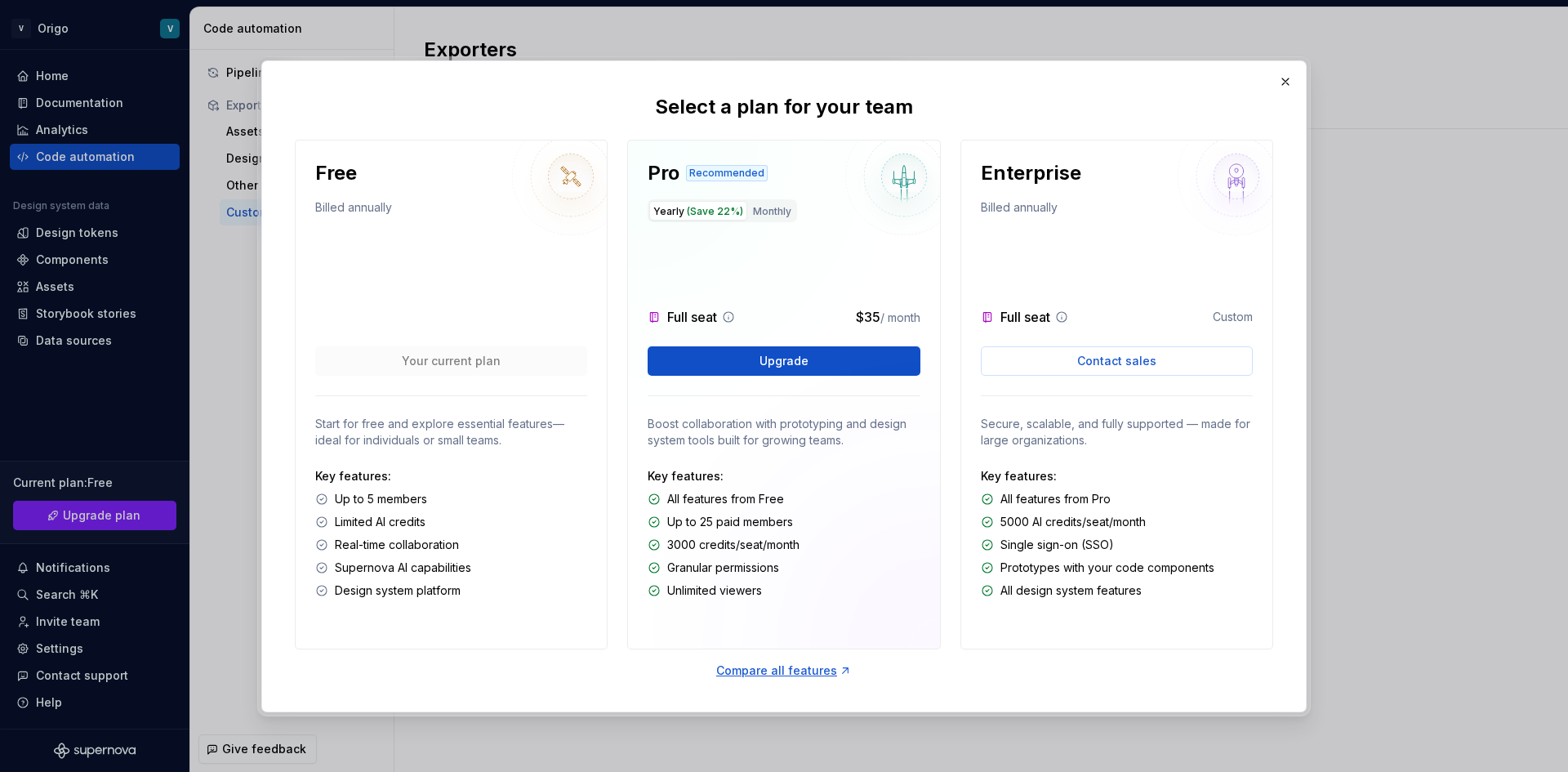
click at [733, 683] on div "Free Billed annually Your current plan Start for free and explore essential fea…" at bounding box center [784, 425] width 1044 height 572
click at [732, 677] on div "Compare all features" at bounding box center [784, 671] width 135 height 16
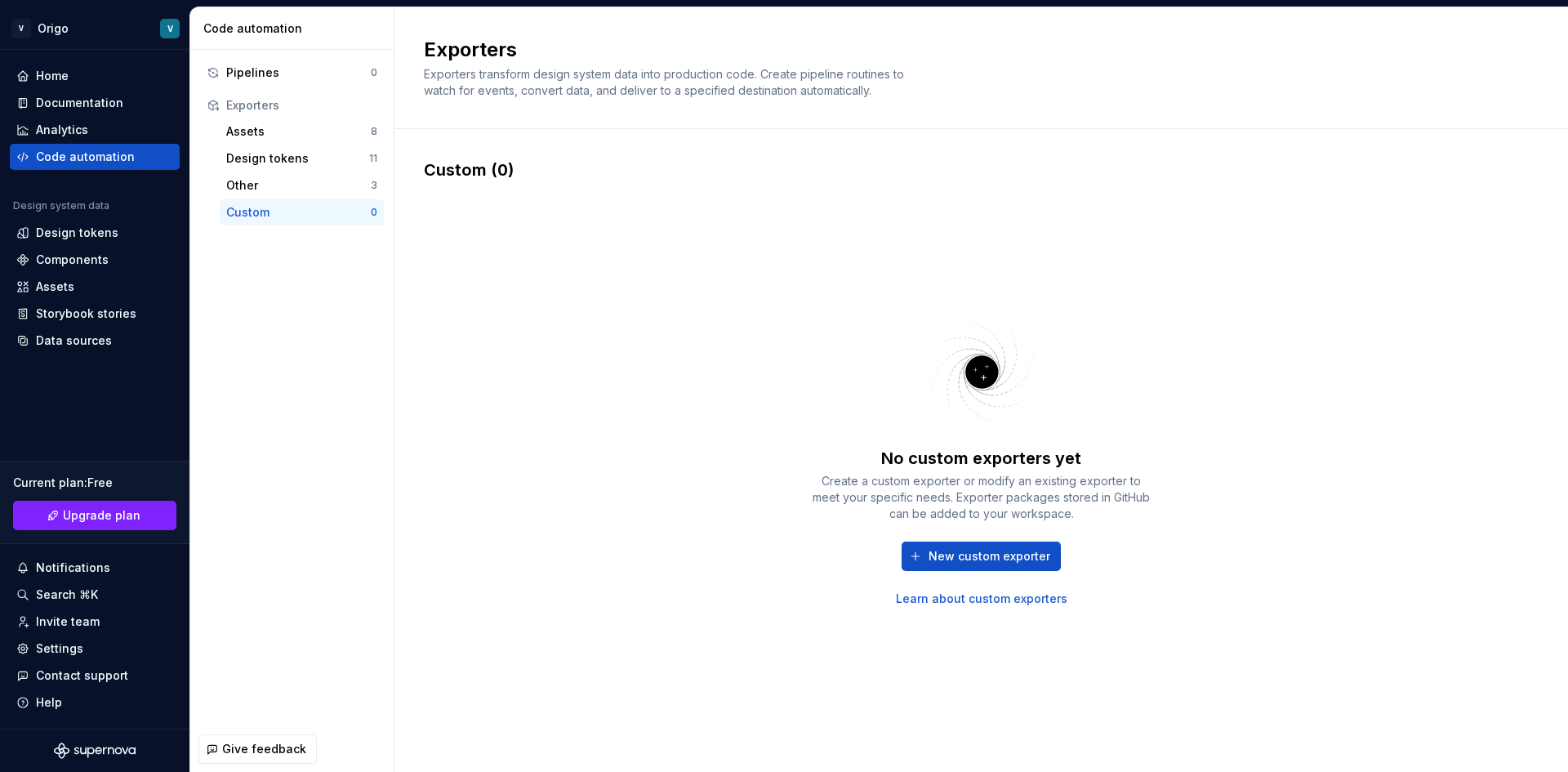
click at [997, 609] on div "No custom exporters yet Create a custom exporter or modify an existing exporter…" at bounding box center [981, 457] width 1115 height 551
click at [992, 603] on link "Learn about custom exporters" at bounding box center [981, 599] width 172 height 16
drag, startPoint x: 1010, startPoint y: 539, endPoint x: 1006, endPoint y: 550, distance: 11.7
click at [1006, 547] on div "No custom exporters yet Create a custom exporter or modify an existing exporter…" at bounding box center [982, 527] width 343 height 160
click at [1006, 550] on span "New custom exporter" at bounding box center [990, 556] width 122 height 16
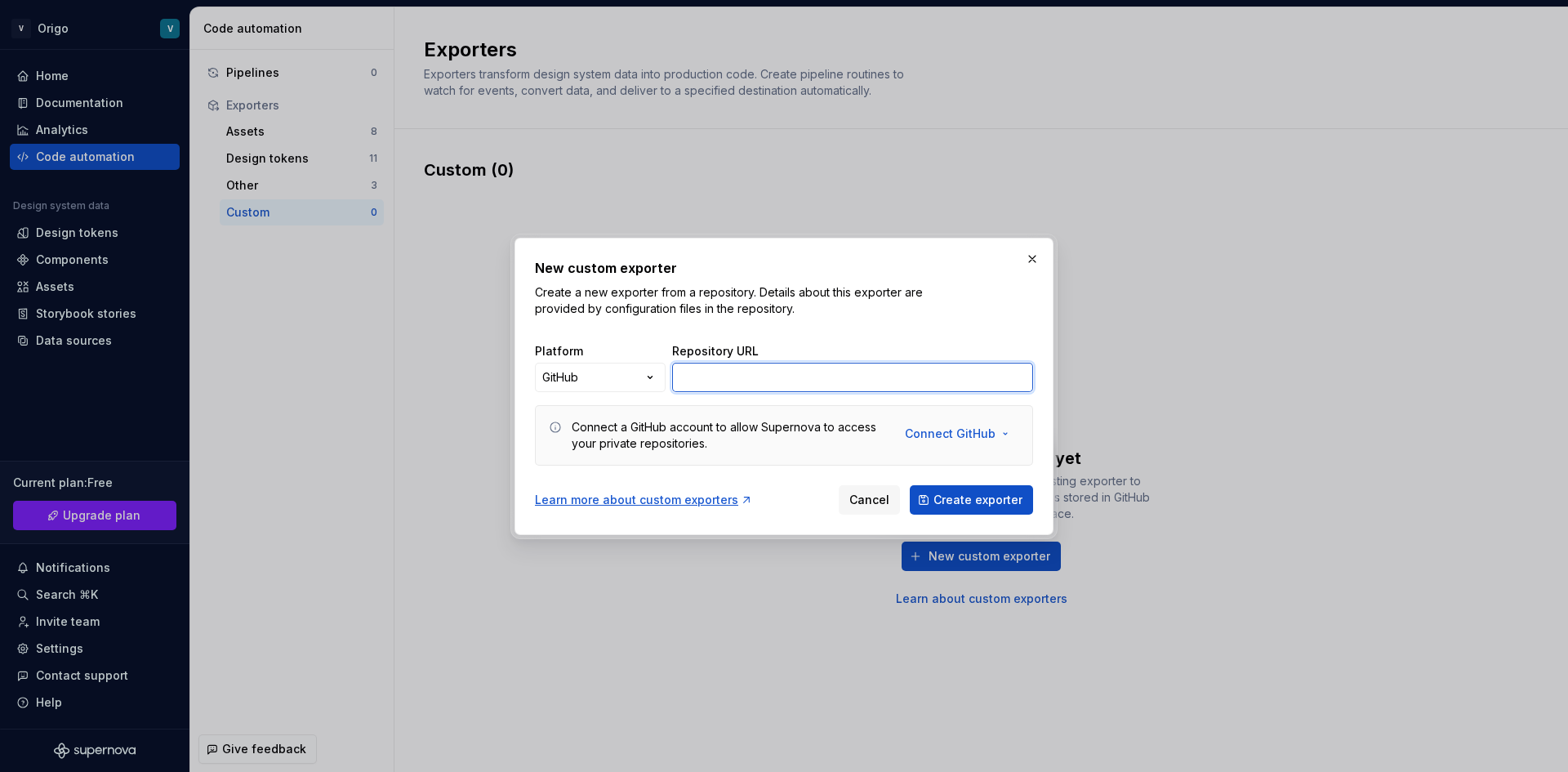
click at [850, 384] on input "Repository URL" at bounding box center [852, 377] width 361 height 30
click at [955, 486] on button "Create exporter" at bounding box center [971, 500] width 123 height 30
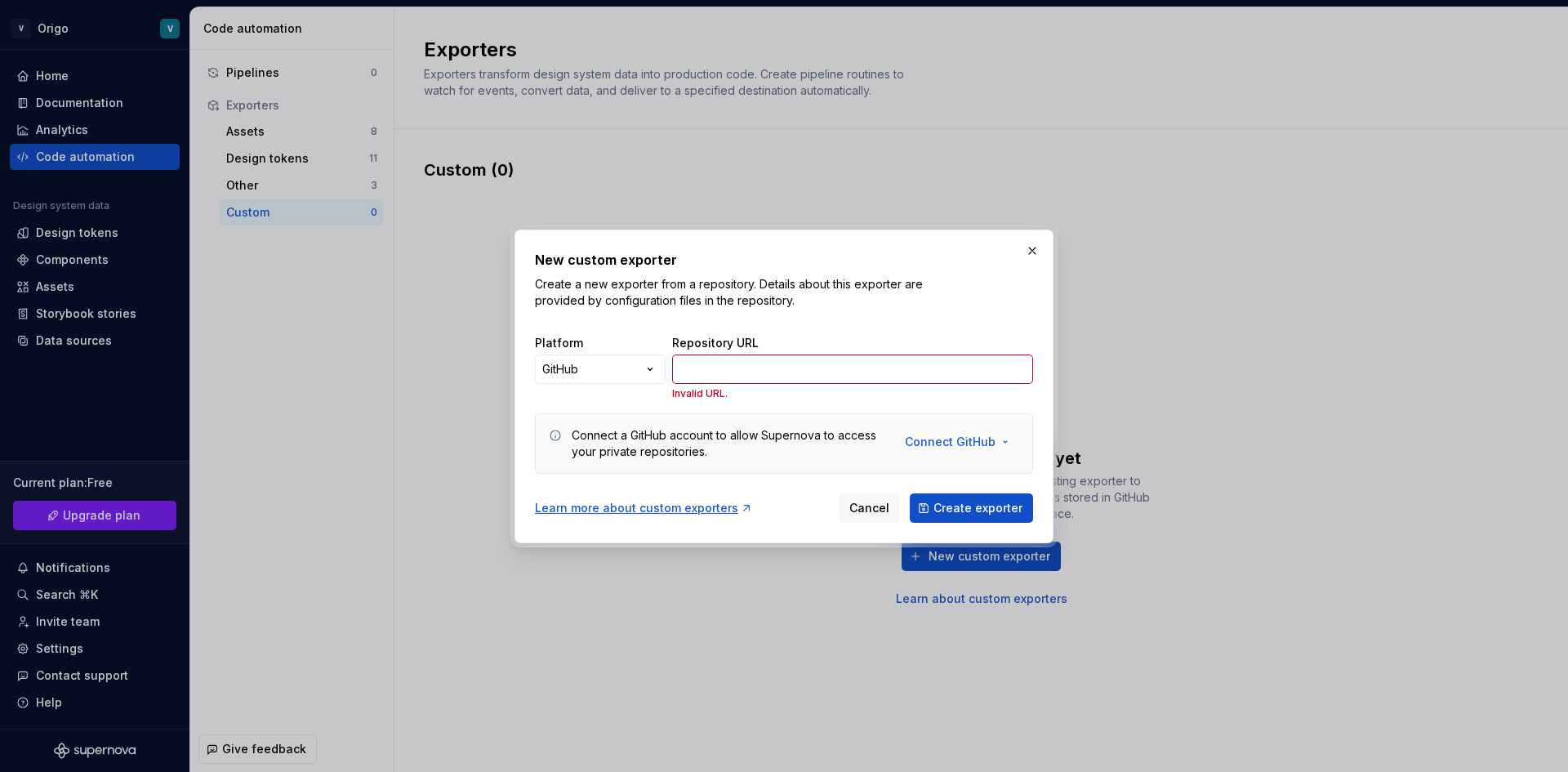
click at [638, 387] on div "GitHub ***** ********* ****** ******" at bounding box center [600, 377] width 131 height 46
click at [636, 386] on div "GitHub ***** ********* ****** ******" at bounding box center [600, 377] width 131 height 46
click at [633, 371] on div "New custom exporter Create a new exporter from a repository. Details about this…" at bounding box center [784, 386] width 1568 height 772
click at [473, 360] on div at bounding box center [784, 386] width 1568 height 772
drag, startPoint x: 473, startPoint y: 360, endPoint x: 483, endPoint y: 308, distance: 53.0
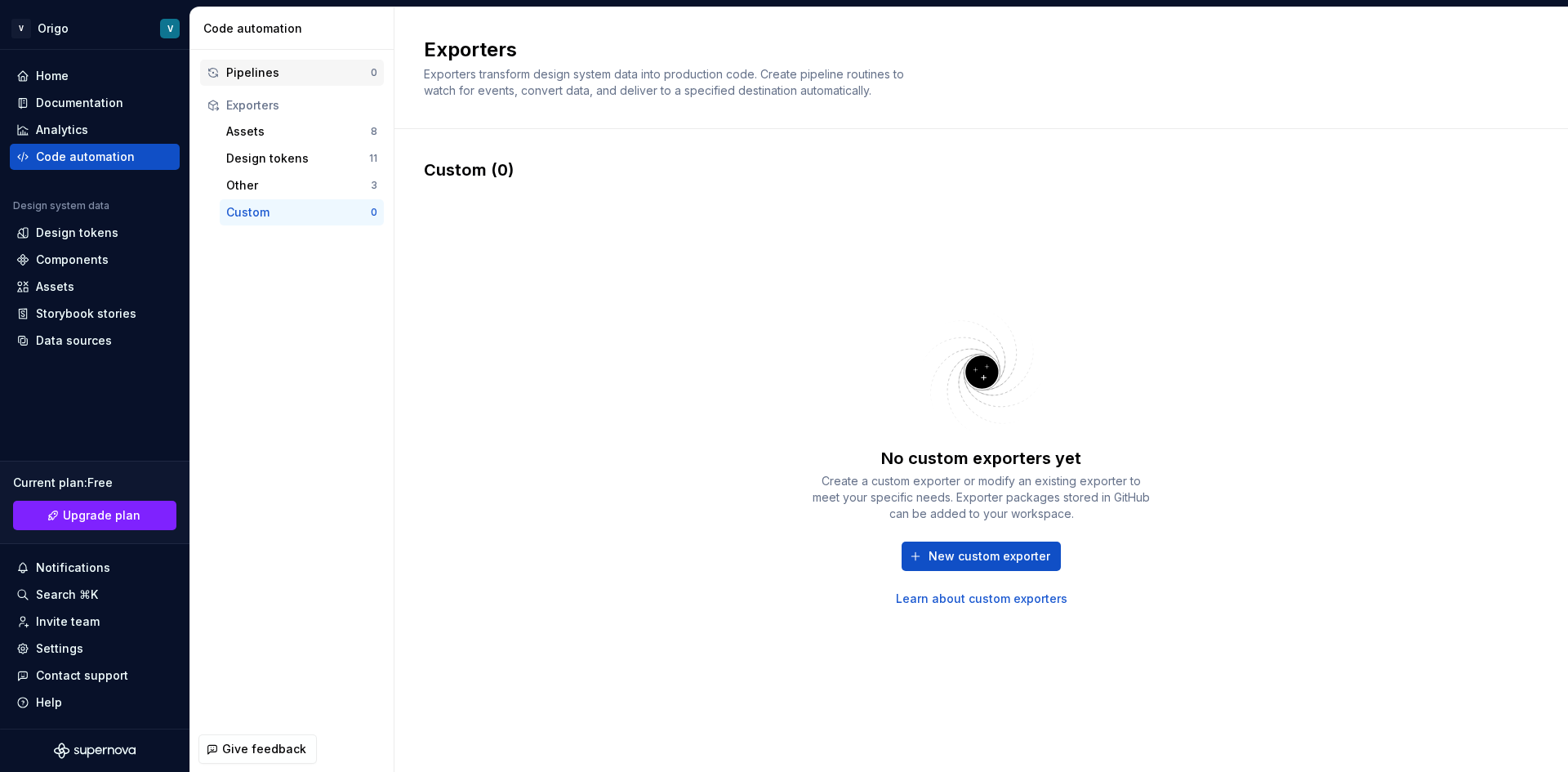
click at [282, 75] on div "Pipelines" at bounding box center [298, 72] width 145 height 16
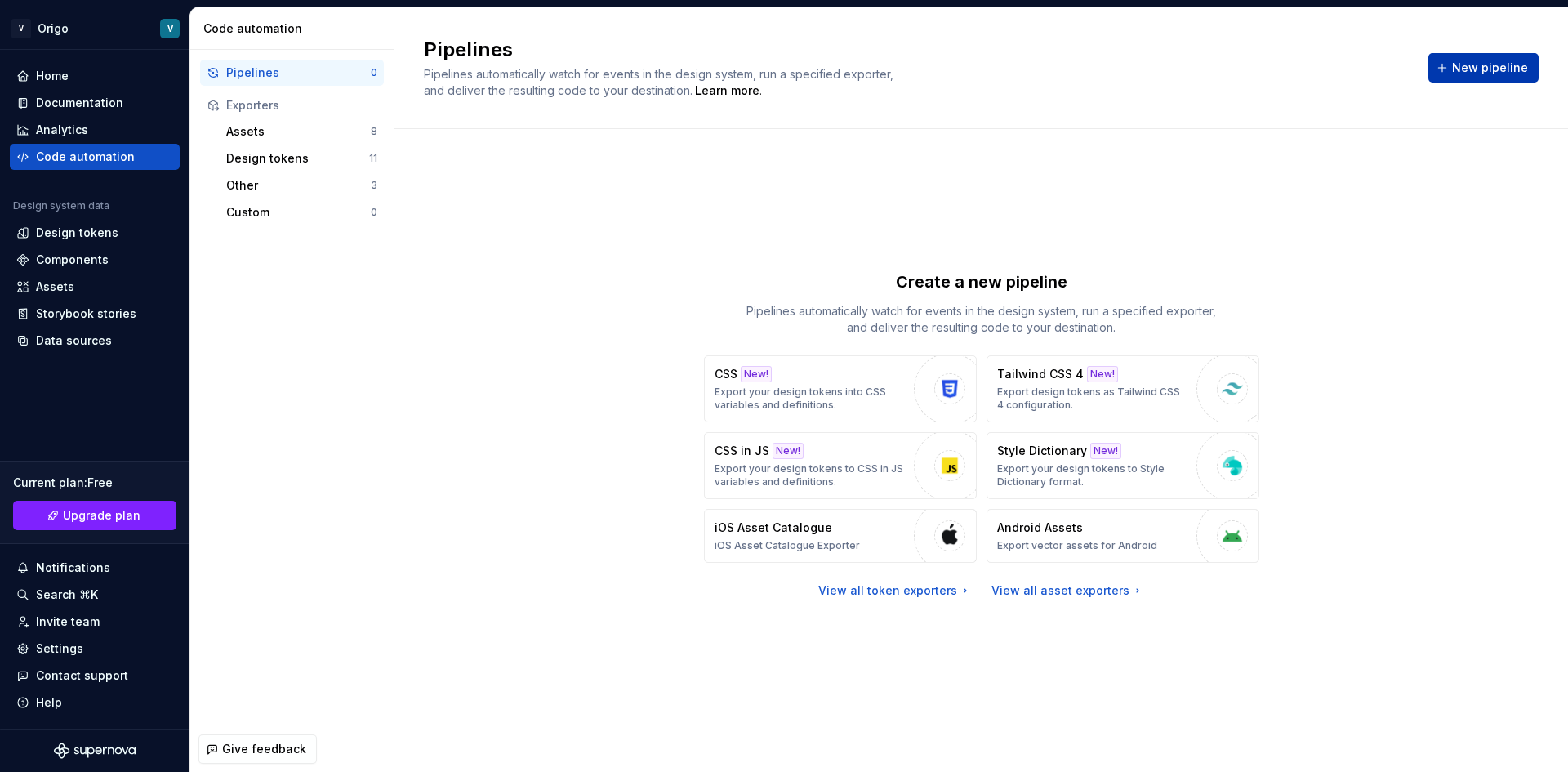
click at [1456, 63] on button "New pipeline" at bounding box center [1483, 68] width 110 height 30
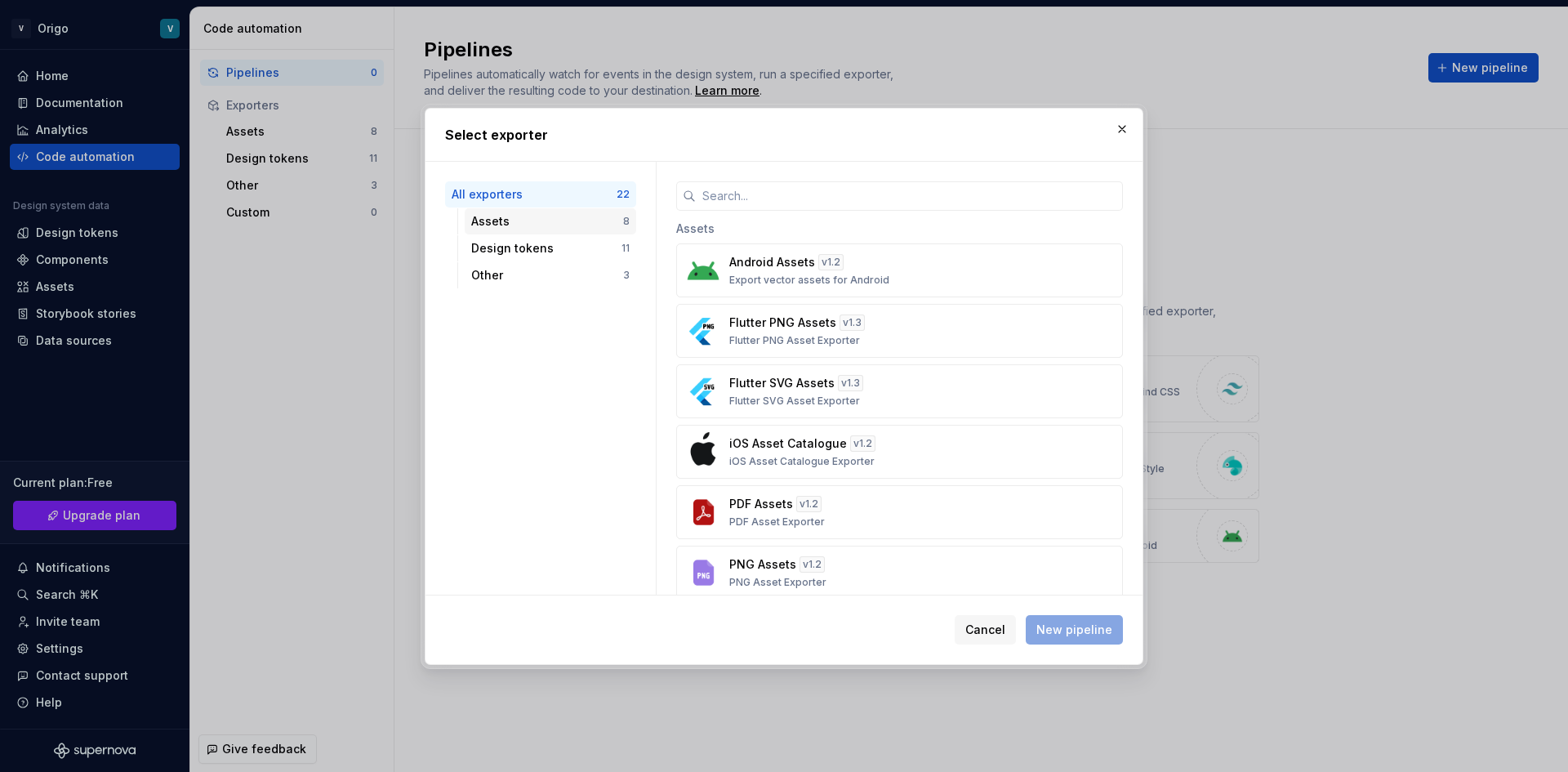
click at [577, 214] on div "Assets" at bounding box center [548, 221] width 152 height 16
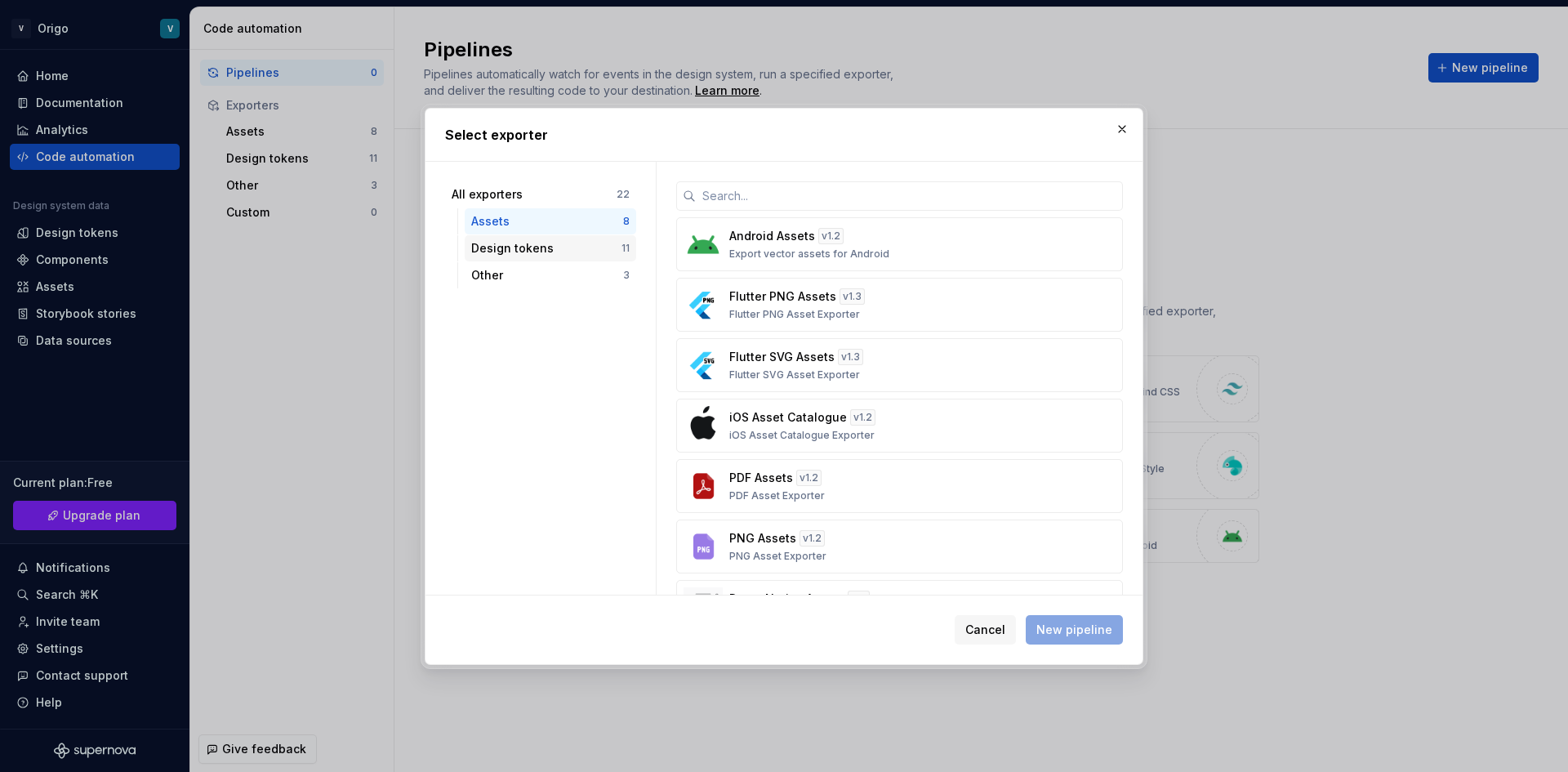
click at [520, 247] on div "Design tokens" at bounding box center [547, 248] width 150 height 16
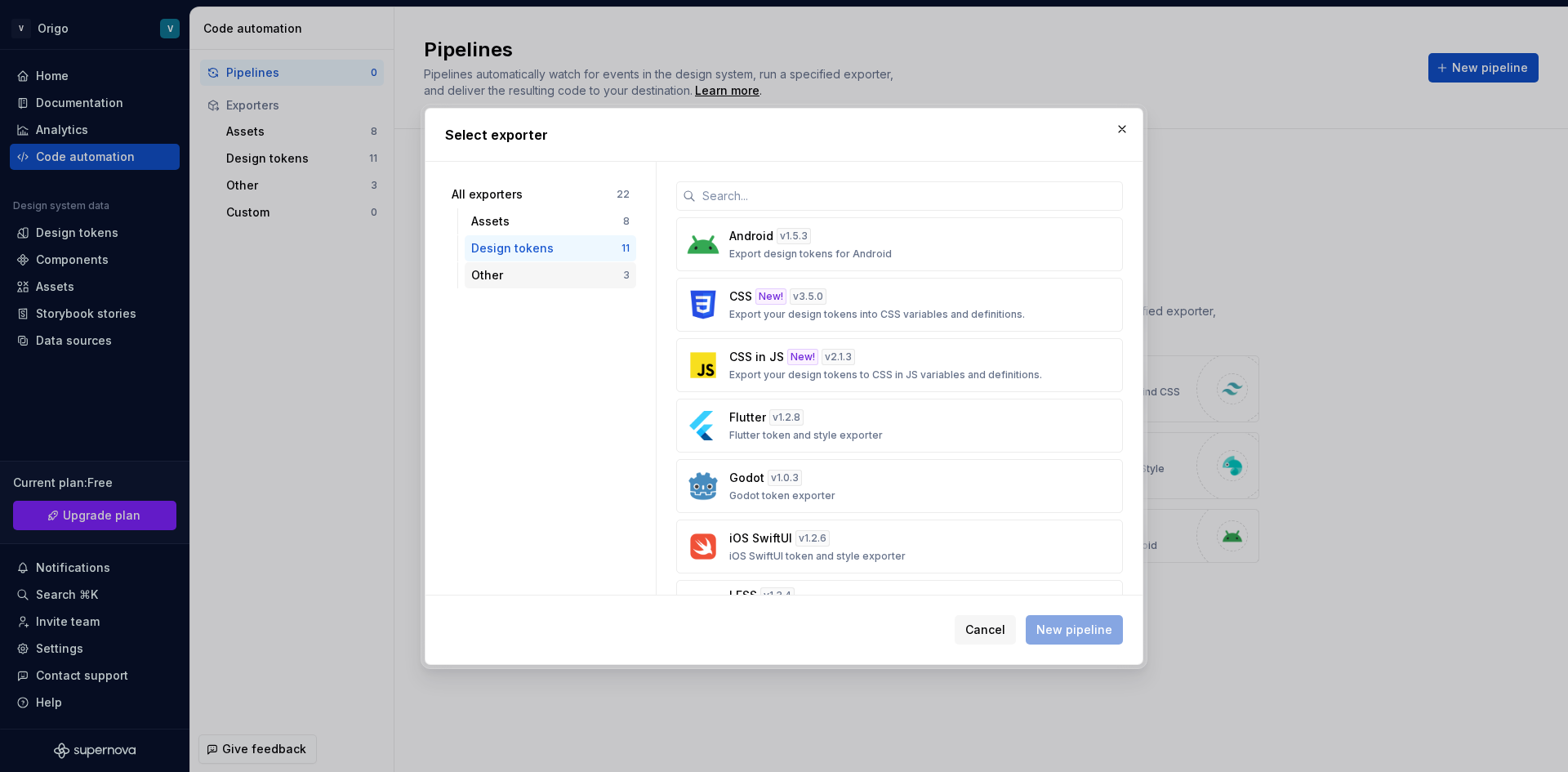
click at [568, 283] on div "Other 3" at bounding box center [550, 275] width 172 height 26
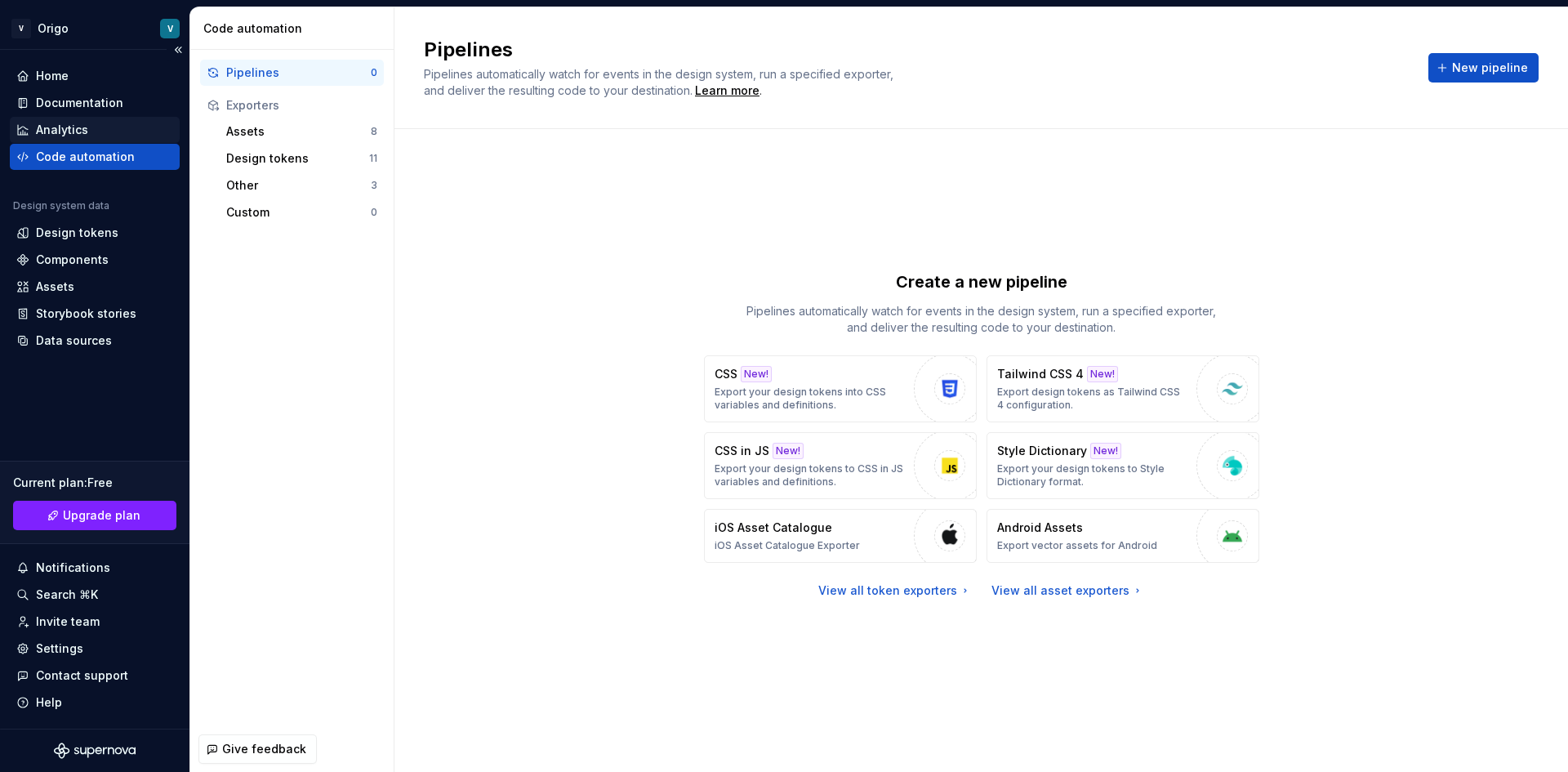
click at [71, 132] on div "Analytics" at bounding box center [63, 129] width 52 height 16
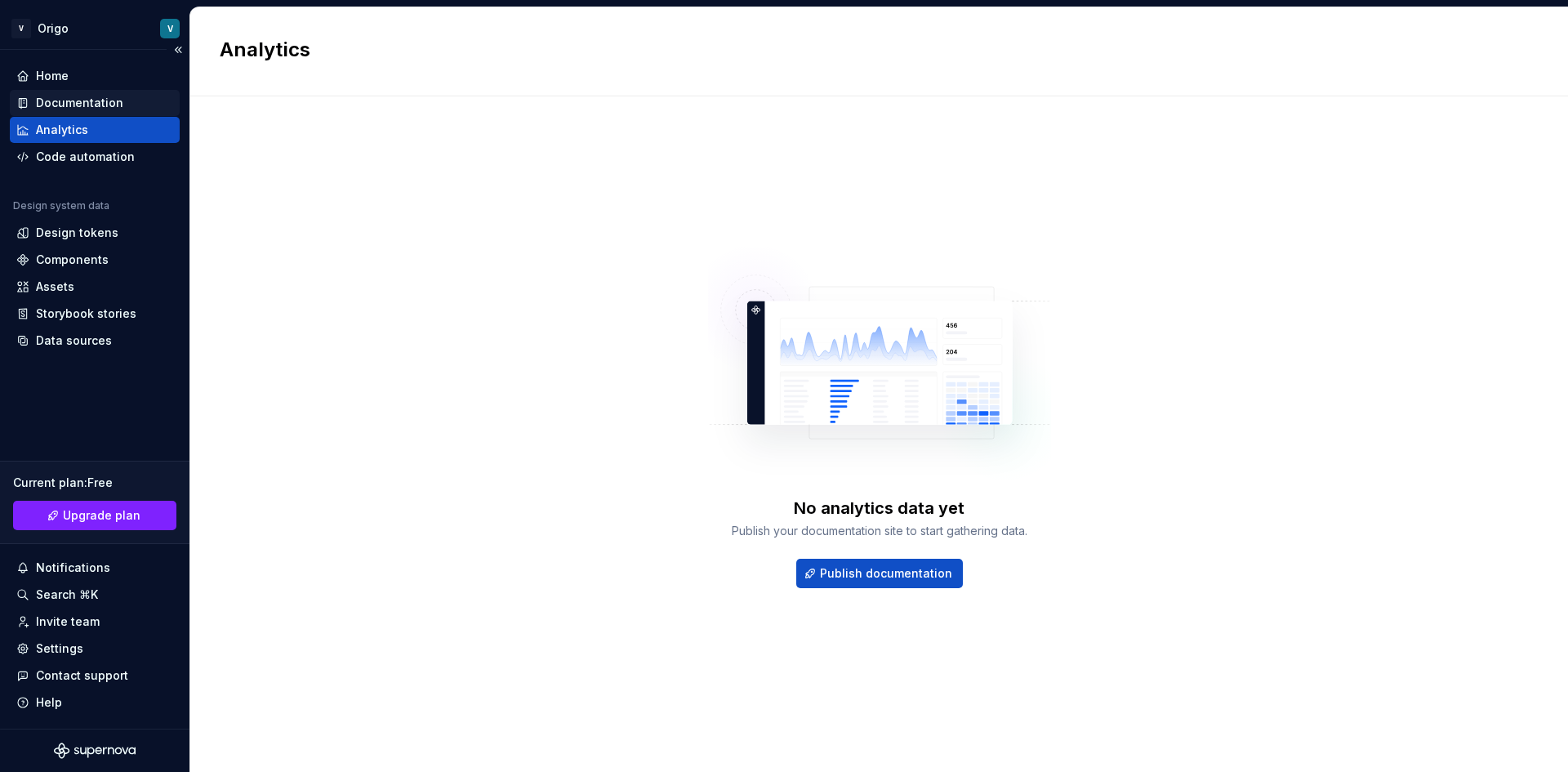
click at [78, 107] on div "Documentation" at bounding box center [79, 102] width 87 height 16
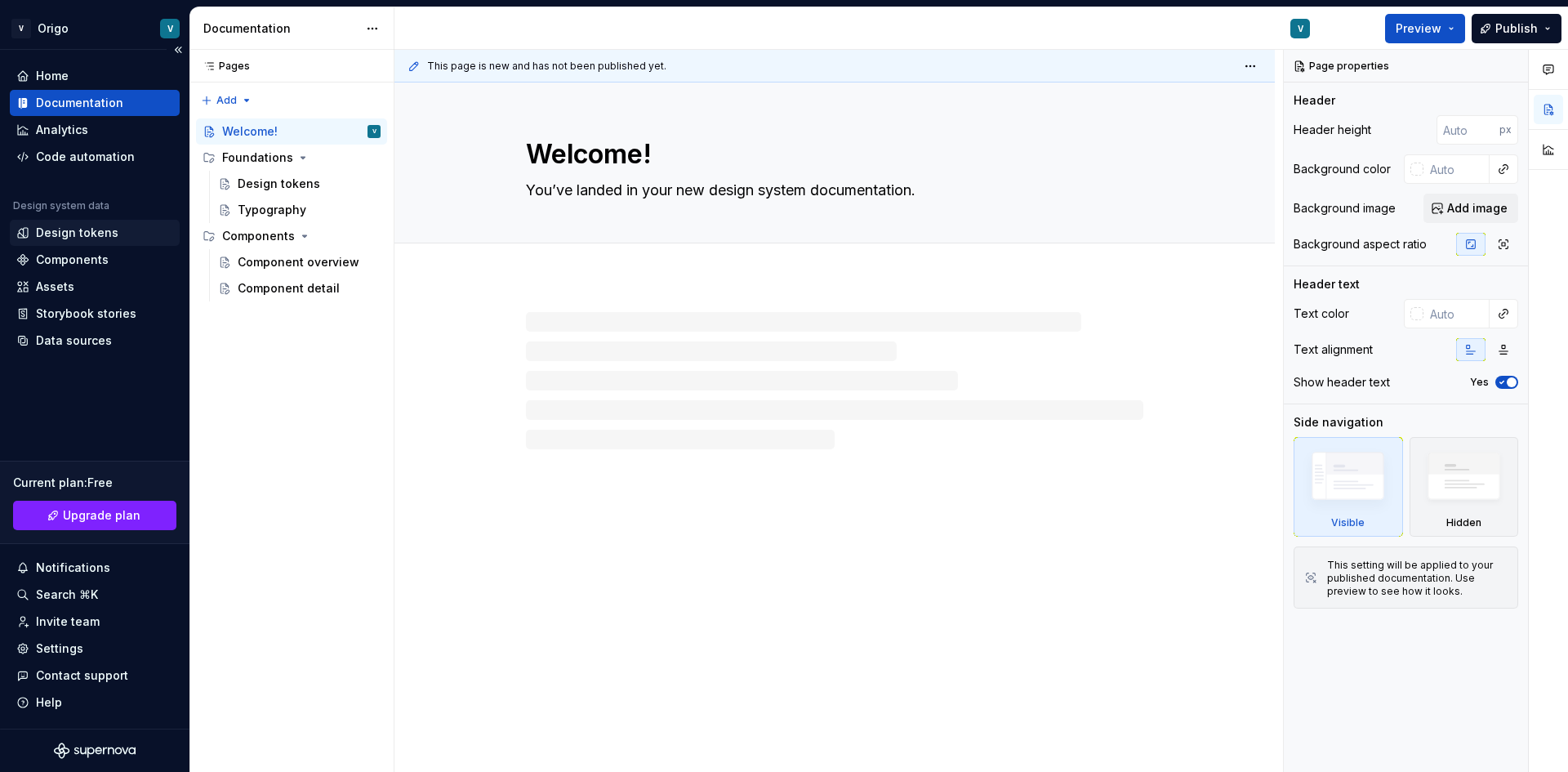
click at [74, 241] on div "Design tokens" at bounding box center [95, 233] width 170 height 26
type textarea "*"
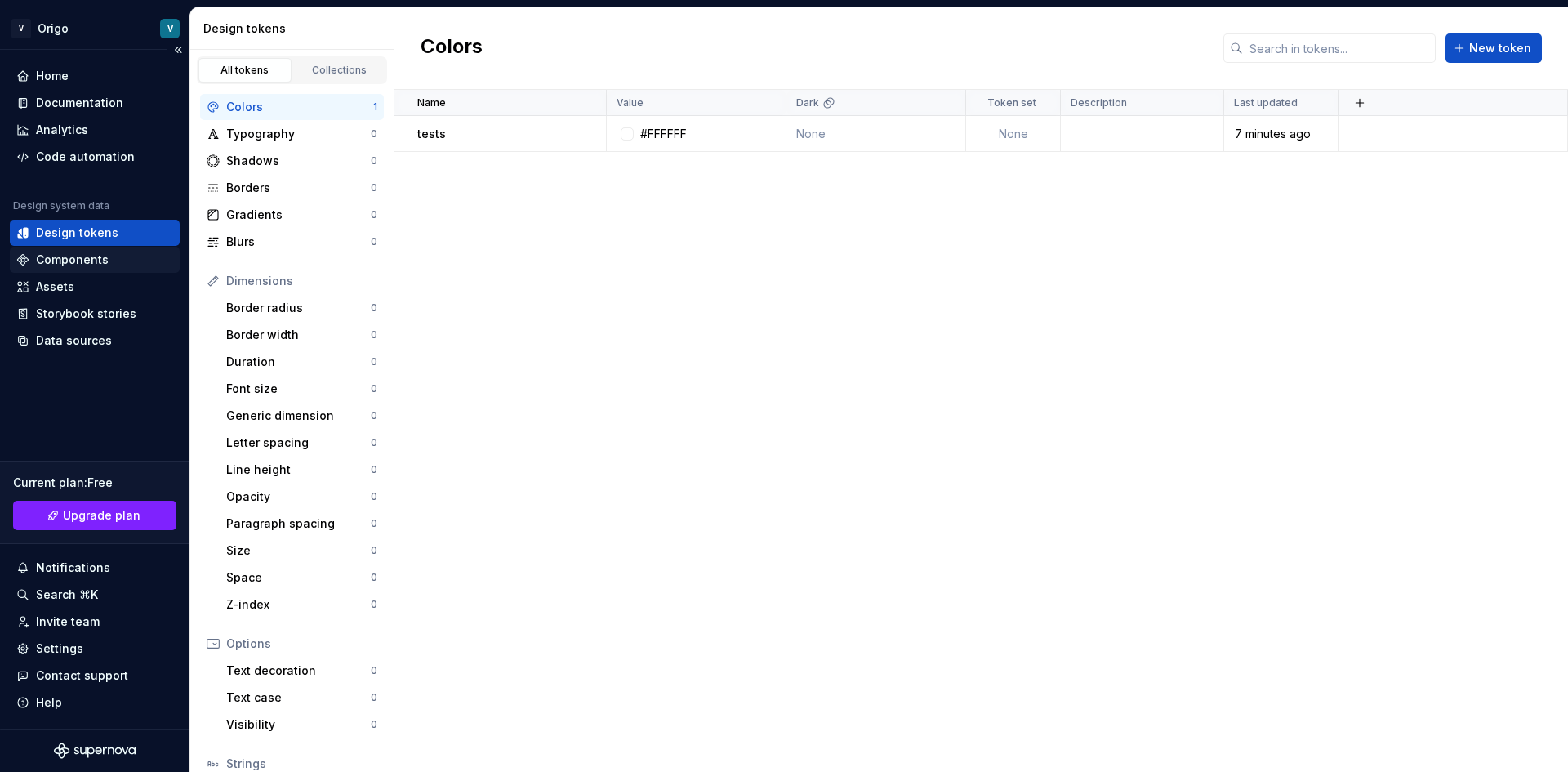
click at [97, 269] on div "Components" at bounding box center [95, 260] width 170 height 26
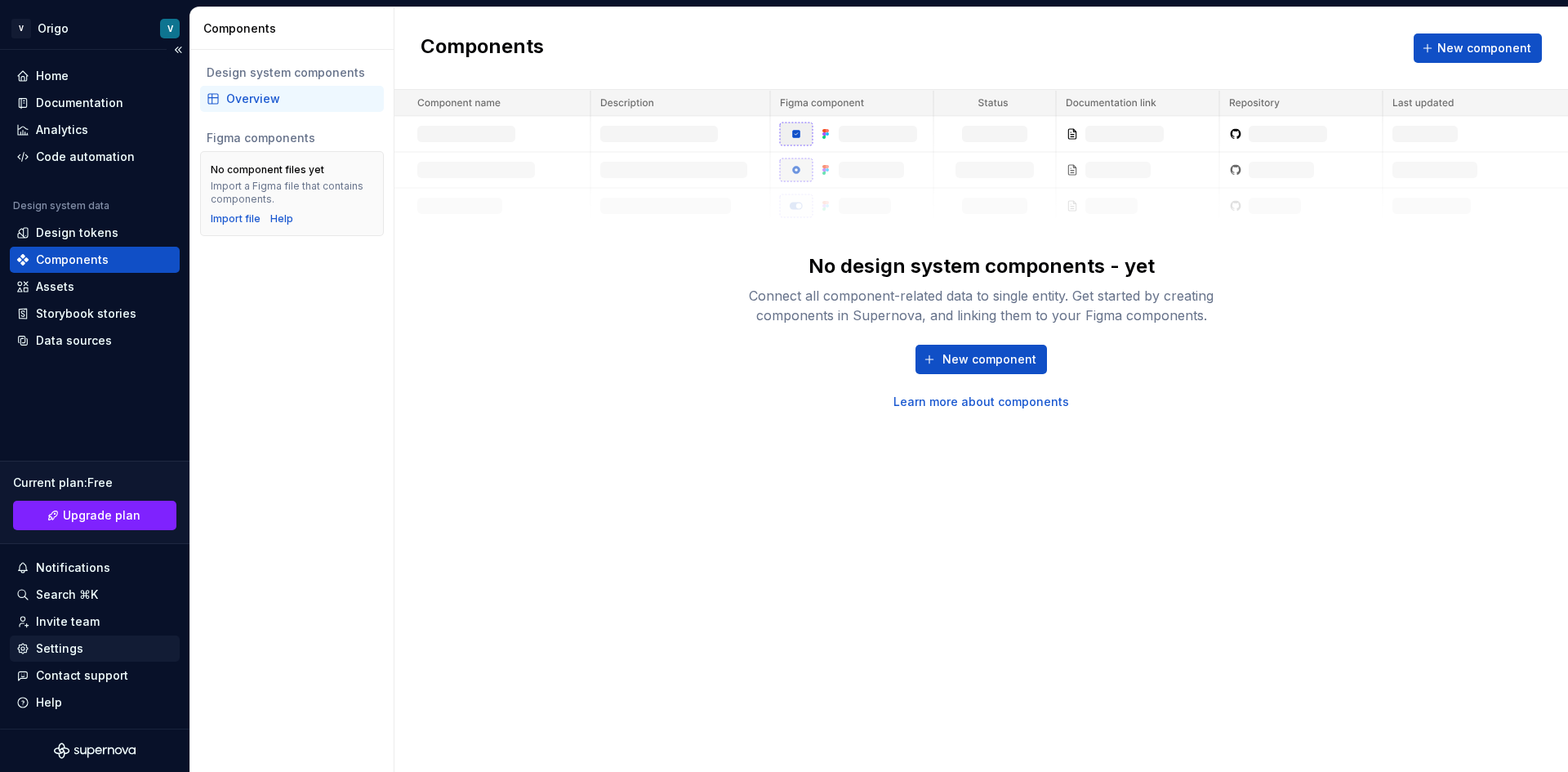
click at [126, 642] on div "Settings" at bounding box center [95, 649] width 157 height 16
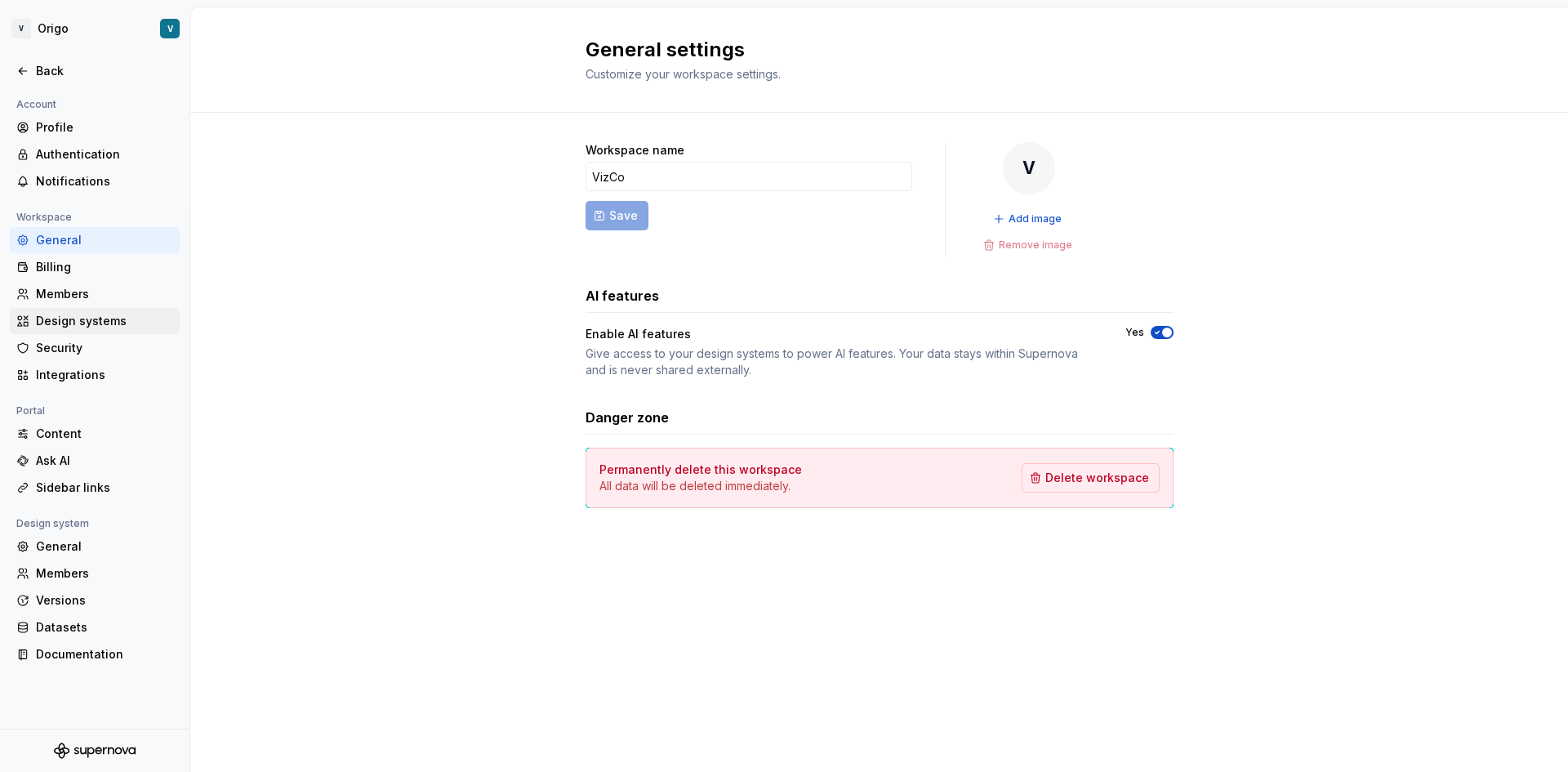
click at [73, 315] on div "Design systems" at bounding box center [105, 320] width 137 height 16
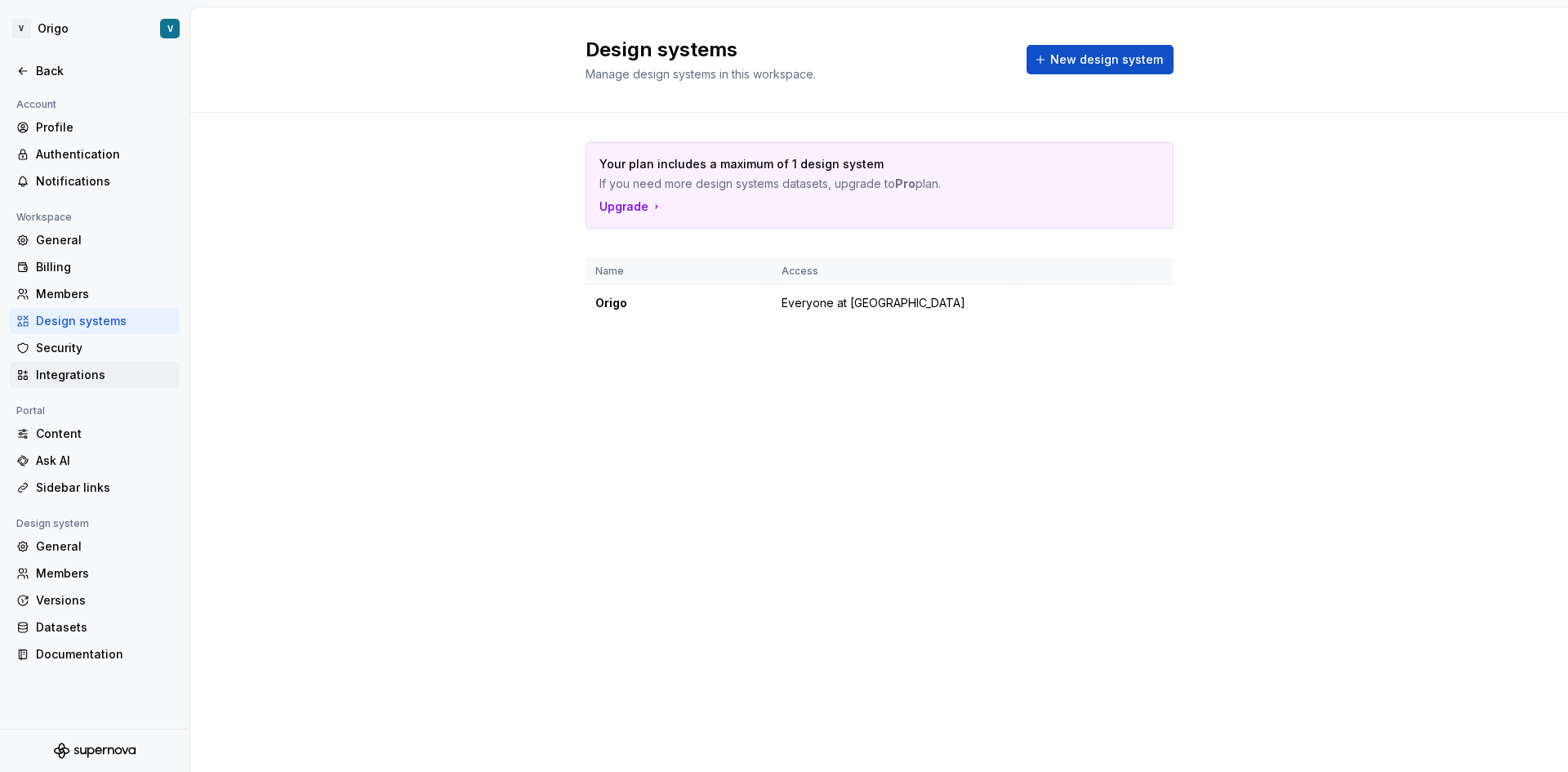
click at [61, 362] on div "Integrations" at bounding box center [95, 375] width 170 height 26
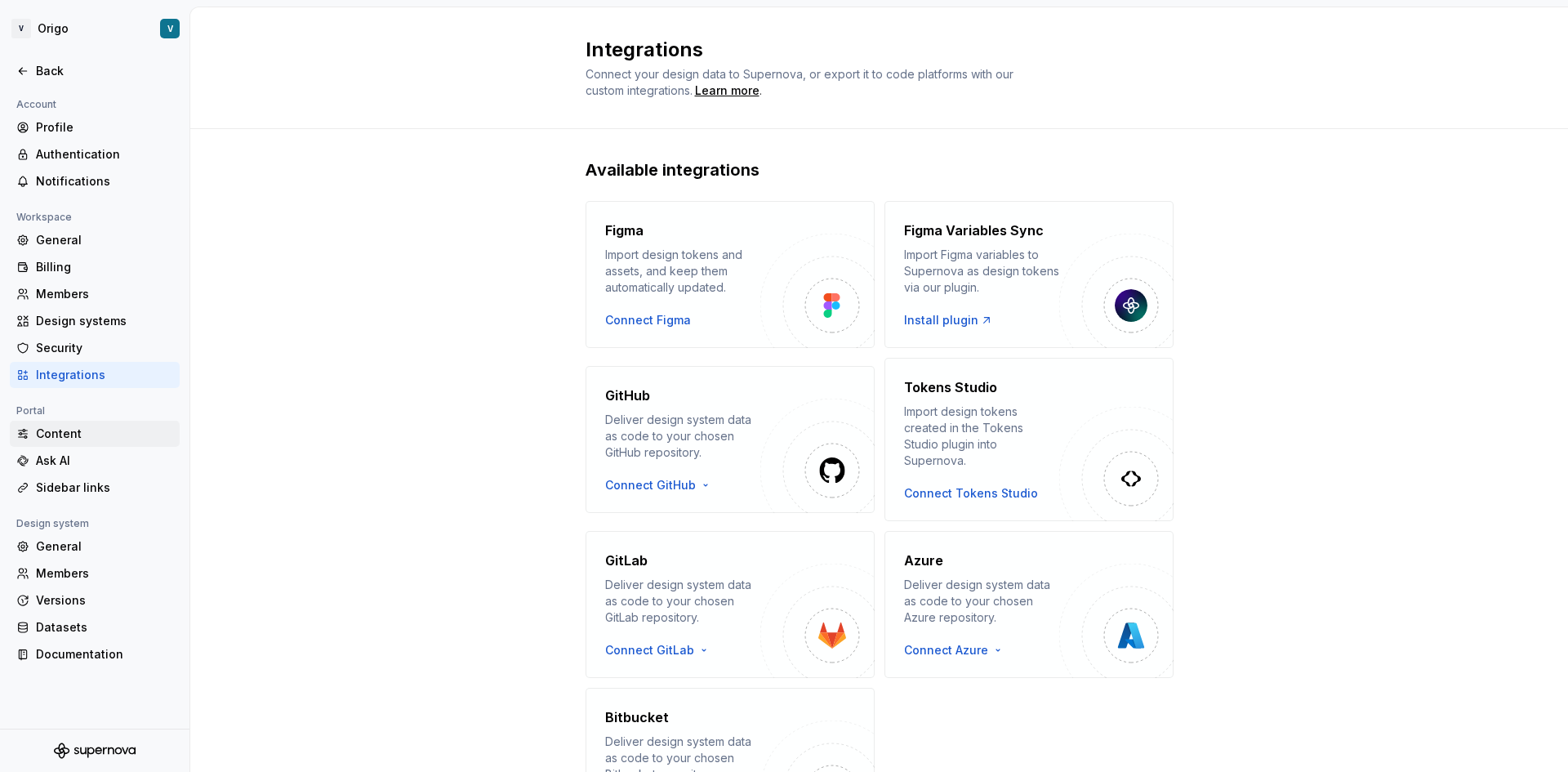
click at [63, 422] on div "Content" at bounding box center [95, 434] width 170 height 26
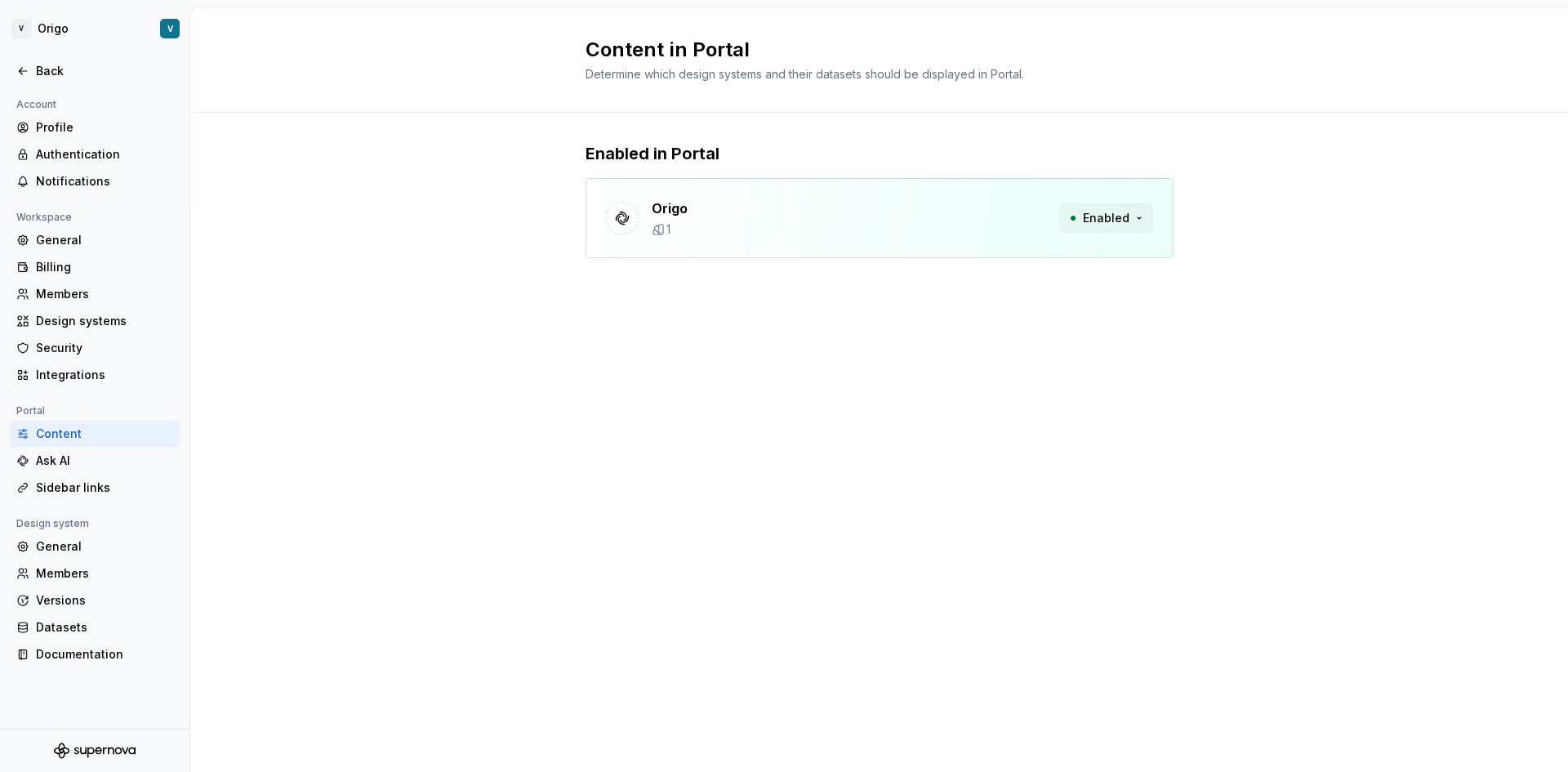
click at [1116, 219] on span "Enabled" at bounding box center [1106, 217] width 46 height 16
click at [886, 348] on div "Content in Portal Determine which design systems and their datasets should be d…" at bounding box center [879, 390] width 1378 height 764
click at [80, 545] on div "General" at bounding box center [105, 546] width 137 height 16
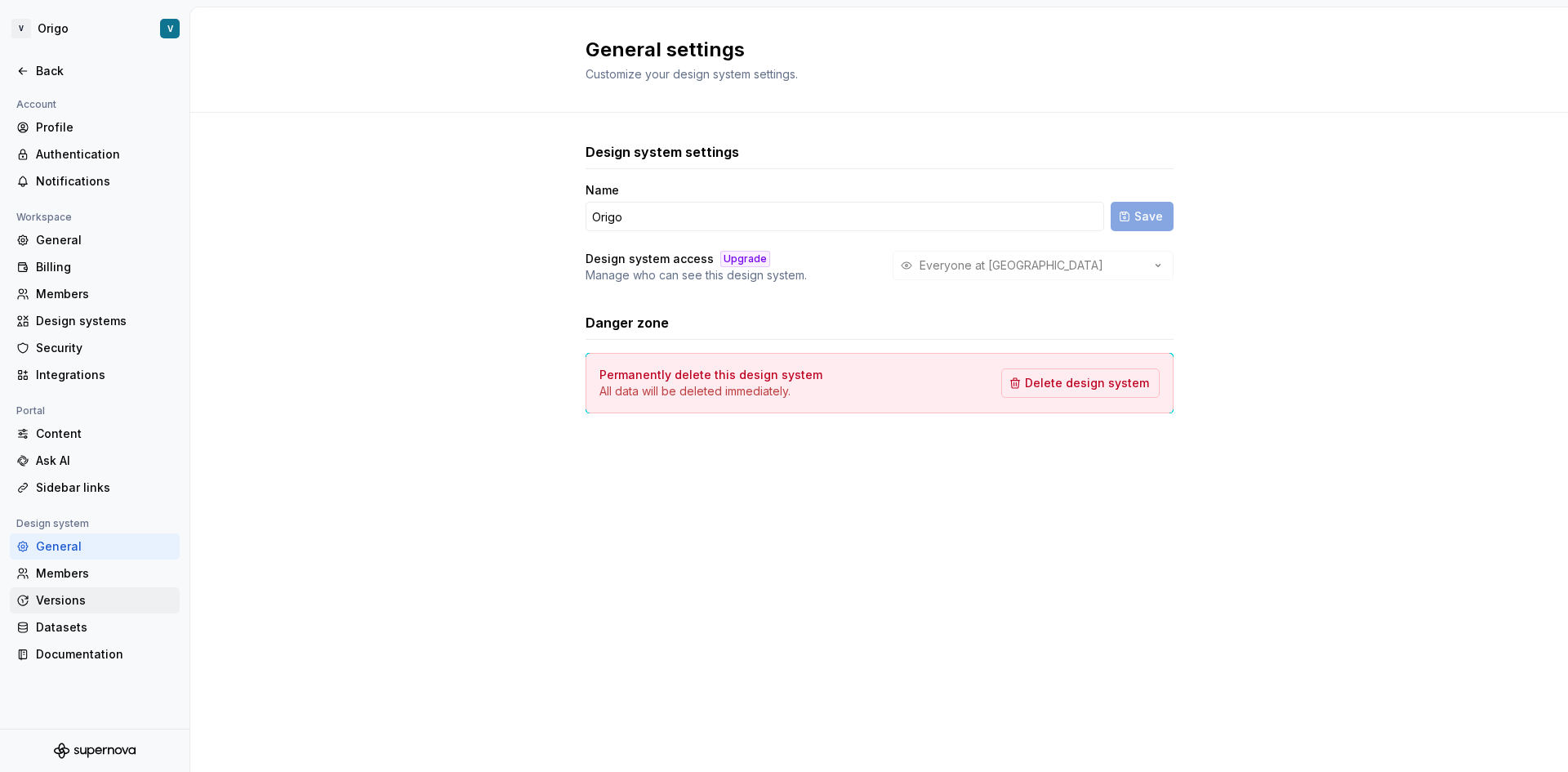
click at [86, 594] on div "Versions" at bounding box center [105, 600] width 137 height 16
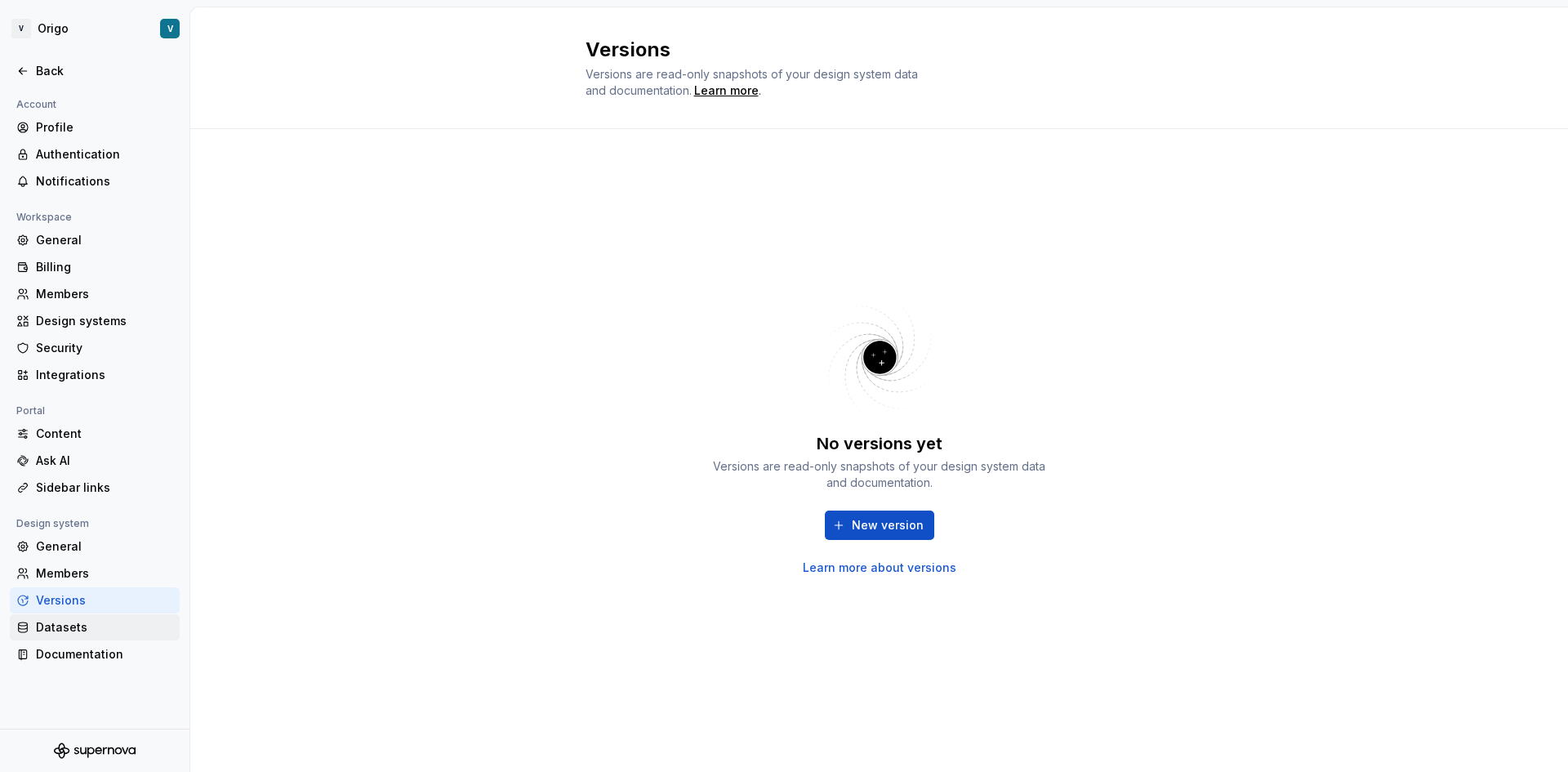
click at [85, 617] on div "Datasets" at bounding box center [95, 627] width 170 height 26
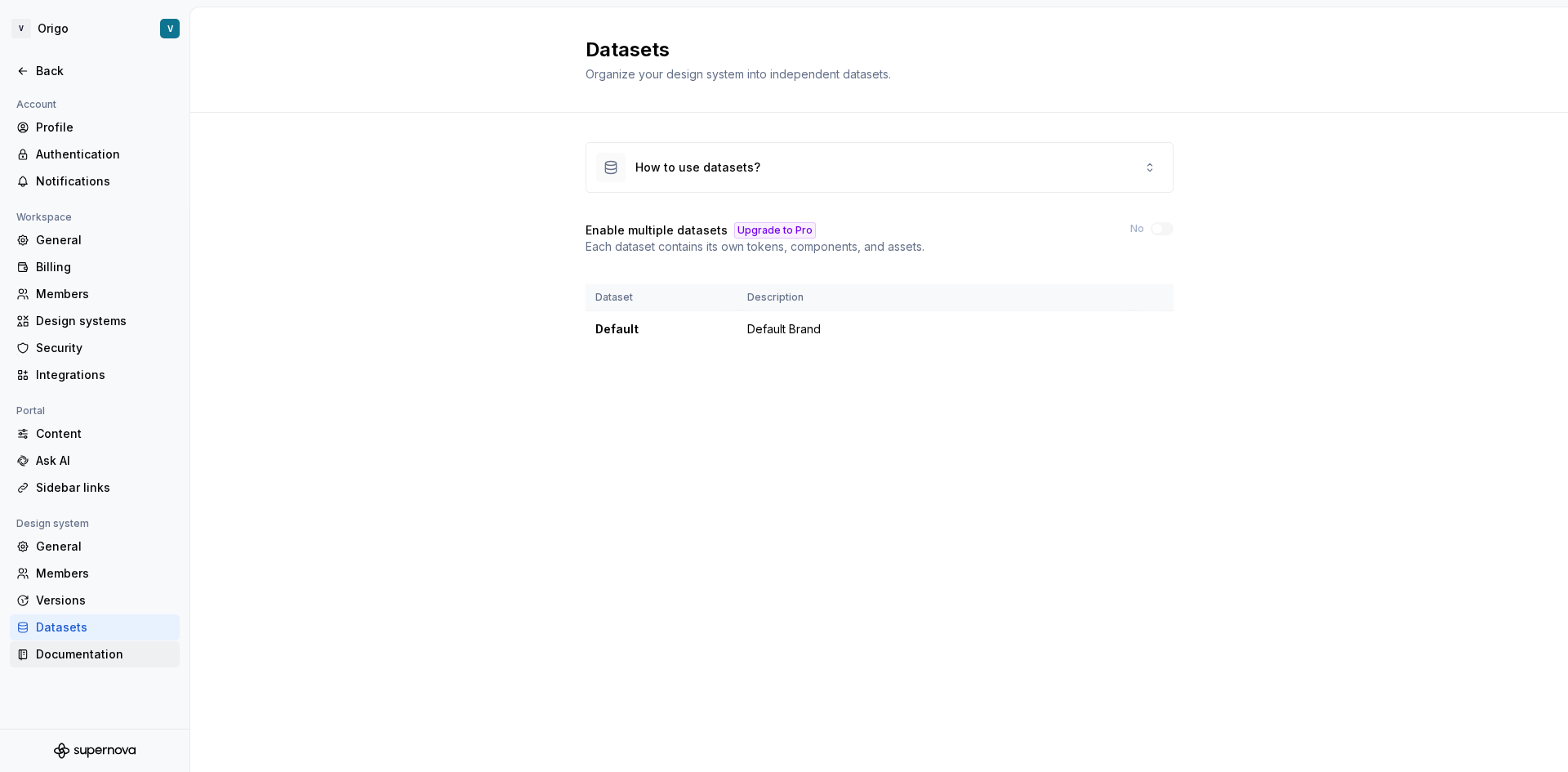
click at [81, 649] on div "Documentation" at bounding box center [105, 654] width 137 height 16
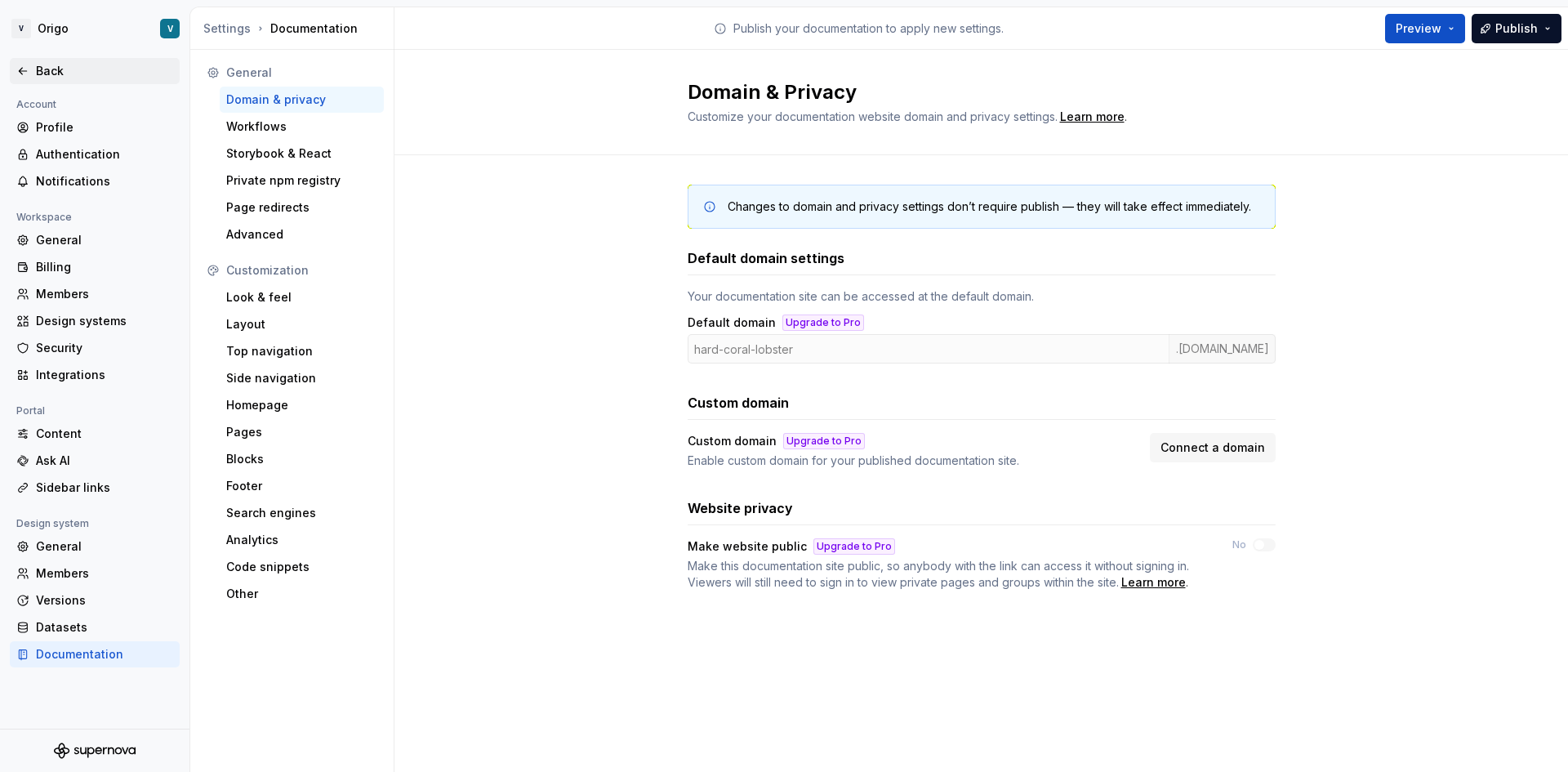
click at [71, 65] on div "Back" at bounding box center [105, 70] width 137 height 16
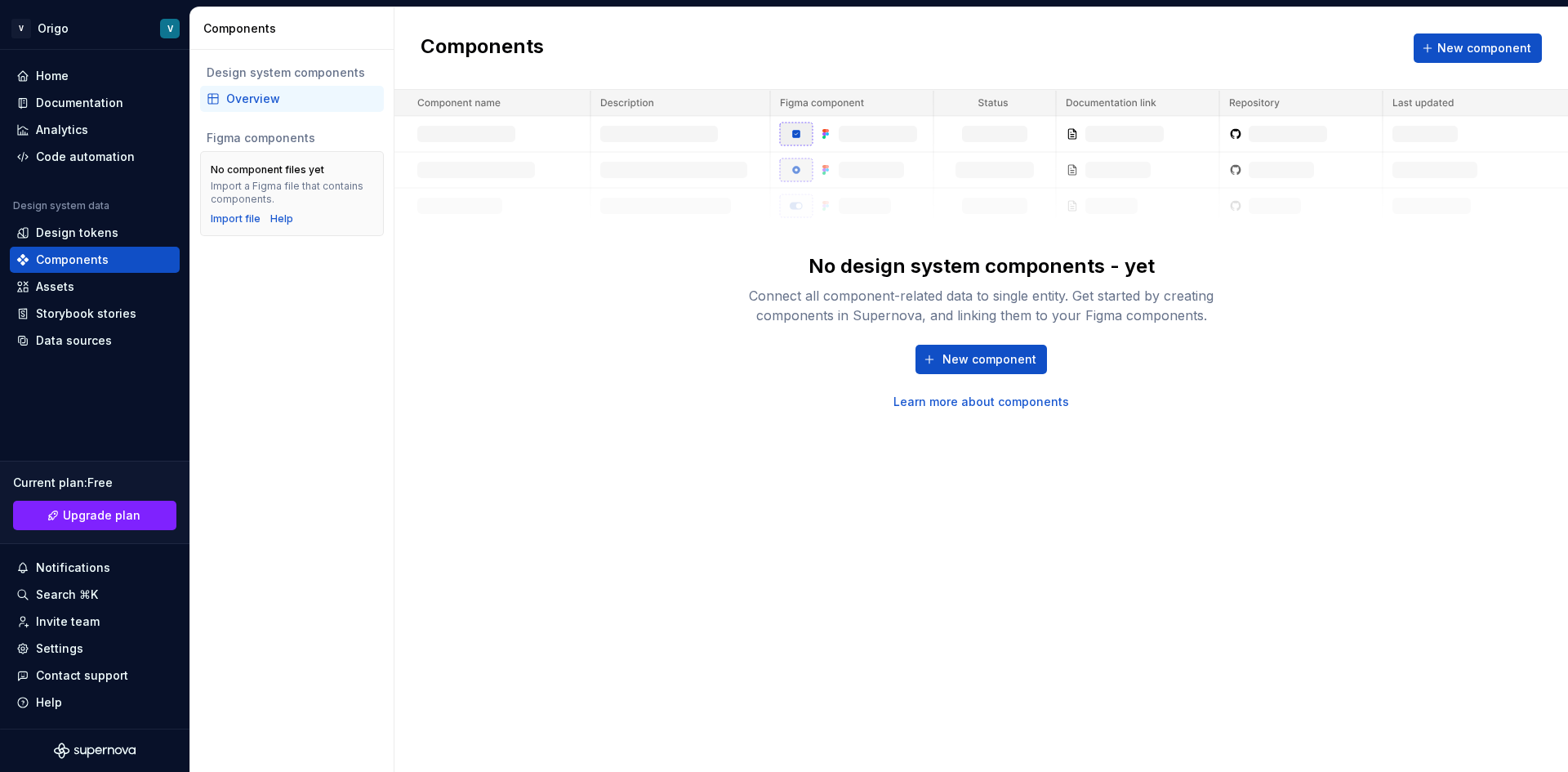
drag, startPoint x: 385, startPoint y: 479, endPoint x: 358, endPoint y: 468, distance: 29.2
click at [385, 479] on div "Design system components Overview Figma components No component files yet Impor…" at bounding box center [292, 411] width 204 height 722
